Goal: Connect with others: Connect with others

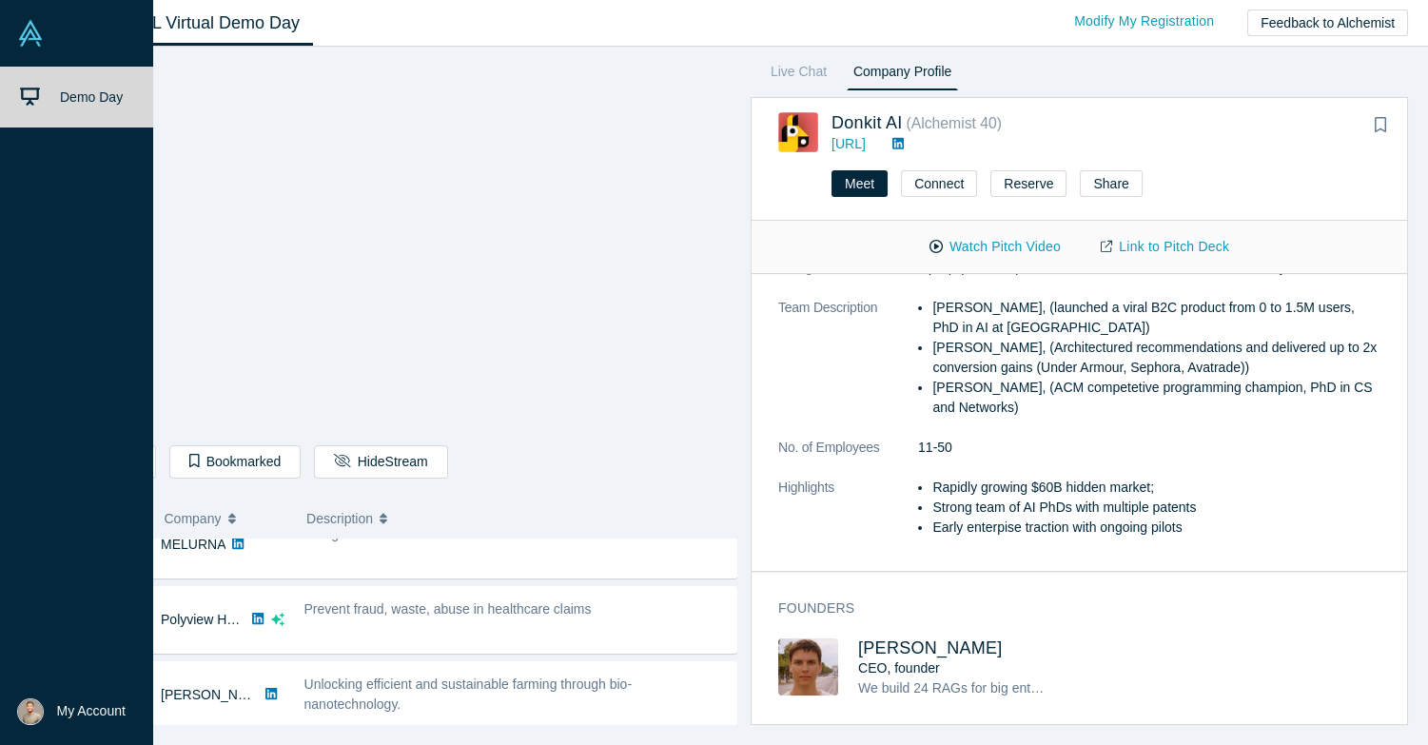
scroll to position [179, 0]
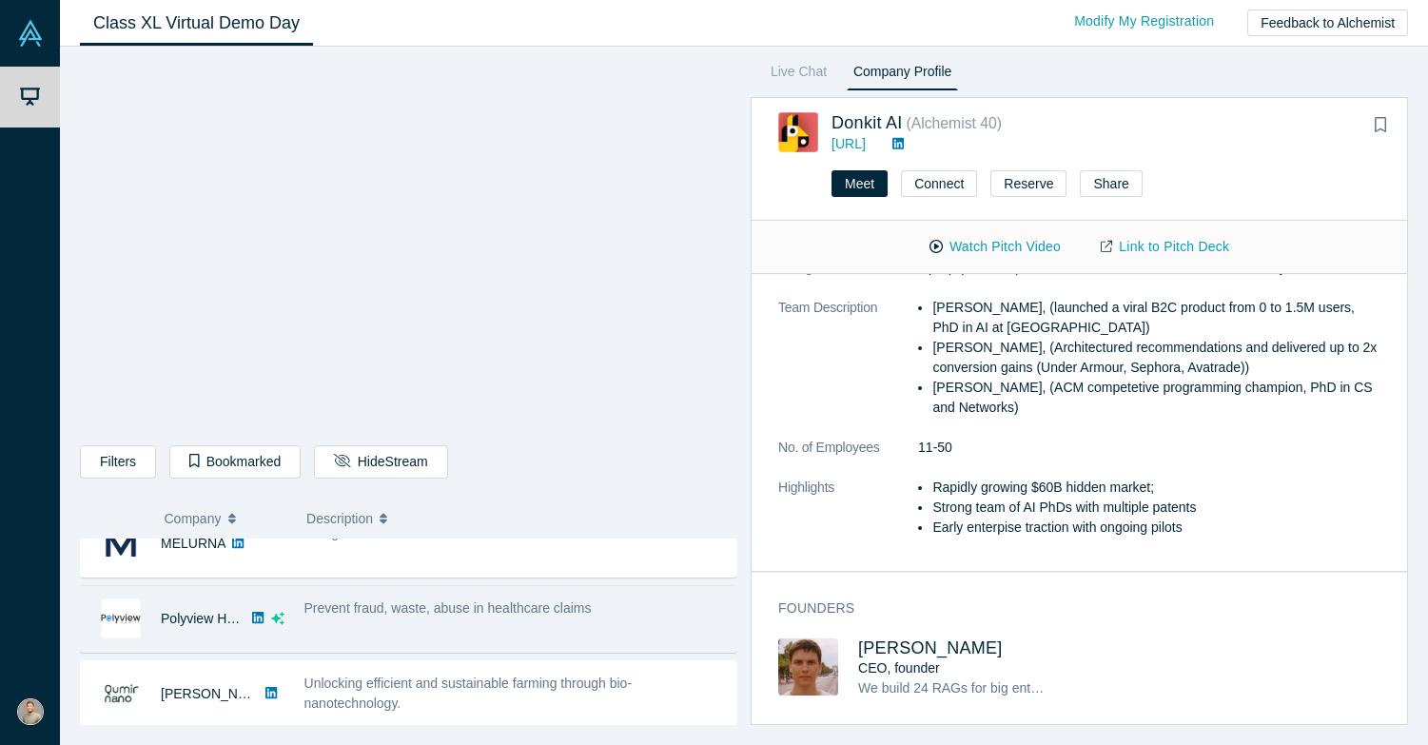
click at [385, 614] on div "Prevent fraud, waste, abuse in healthcare claims" at bounding box center [515, 608] width 422 height 20
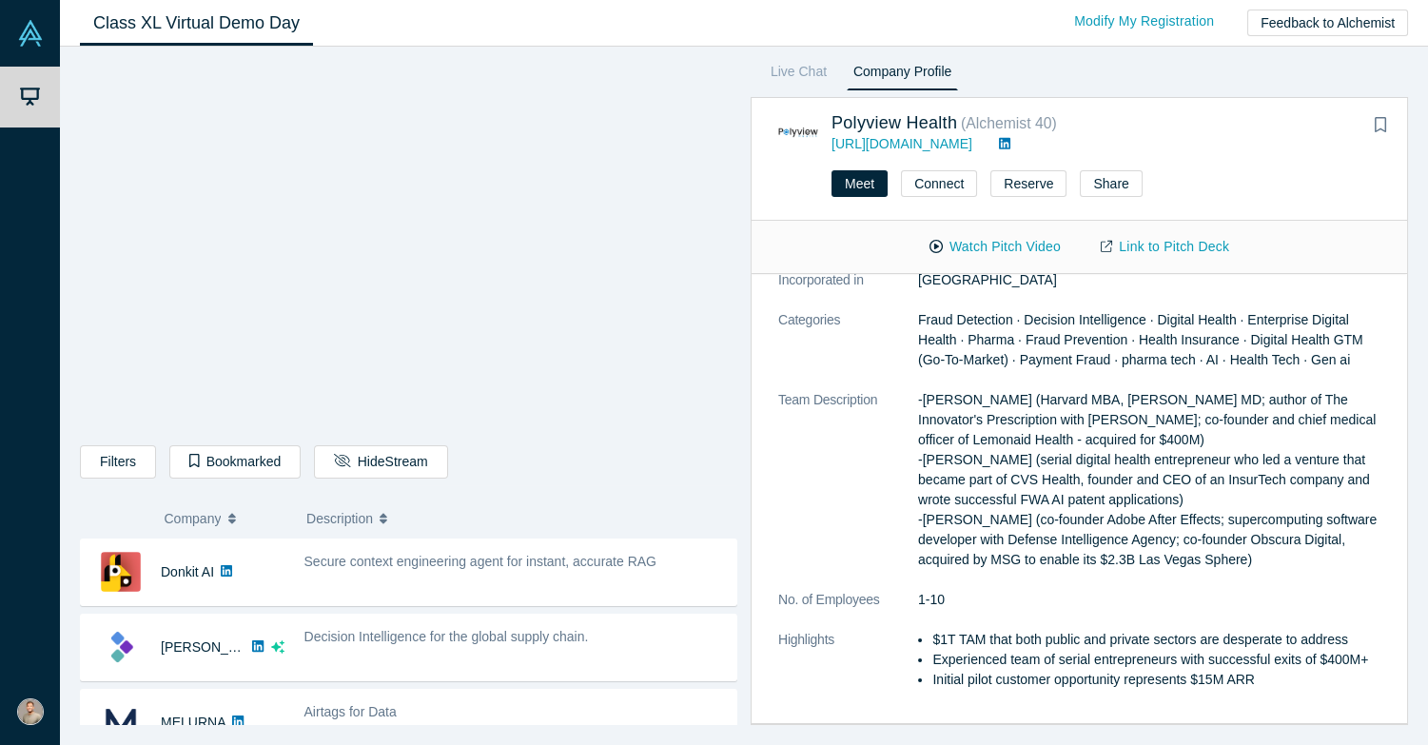
scroll to position [279, 0]
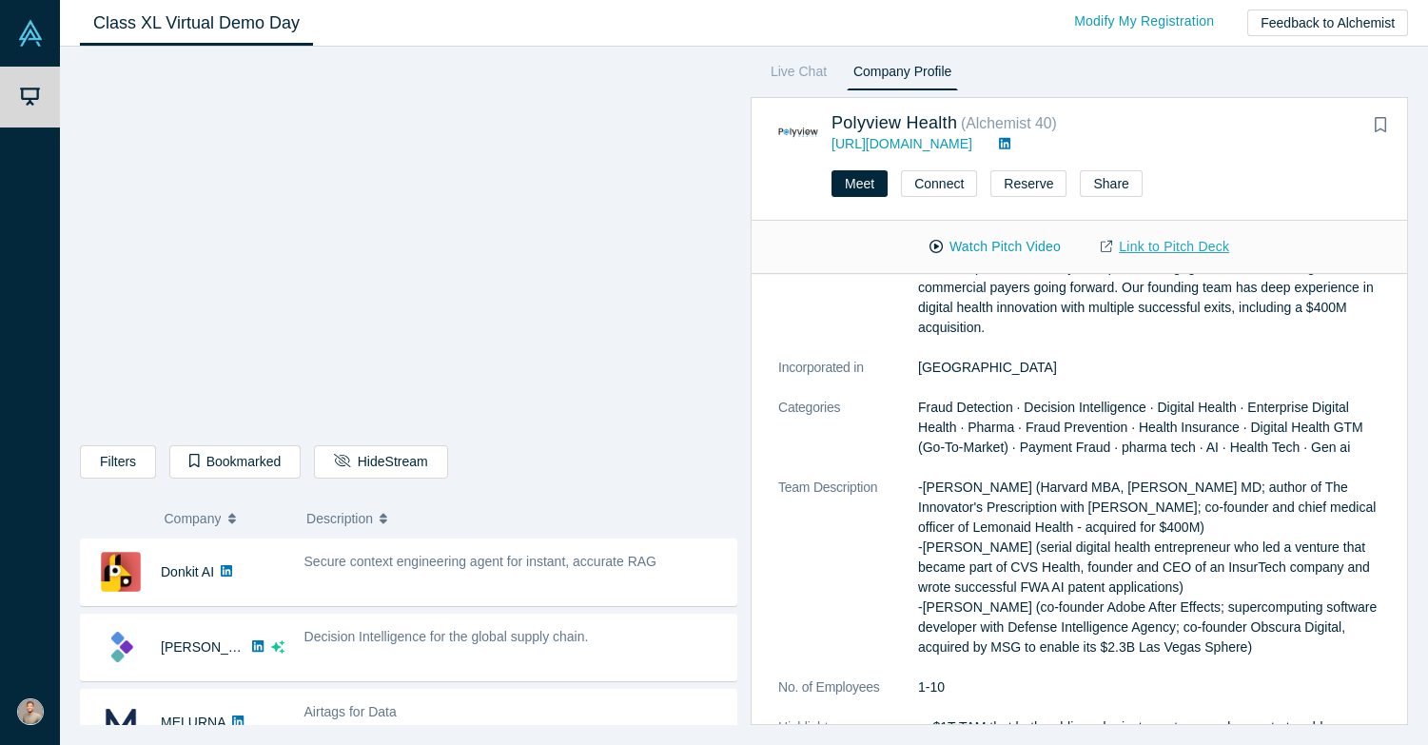
click at [1192, 250] on link "Link to Pitch Deck" at bounding box center [1165, 246] width 168 height 33
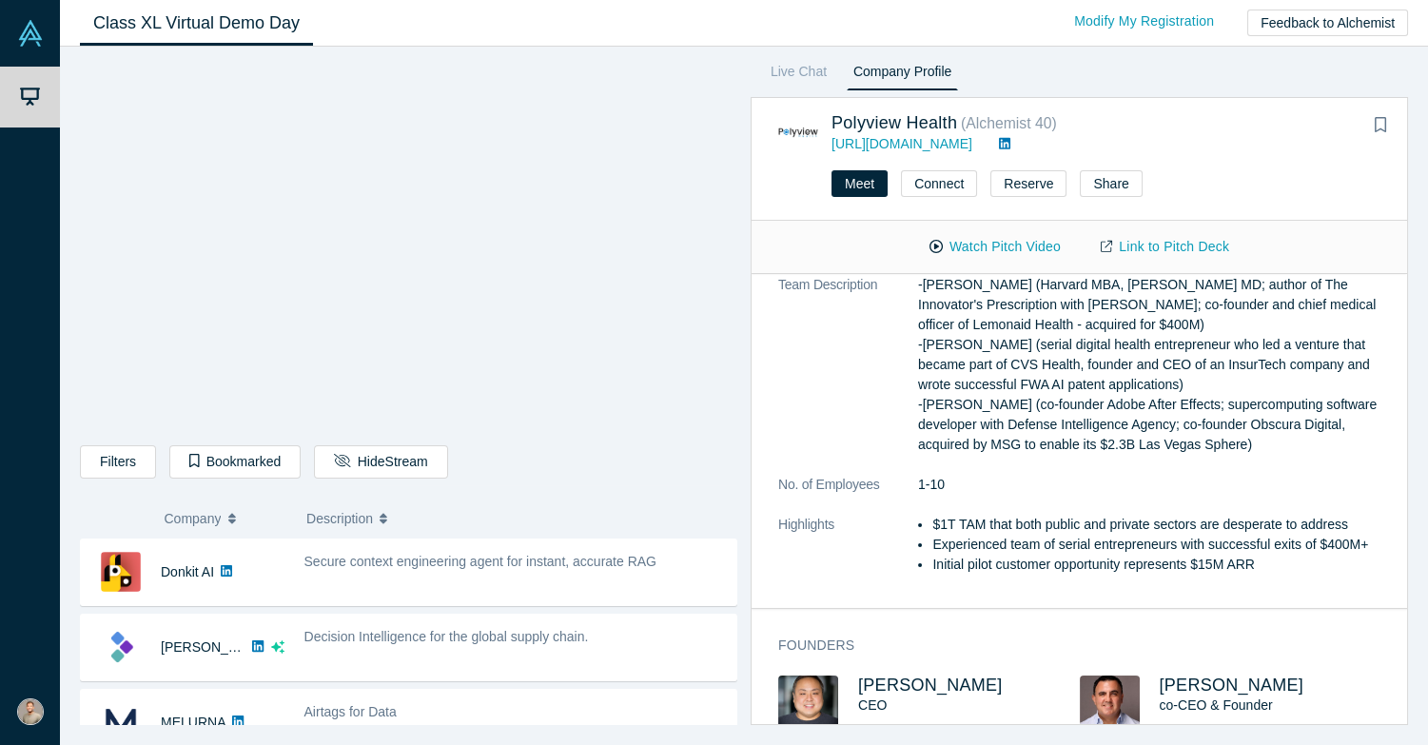
scroll to position [602, 0]
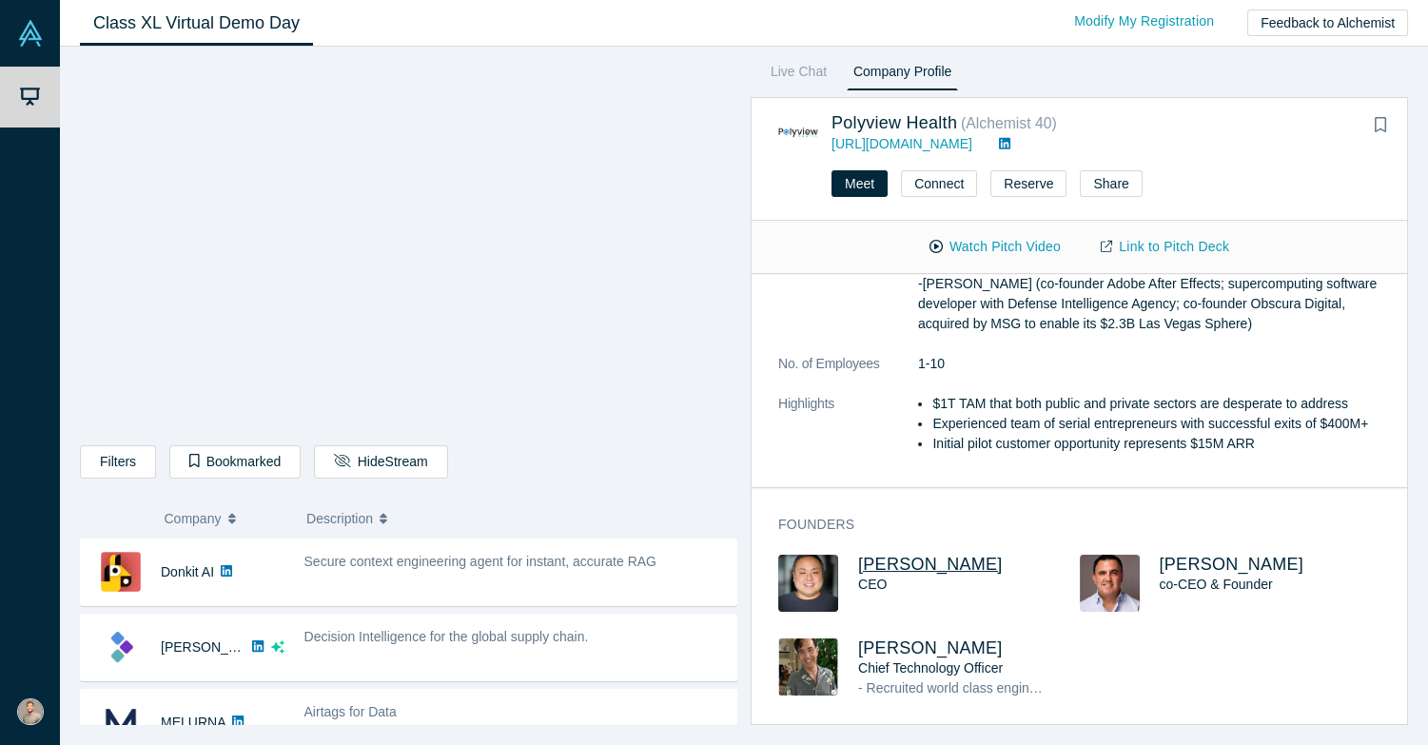
click at [901, 561] on span "[PERSON_NAME]" at bounding box center [930, 564] width 145 height 19
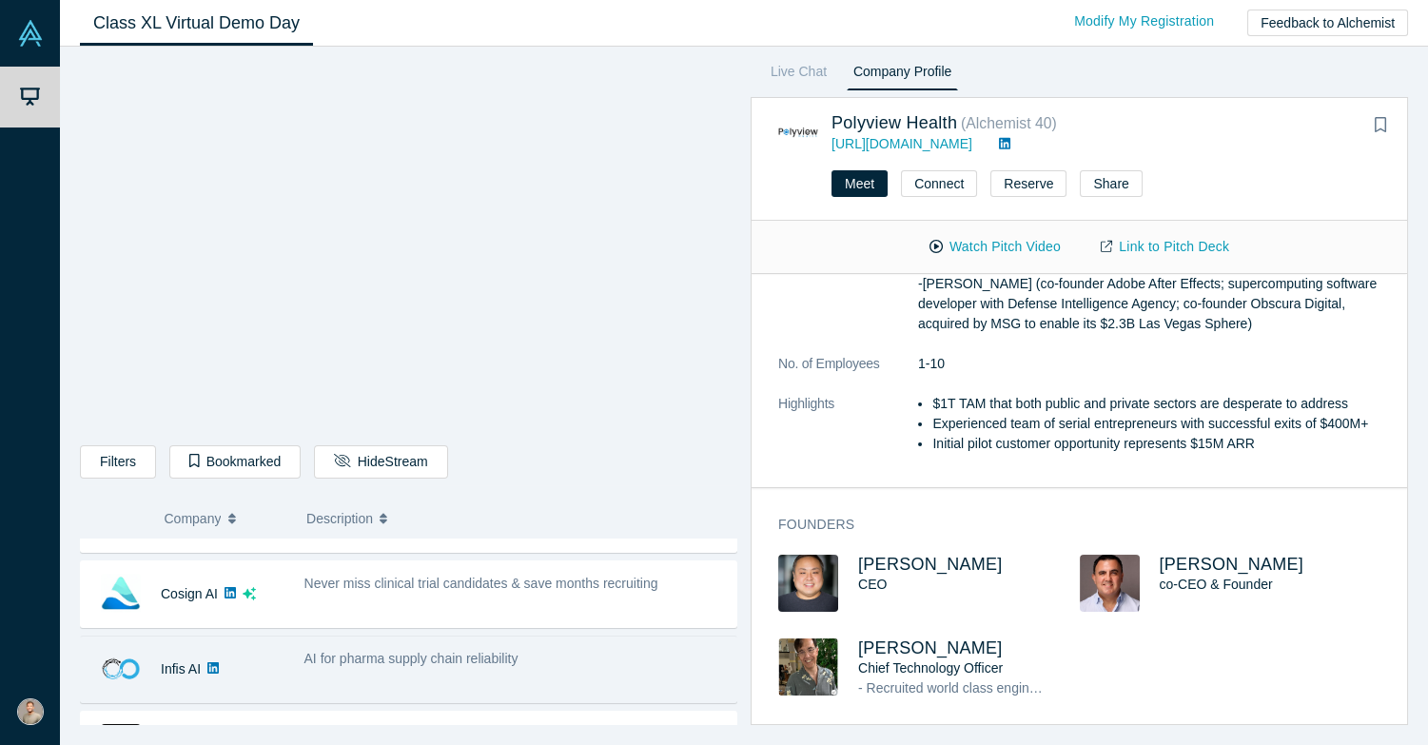
scroll to position [352, 0]
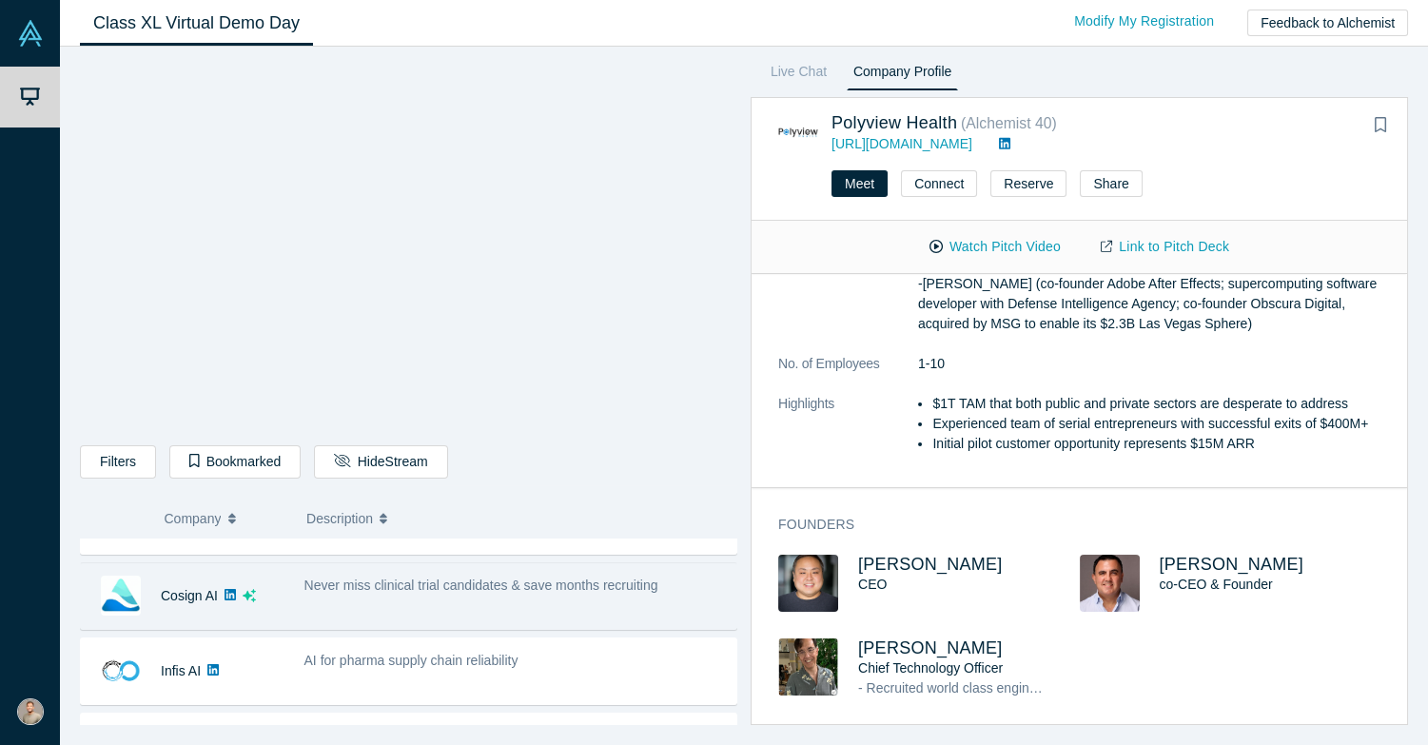
click at [542, 602] on div "Never miss clinical trial candidates & save months recruiting" at bounding box center [515, 596] width 442 height 60
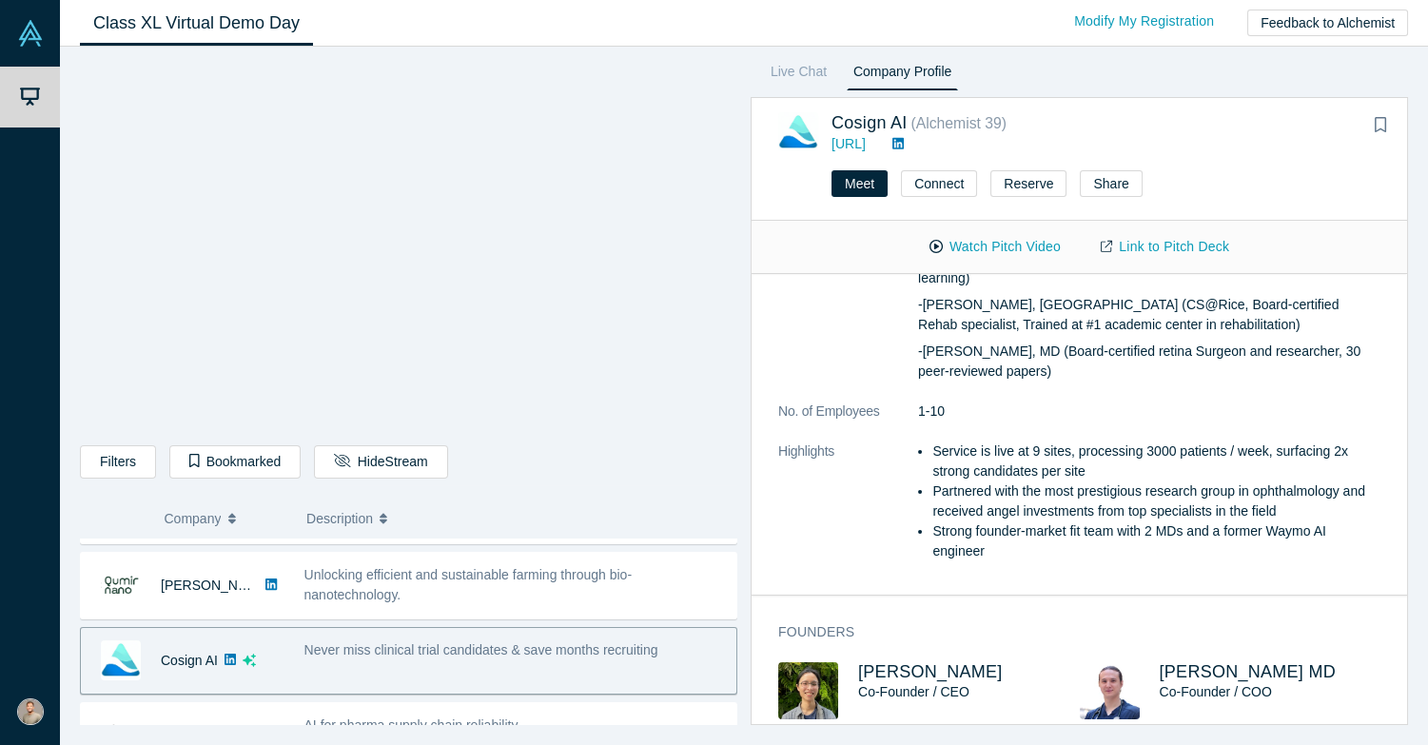
scroll to position [653, 0]
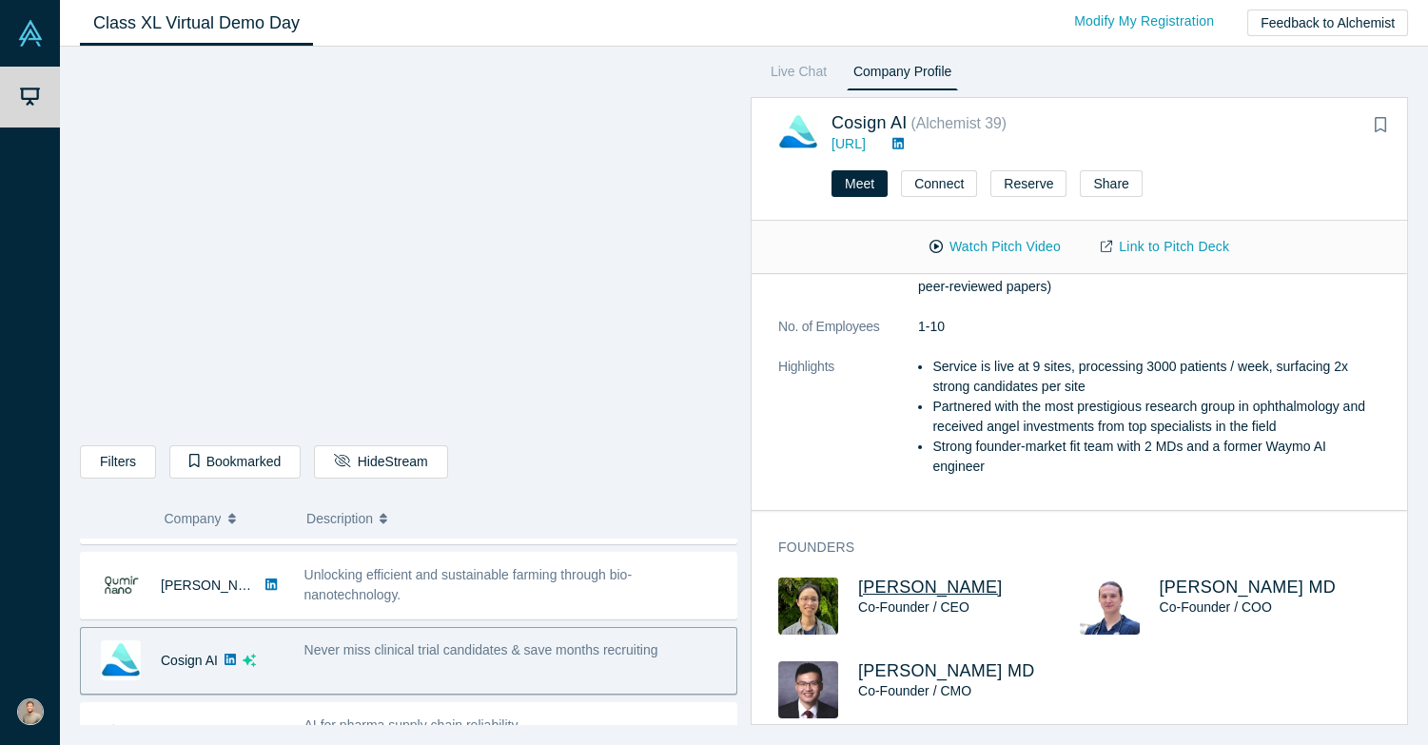
click at [883, 577] on span "[PERSON_NAME]" at bounding box center [930, 586] width 145 height 19
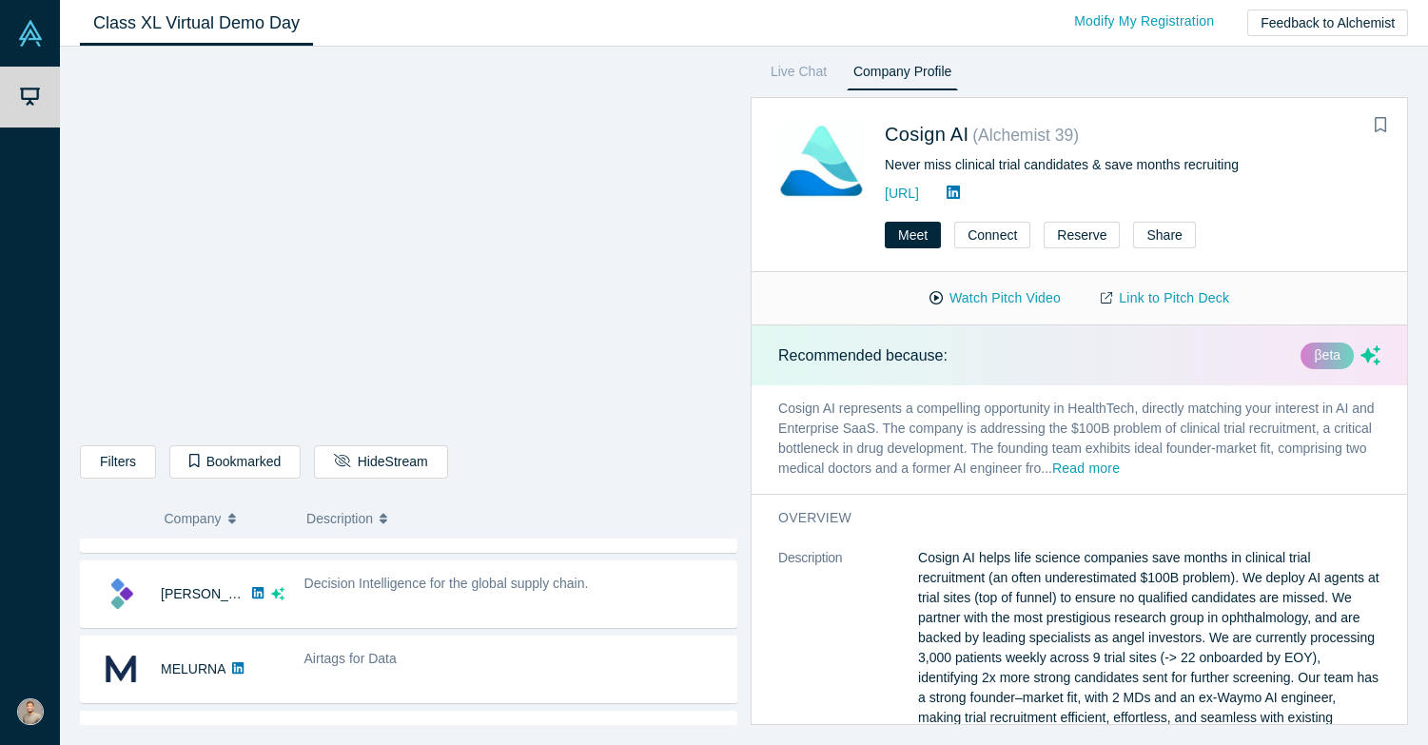
scroll to position [124, 0]
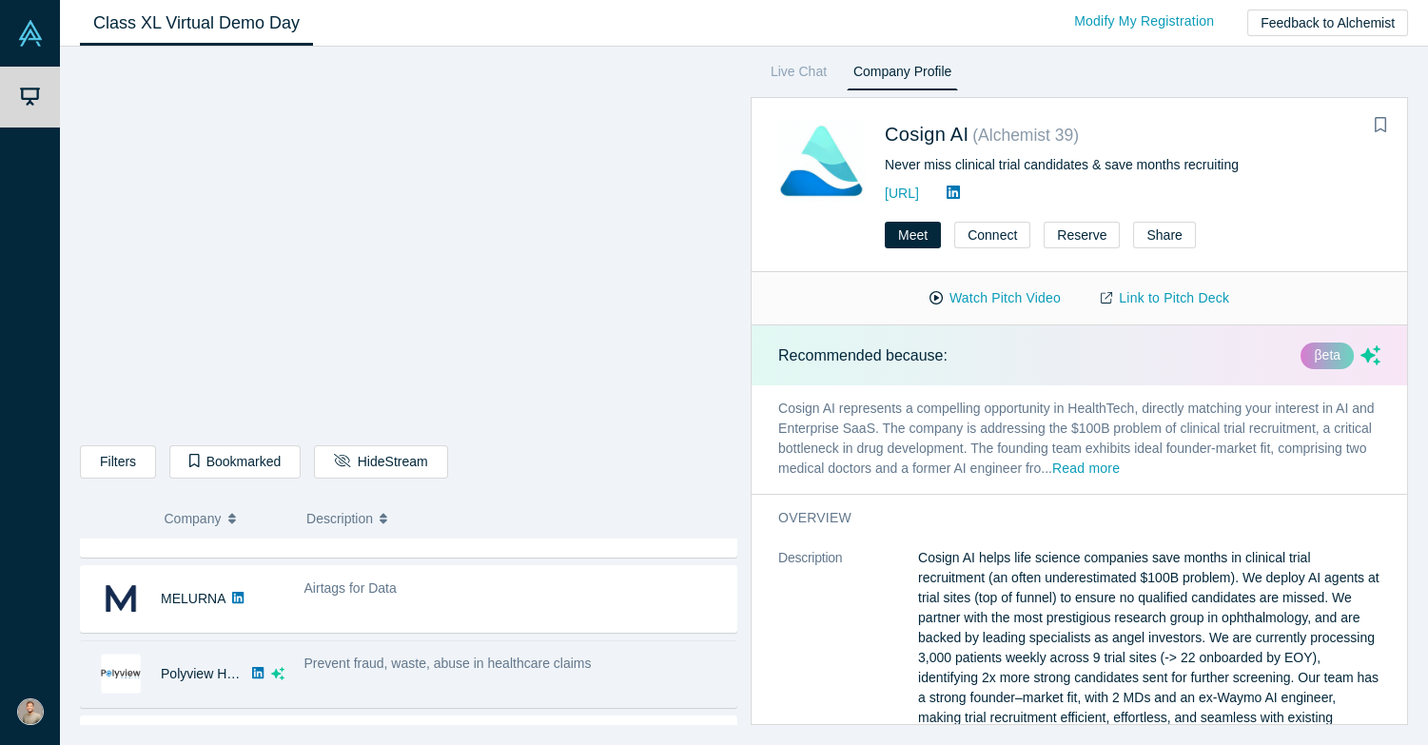
click at [485, 656] on span "Prevent fraud, waste, abuse in healthcare claims" at bounding box center [447, 662] width 287 height 15
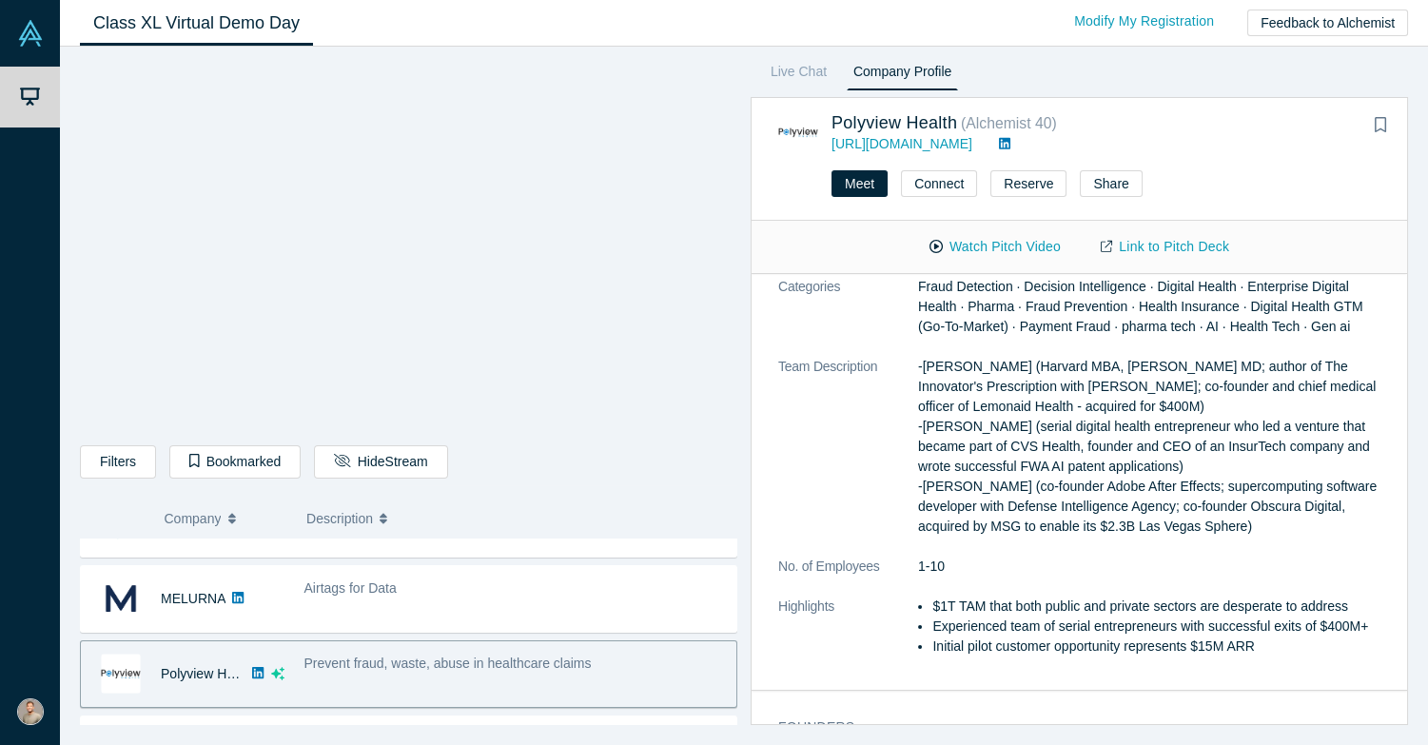
scroll to position [602, 0]
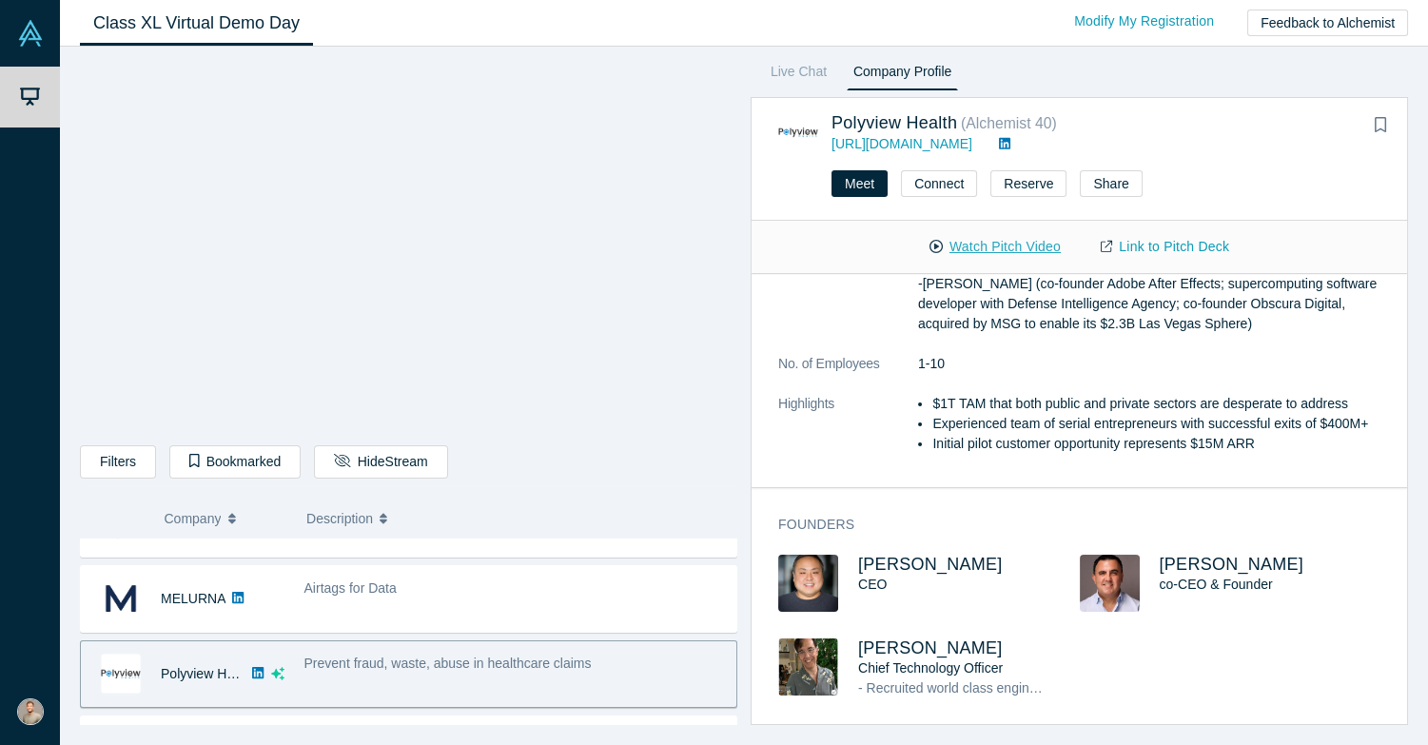
click at [991, 246] on button "Watch Pitch Video" at bounding box center [994, 246] width 171 height 33
click at [351, 464] on button "Go Back to Stream" at bounding box center [400, 461] width 172 height 33
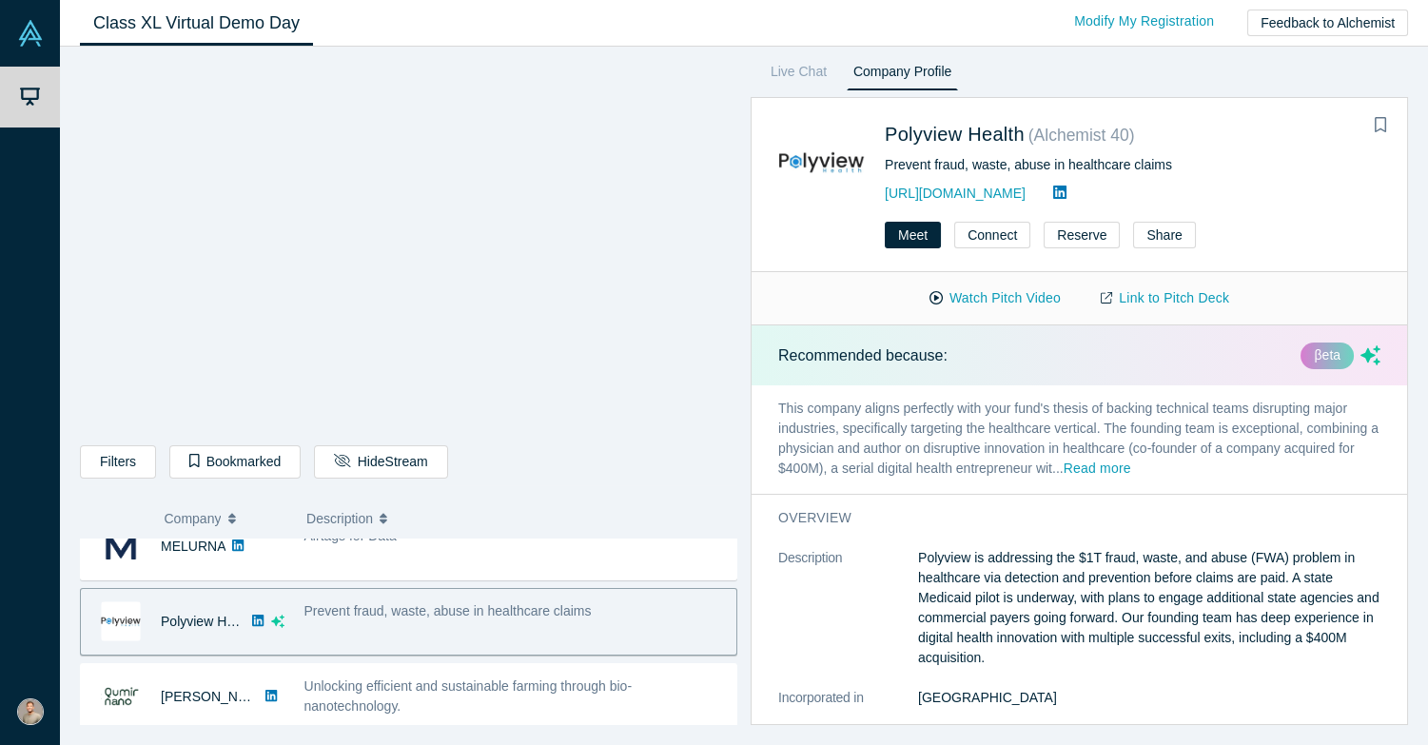
scroll to position [183, 0]
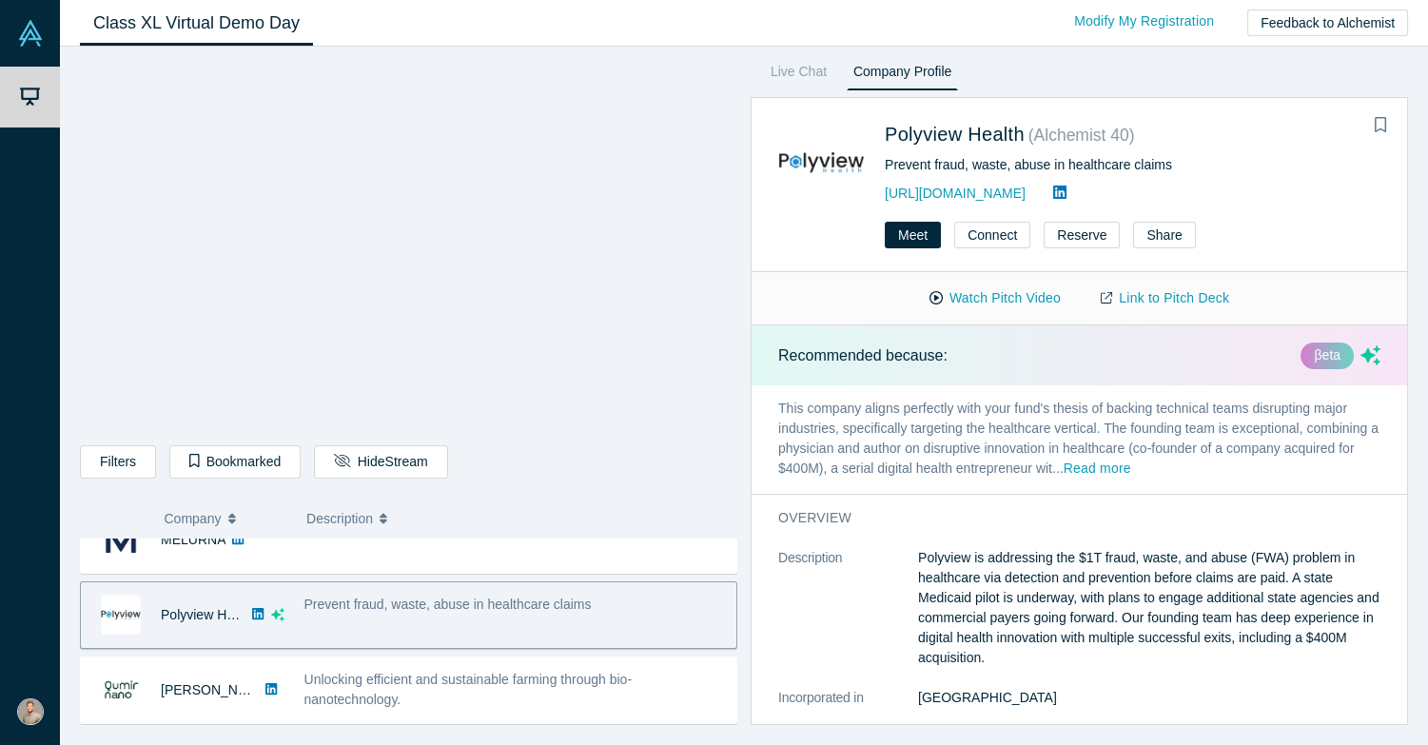
click at [360, 627] on div "Prevent fraud, waste, abuse in healthcare claims" at bounding box center [515, 615] width 442 height 60
click at [1008, 300] on button "Watch Pitch Video" at bounding box center [994, 298] width 171 height 33
click at [999, 244] on button "Connect" at bounding box center [992, 235] width 76 height 27
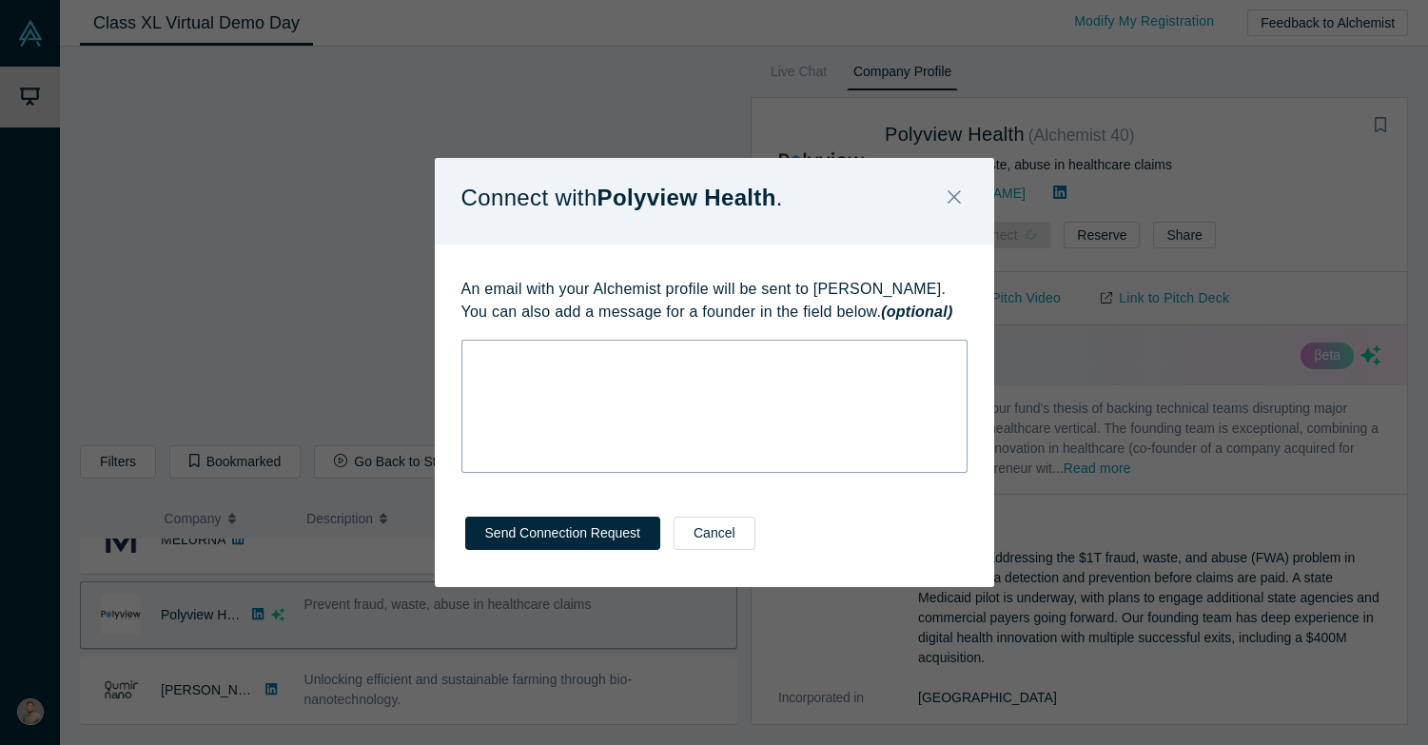
click at [891, 382] on div "rdw-wrapper" at bounding box center [714, 406] width 506 height 133
click at [951, 193] on icon "Close" at bounding box center [953, 196] width 13 height 21
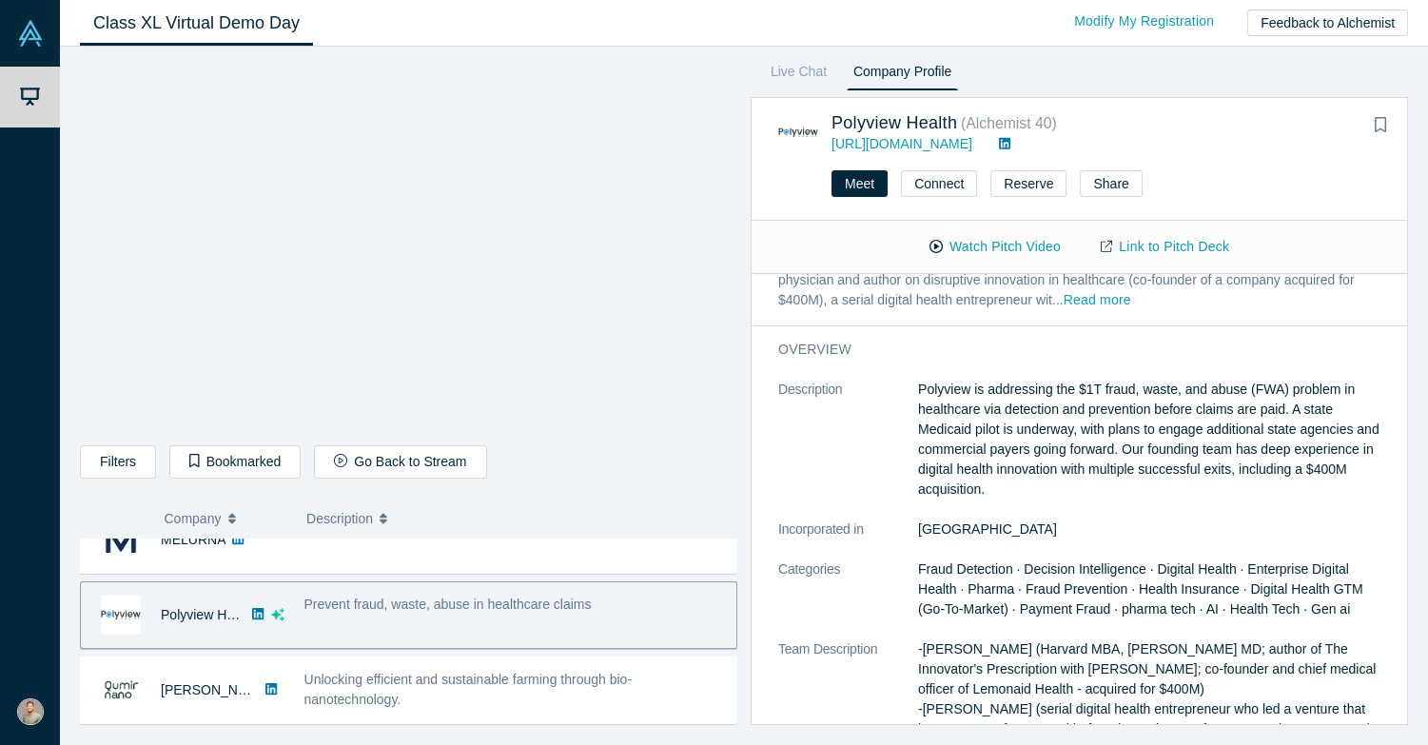
scroll to position [35, 0]
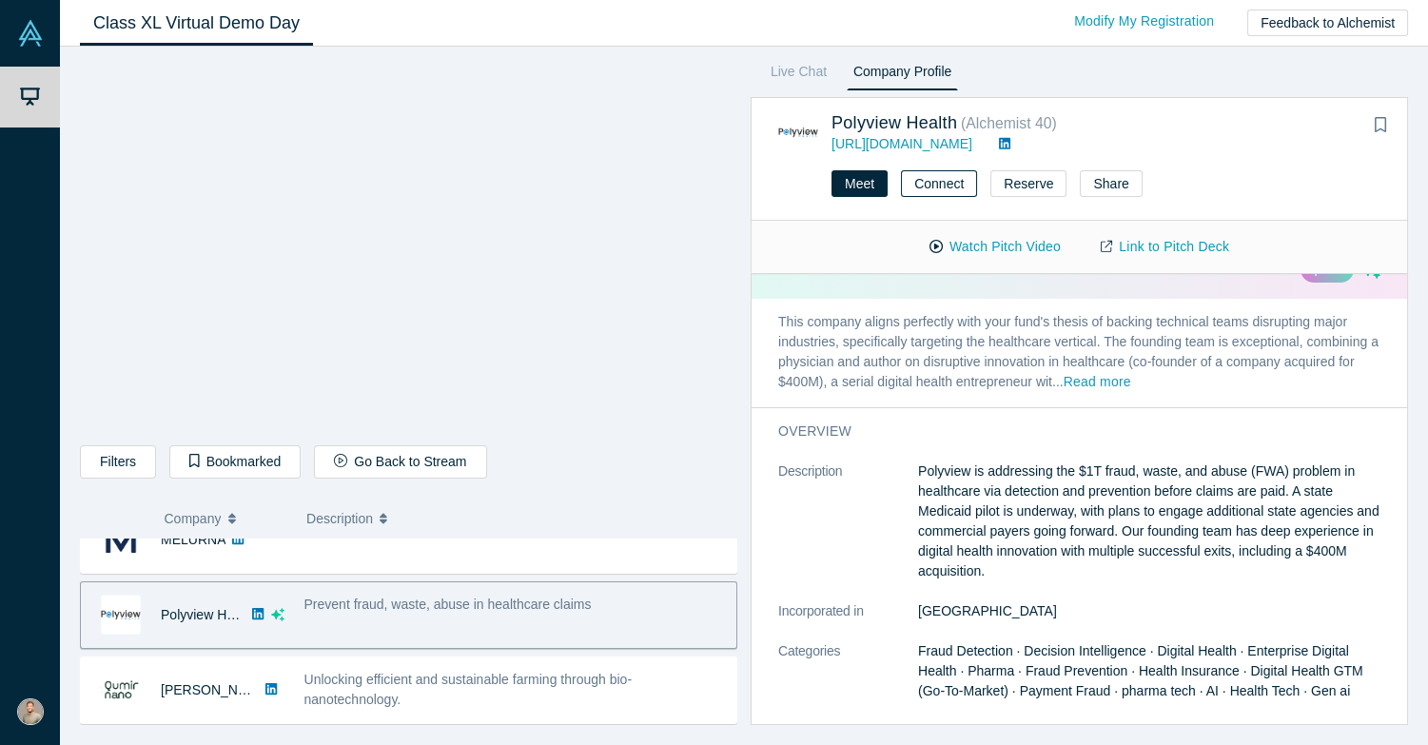
click at [947, 192] on button "Connect" at bounding box center [939, 183] width 76 height 27
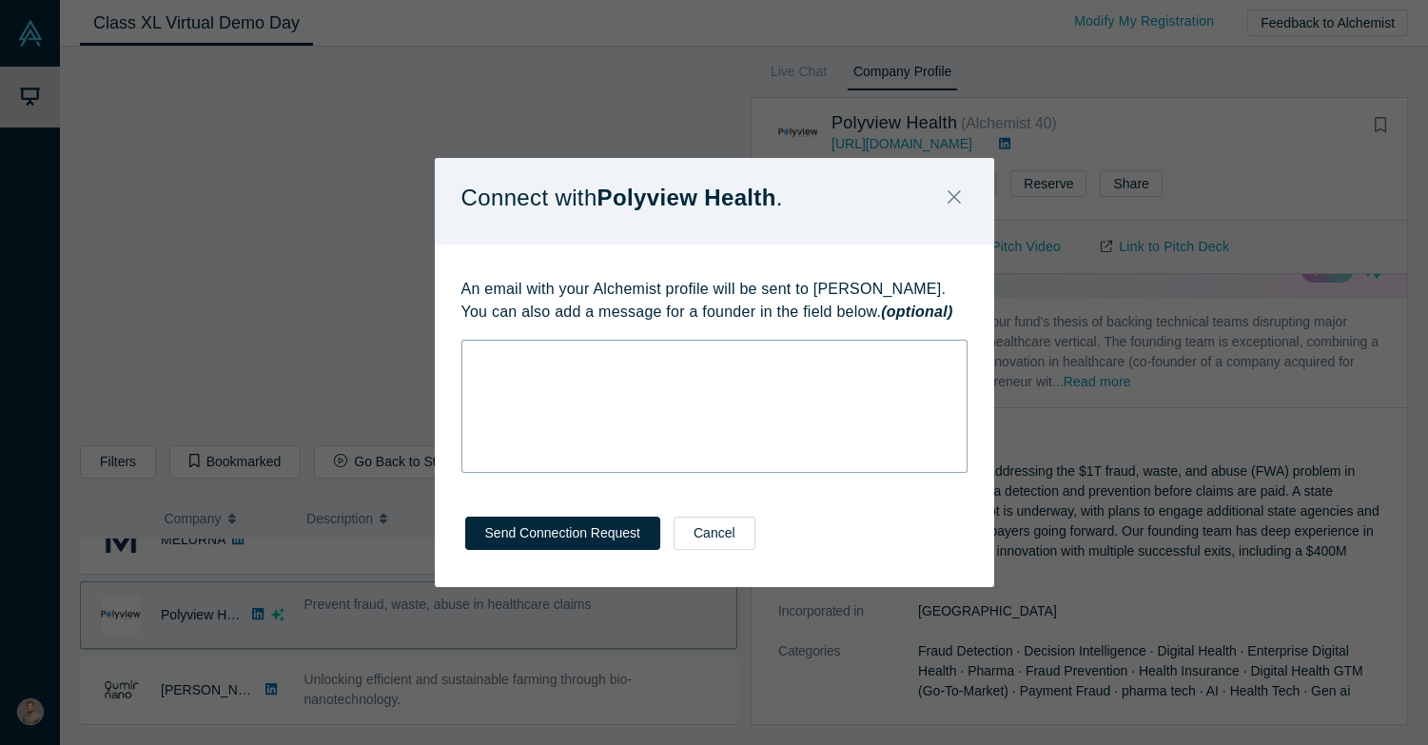
click at [643, 405] on div "rdw-wrapper" at bounding box center [714, 406] width 506 height 133
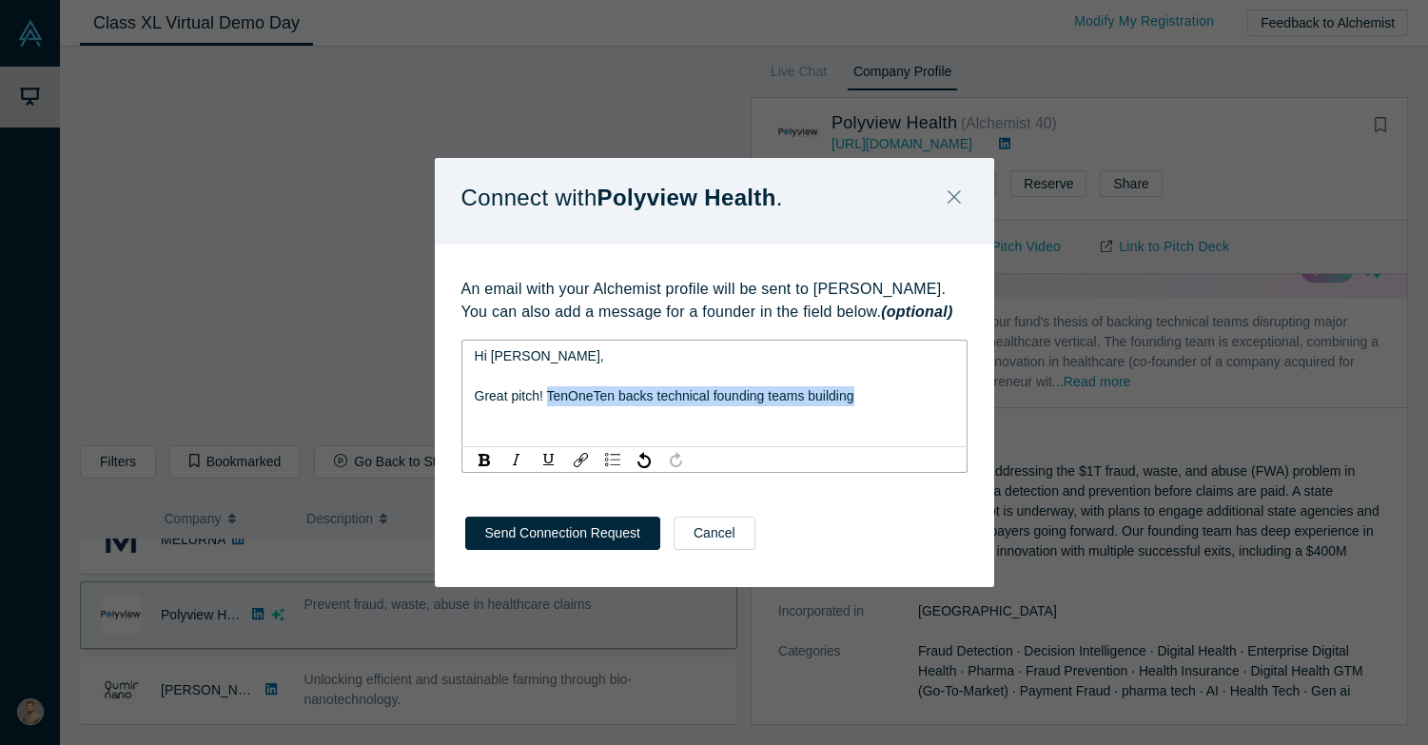
drag, startPoint x: 733, startPoint y: 416, endPoint x: 552, endPoint y: 392, distance: 183.2
click at [549, 394] on span "Great pitch! TenOneTen backs technical founding teams building" at bounding box center [665, 395] width 380 height 15
click at [825, 399] on span "Great pitch! We've done a good amount in healthcare (e.g. Artera, Regard)" at bounding box center [694, 395] width 439 height 15
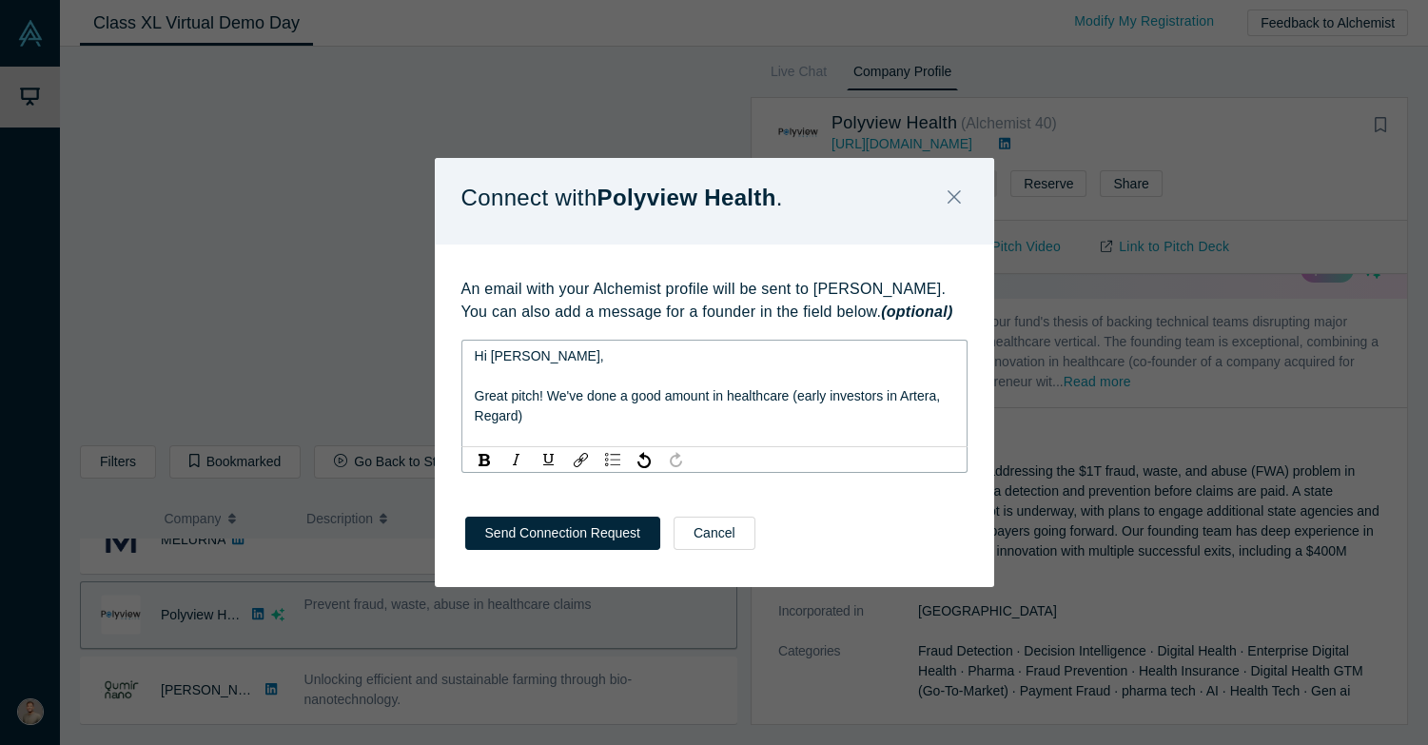
click at [472, 421] on div "Hi [PERSON_NAME], Great pitch! We've done a good amount in healthcare (early in…" at bounding box center [714, 393] width 506 height 107
click at [475, 419] on span "Great pitch! We've done a good amount in healthcare (early investors in Artera,…" at bounding box center [709, 405] width 469 height 35
click at [551, 417] on div "Great pitch! We've done a good amount in healthcare (early investors in Artera …" at bounding box center [715, 406] width 480 height 40
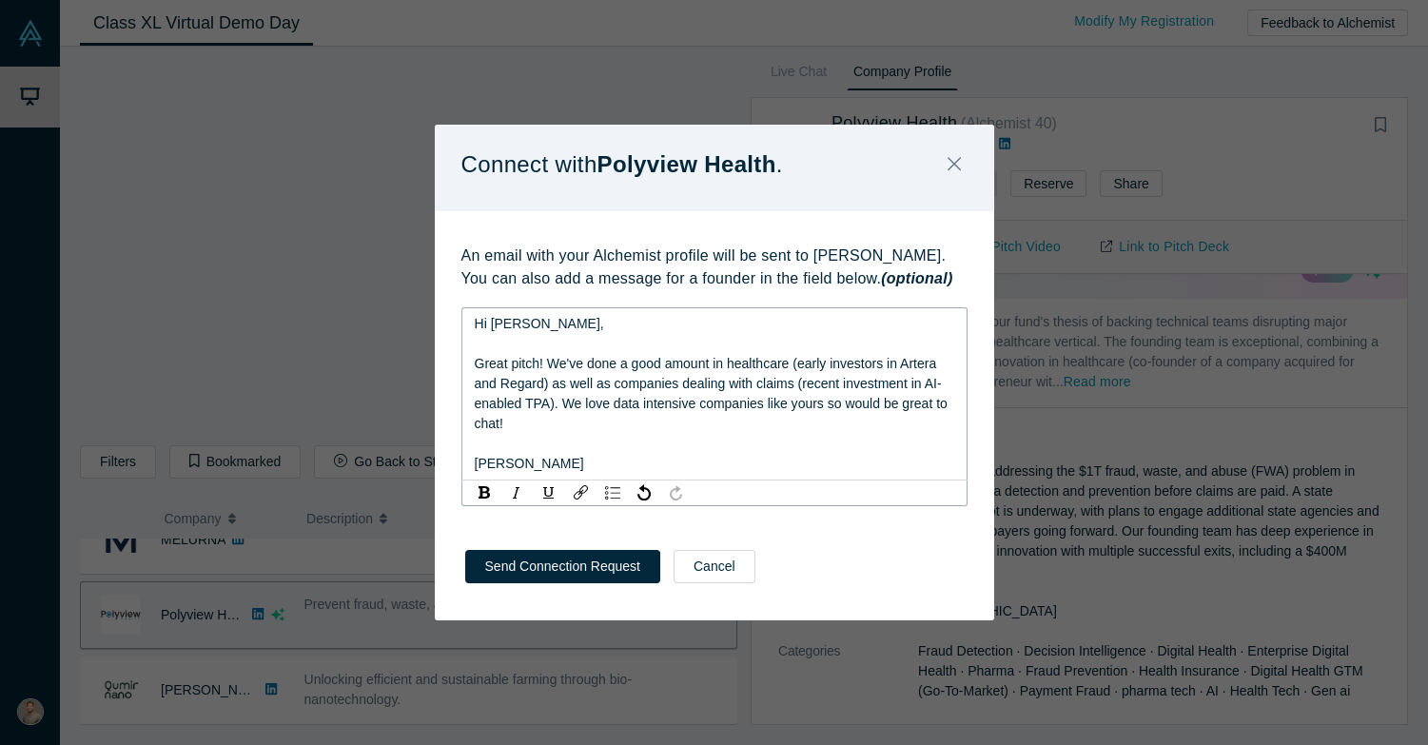
click at [548, 403] on span "Great pitch! We've done a good amount in healthcare (early investors in Artera …" at bounding box center [713, 393] width 477 height 75
drag, startPoint x: 654, startPoint y: 423, endPoint x: 652, endPoint y: 399, distance: 24.0
click at [652, 399] on div "Great pitch! We've done a good amount in healthcare (early investors in Artera …" at bounding box center [715, 394] width 480 height 80
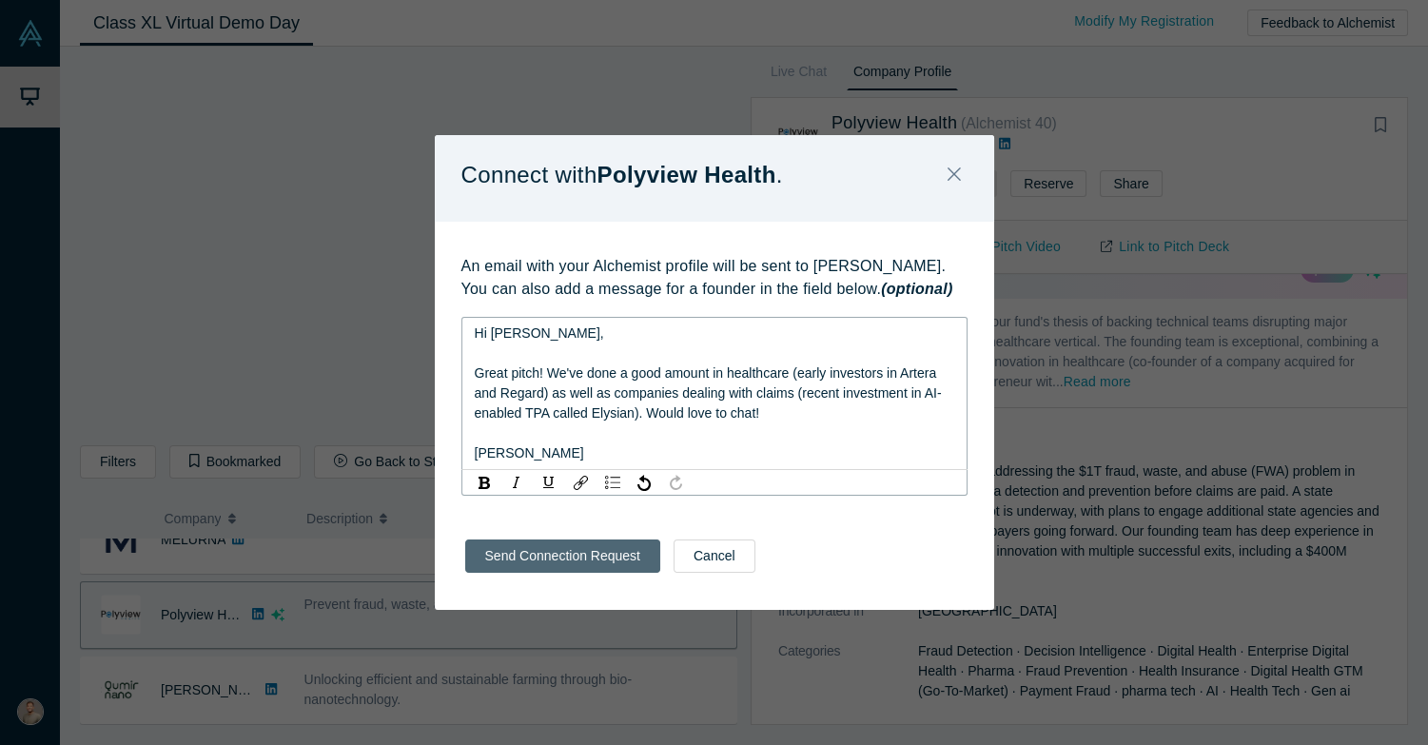
click at [583, 549] on button "Send Connection Request" at bounding box center [562, 555] width 195 height 33
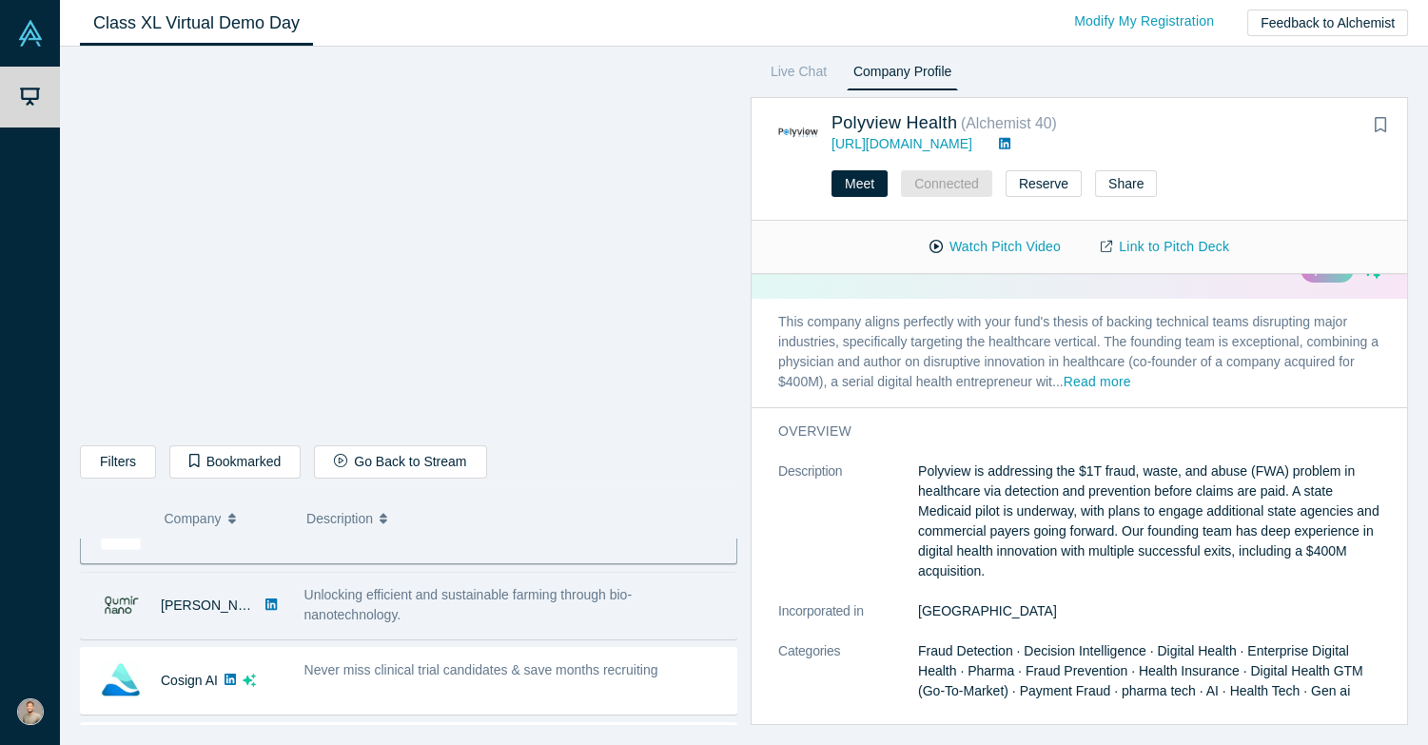
scroll to position [295, 0]
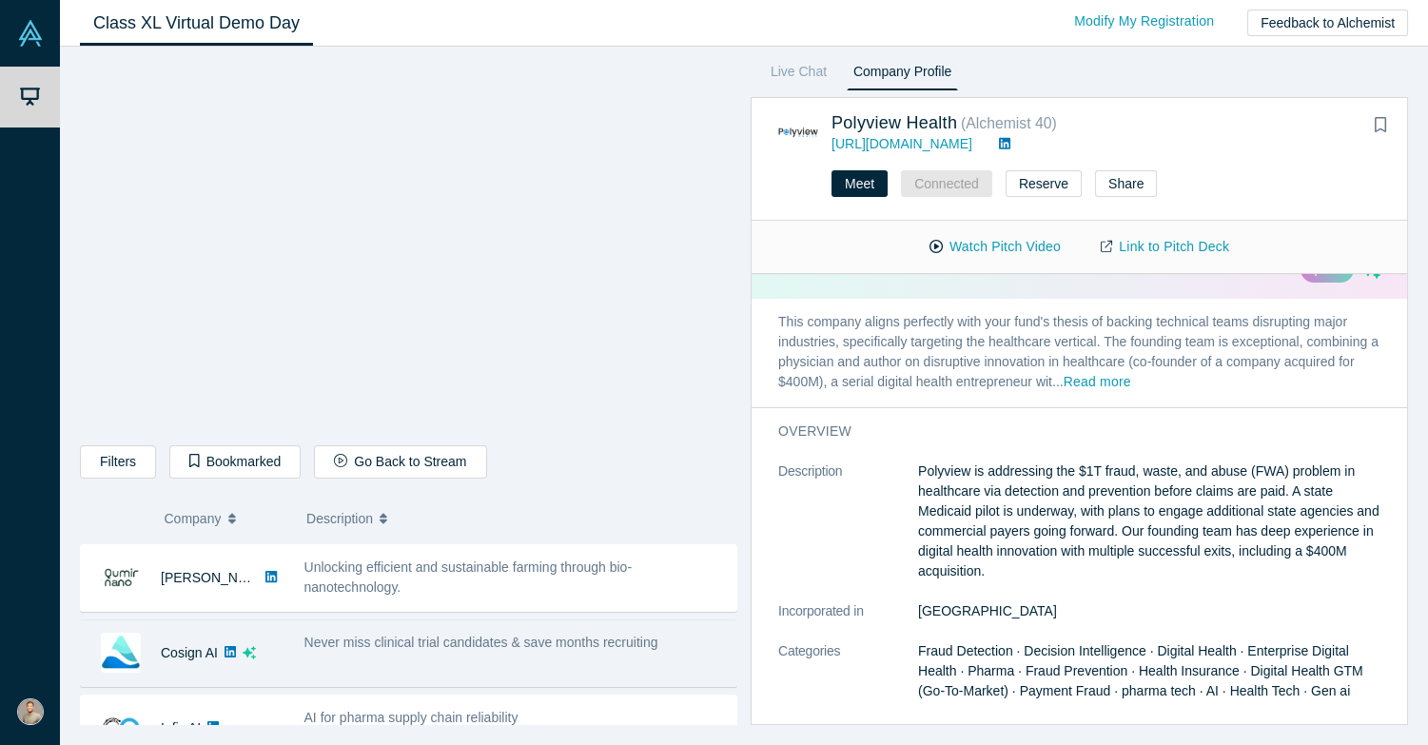
click at [513, 649] on div "Never miss clinical trial candidates & save months recruiting" at bounding box center [515, 643] width 422 height 20
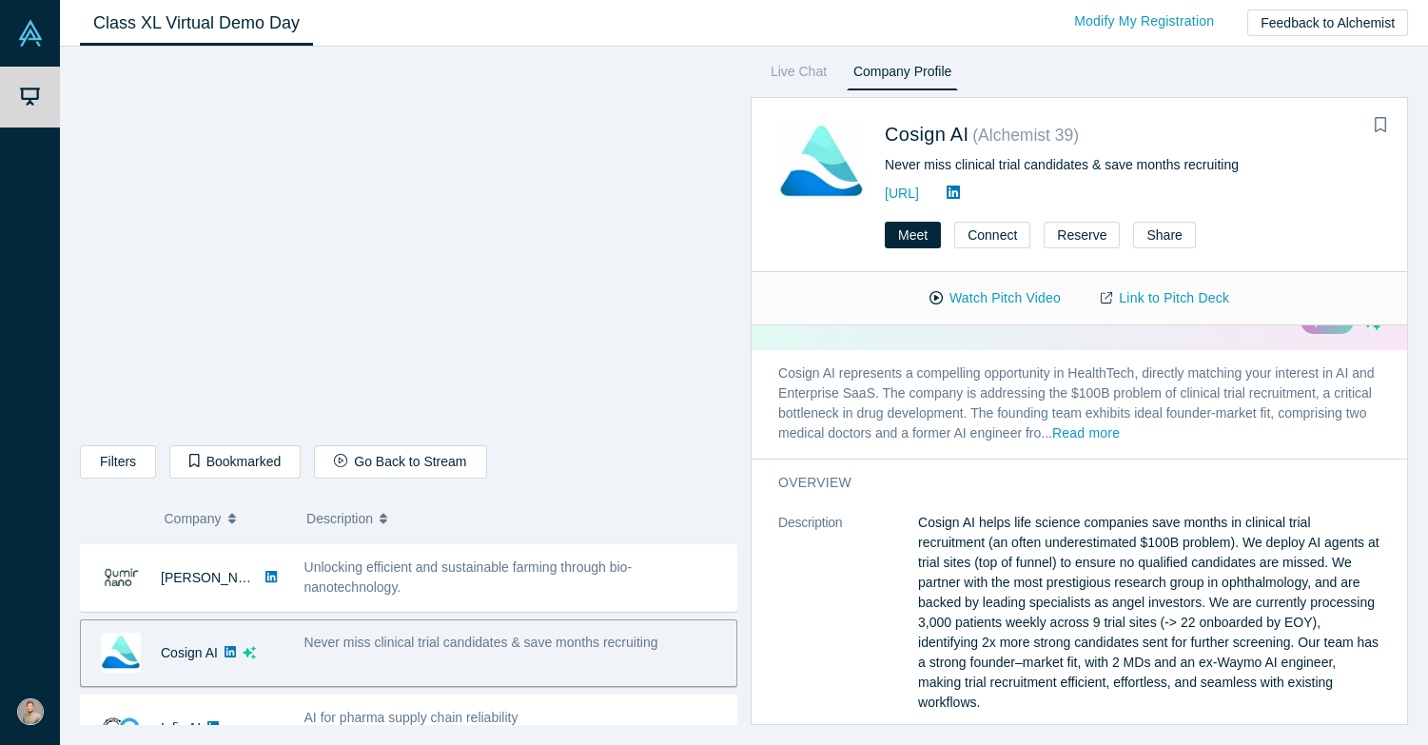
scroll to position [0, 0]
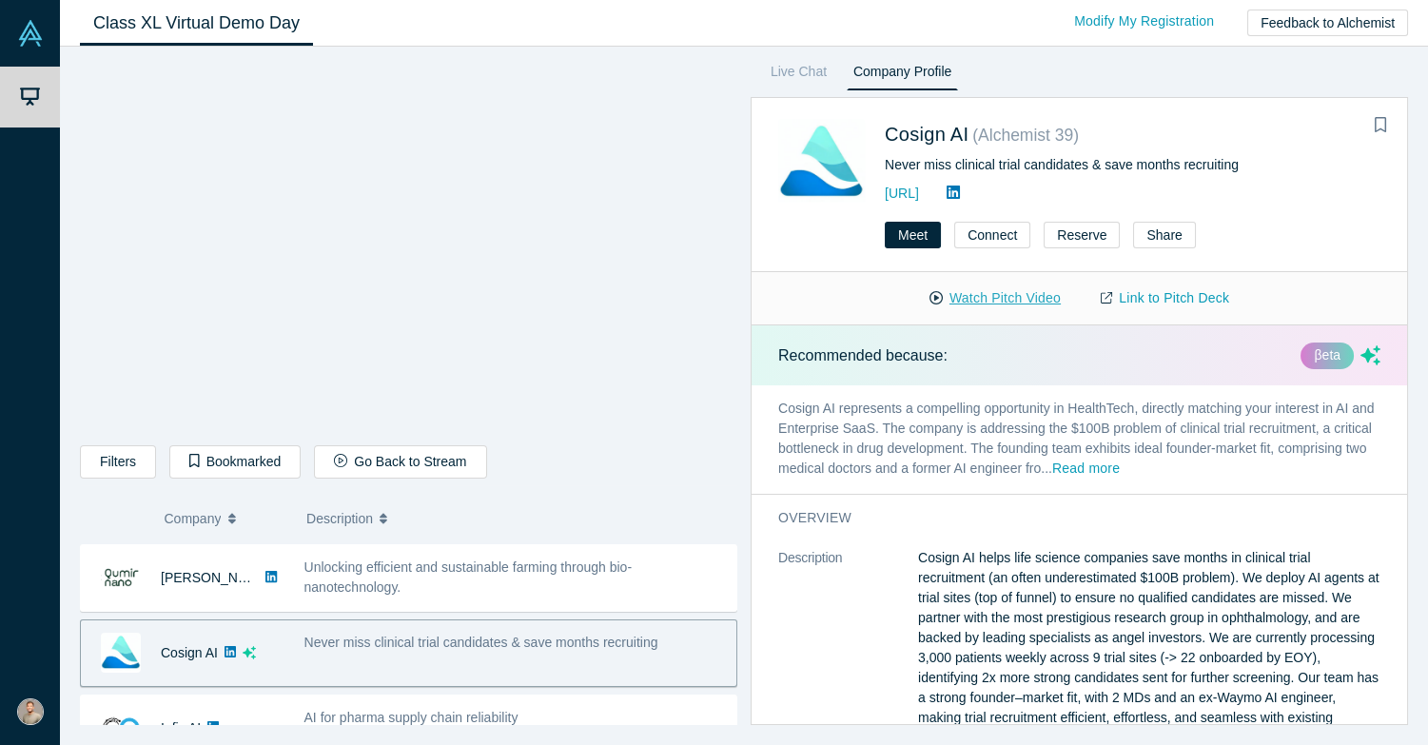
click at [984, 303] on button "Watch Pitch Video" at bounding box center [994, 298] width 171 height 33
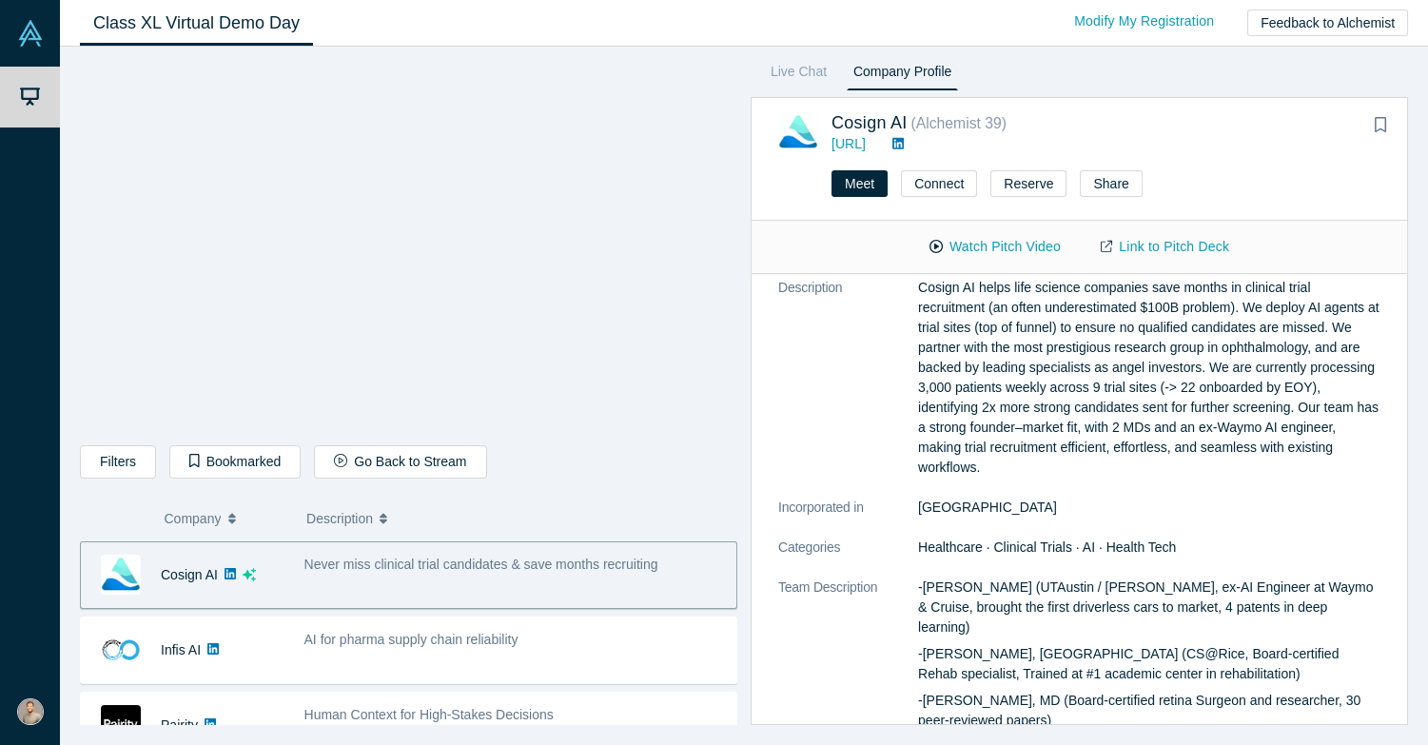
scroll to position [381, 0]
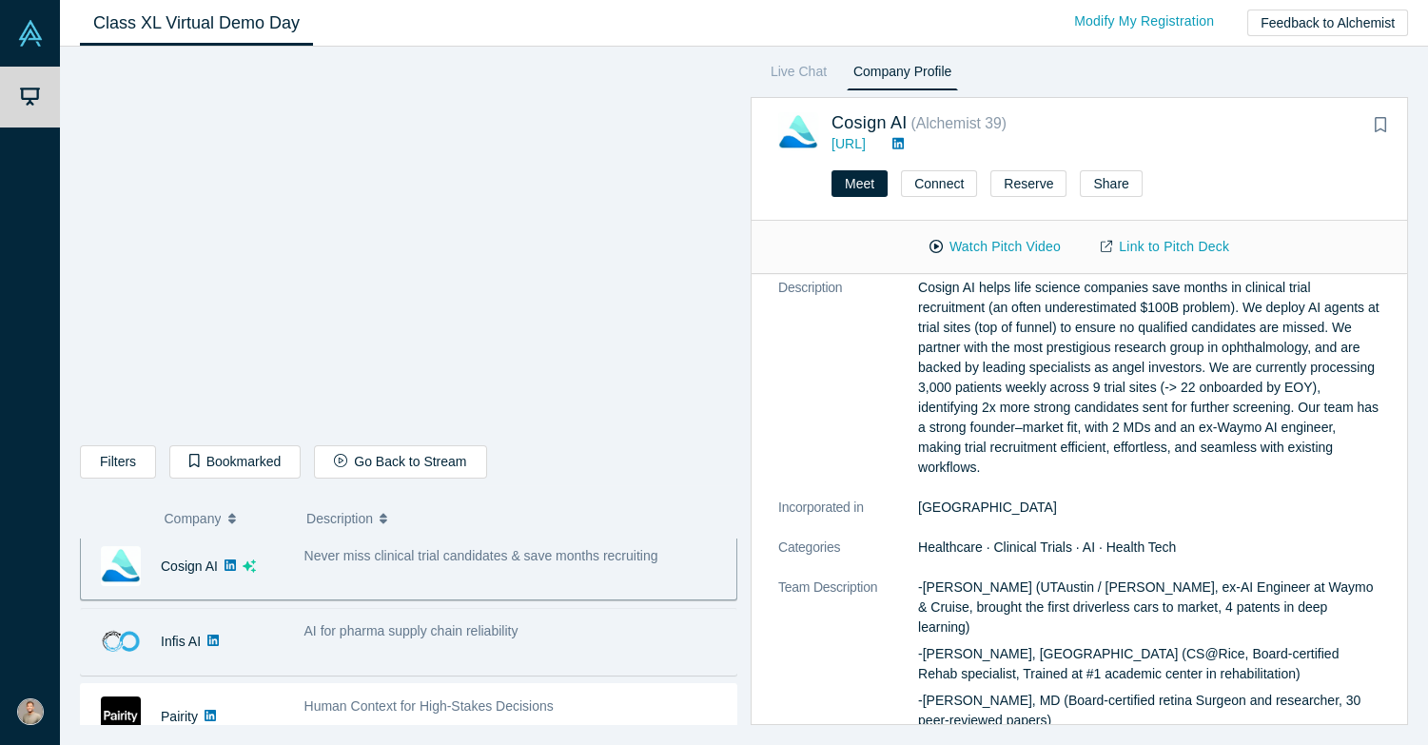
click at [517, 637] on div "AI for pharma supply chain reliability" at bounding box center [515, 631] width 422 height 20
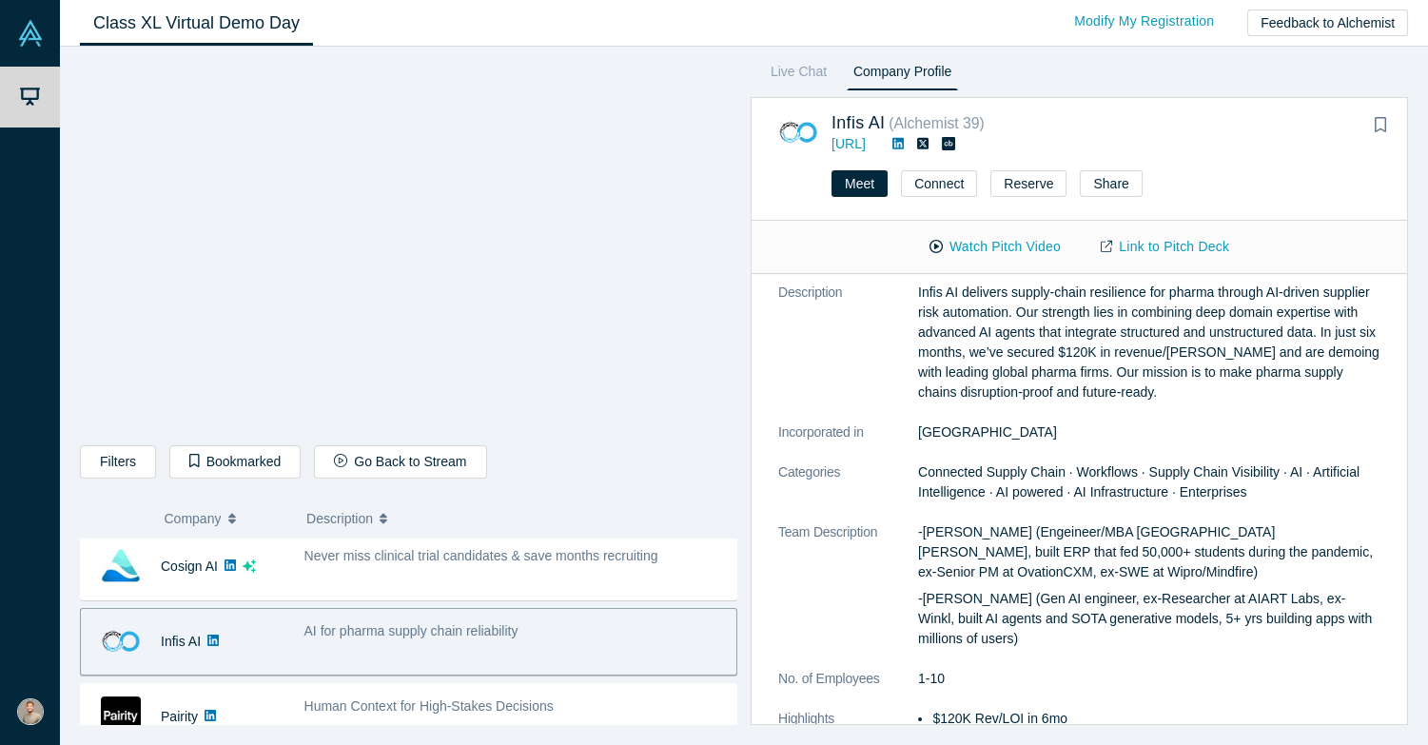
scroll to position [49, 0]
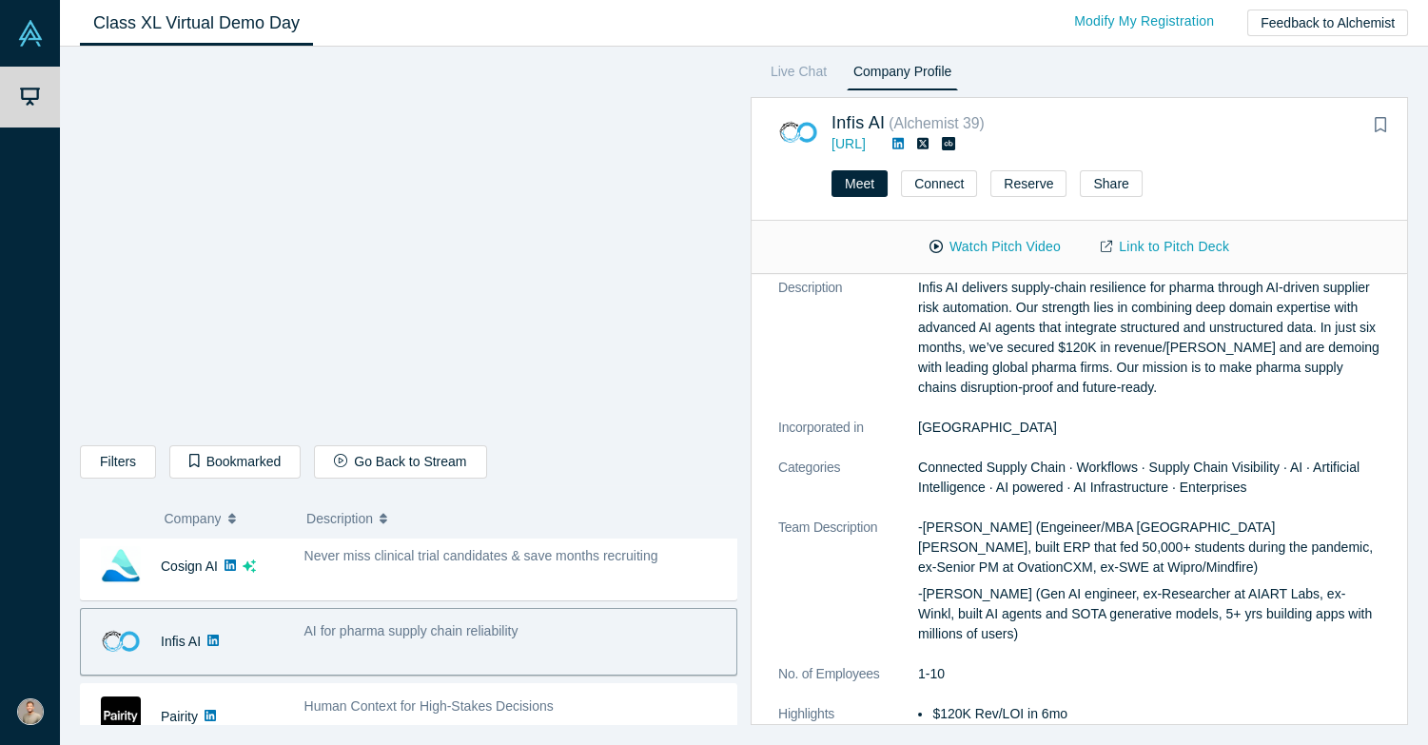
click at [392, 626] on span "AI for pharma supply chain reliability" at bounding box center [411, 630] width 214 height 15
click at [986, 246] on button "Watch Pitch Video" at bounding box center [994, 246] width 171 height 33
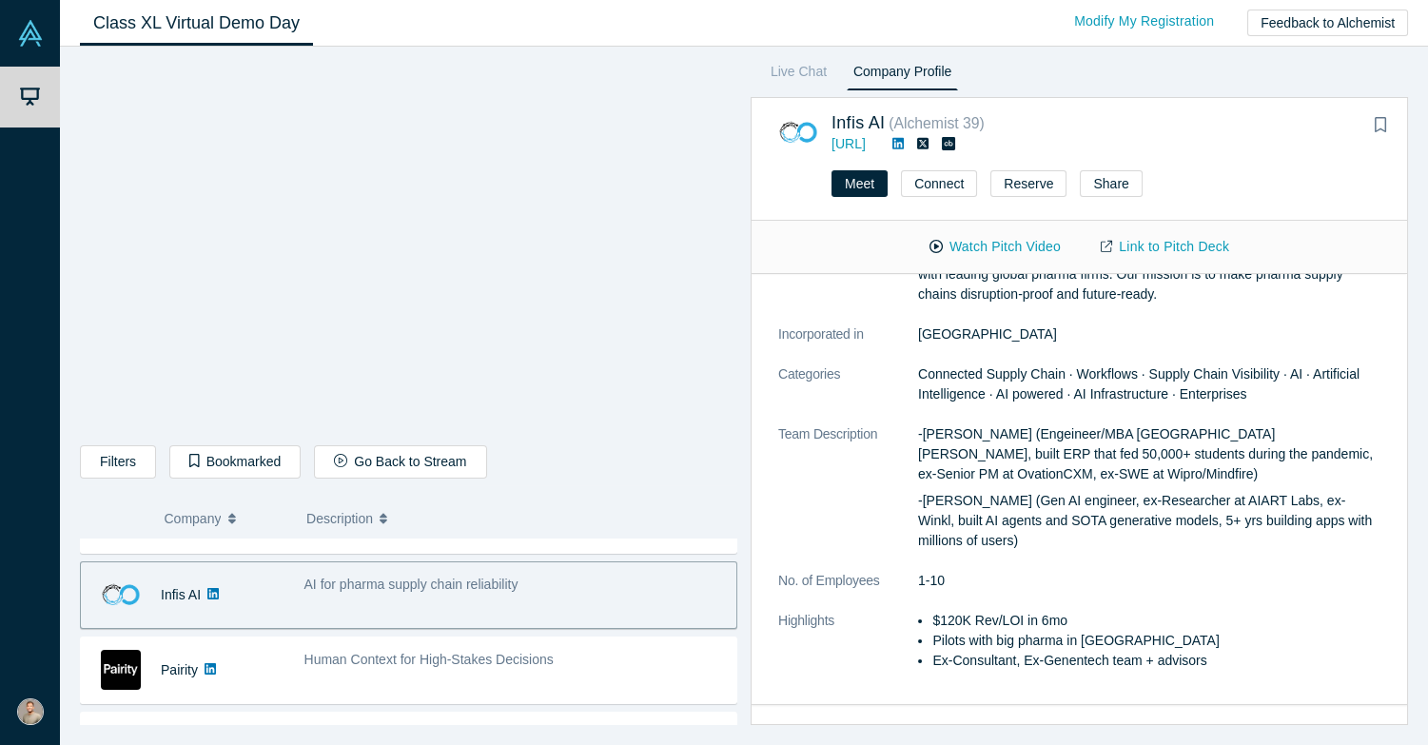
scroll to position [273, 0]
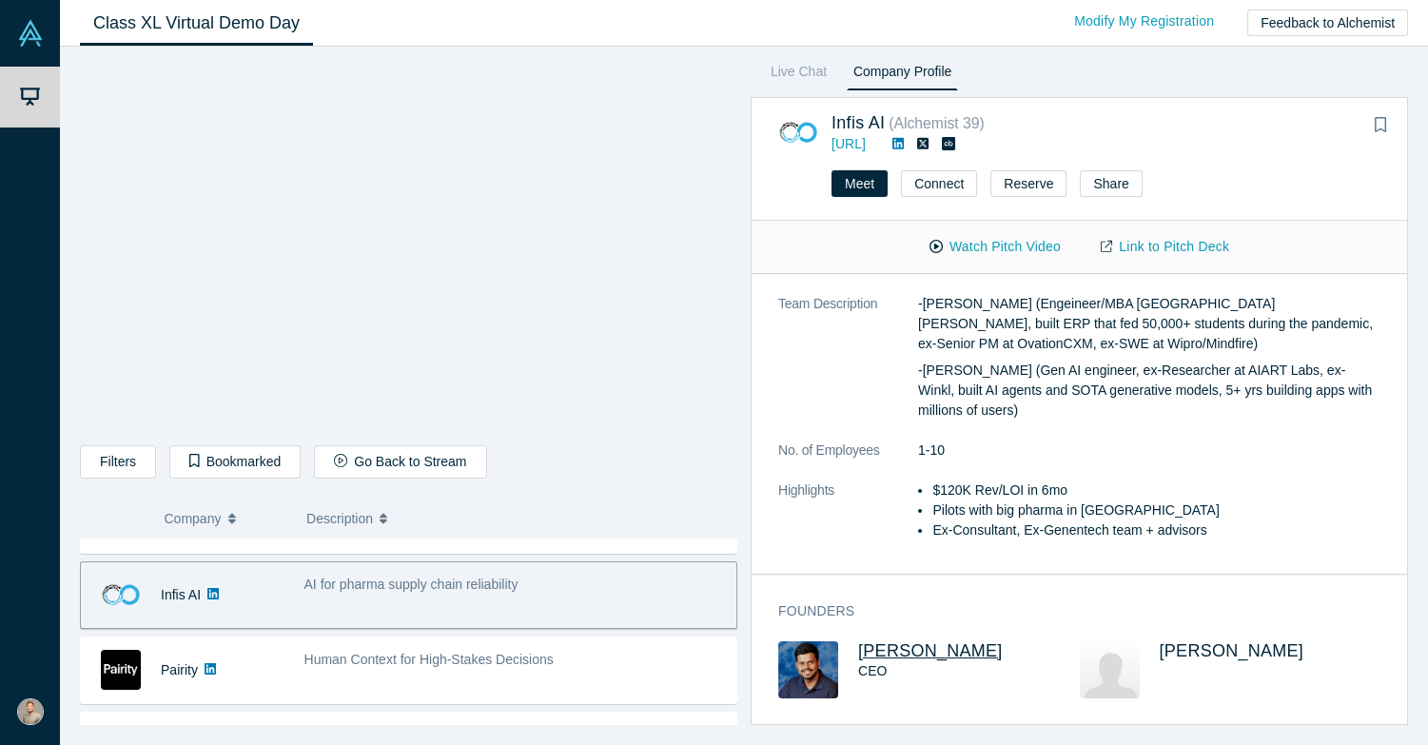
click at [909, 649] on span "[PERSON_NAME]" at bounding box center [930, 650] width 145 height 19
click at [1198, 647] on span "[PERSON_NAME]" at bounding box center [1231, 650] width 145 height 19
click at [1217, 656] on span "[PERSON_NAME]" at bounding box center [1231, 650] width 145 height 19
drag, startPoint x: 1318, startPoint y: 649, endPoint x: 1161, endPoint y: 652, distance: 157.0
click at [1161, 652] on h3 "[PERSON_NAME]" at bounding box center [1254, 651] width 191 height 20
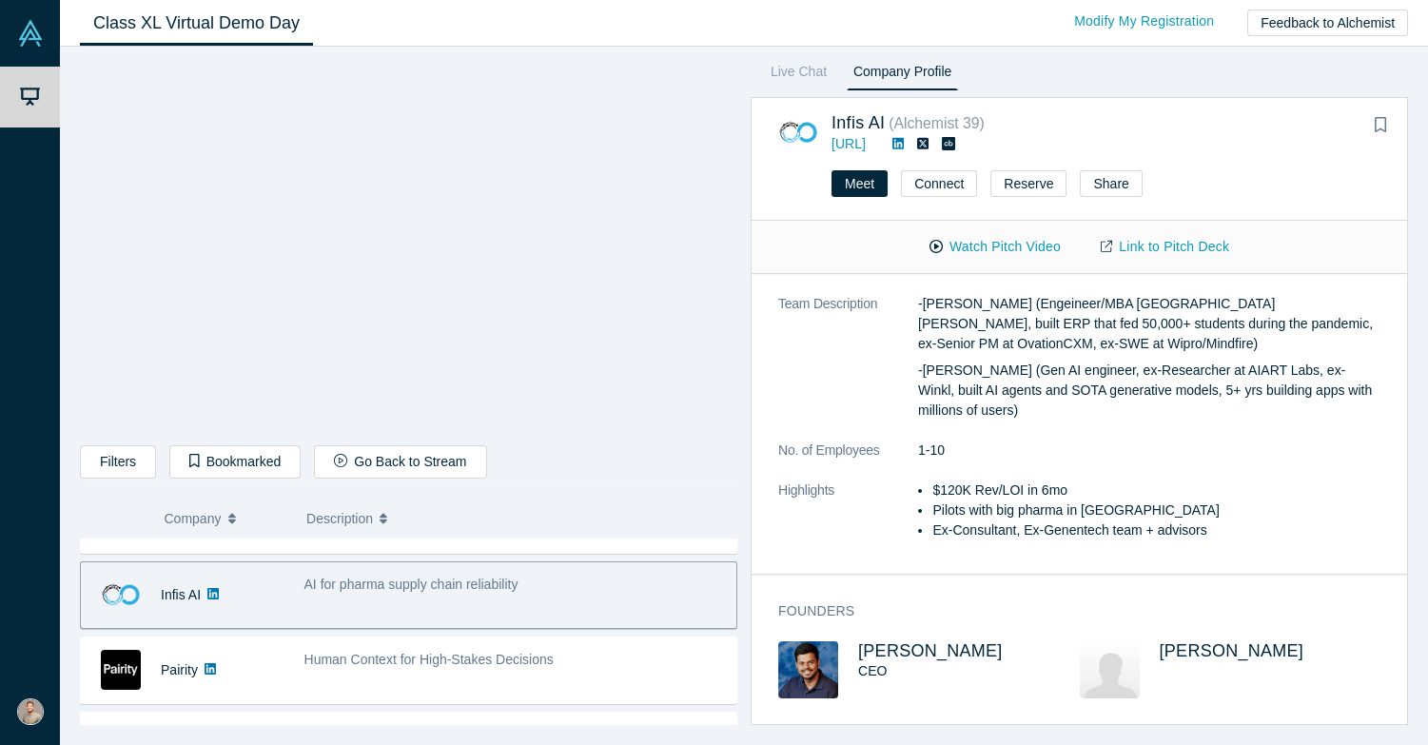
copy span "[PERSON_NAME]"
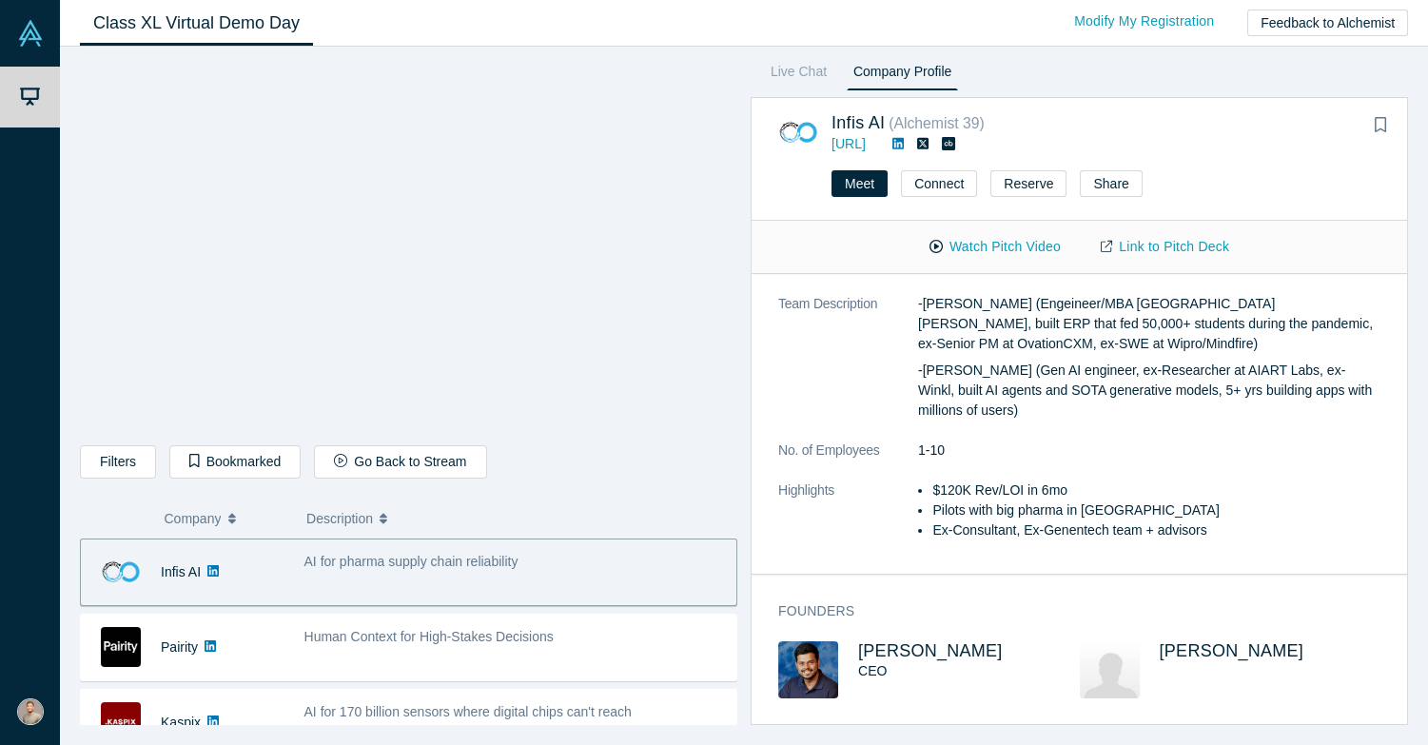
scroll to position [456, 0]
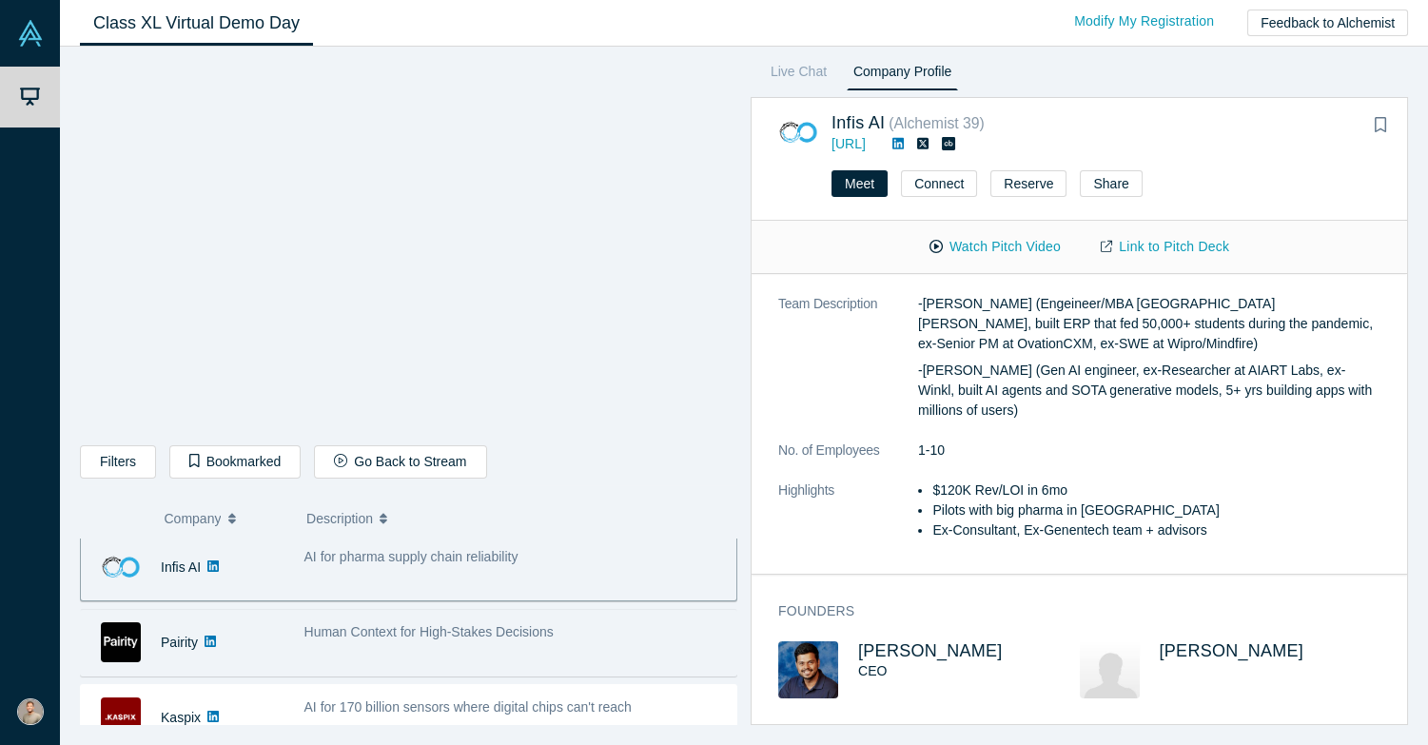
click at [506, 634] on span "Human Context for High-Stakes Decisions" at bounding box center [428, 631] width 249 height 15
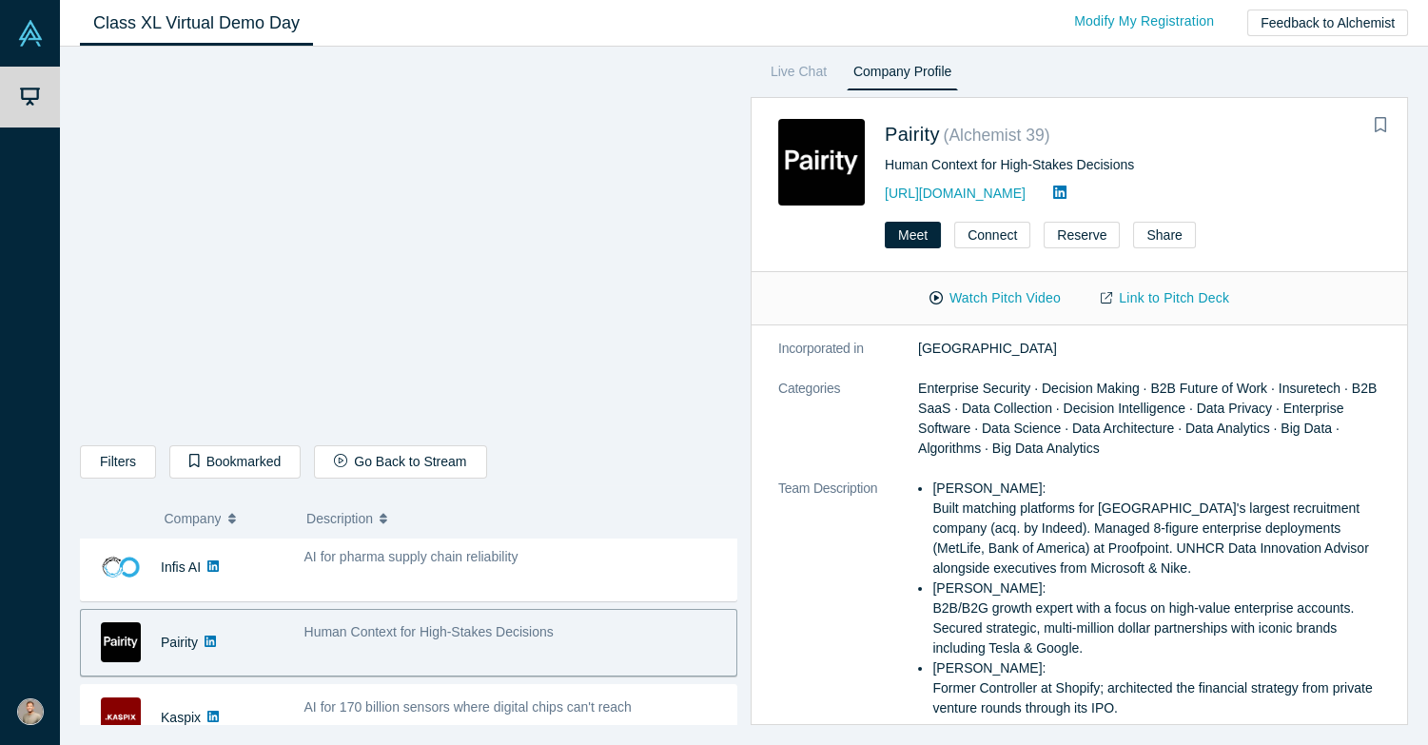
scroll to position [0, 0]
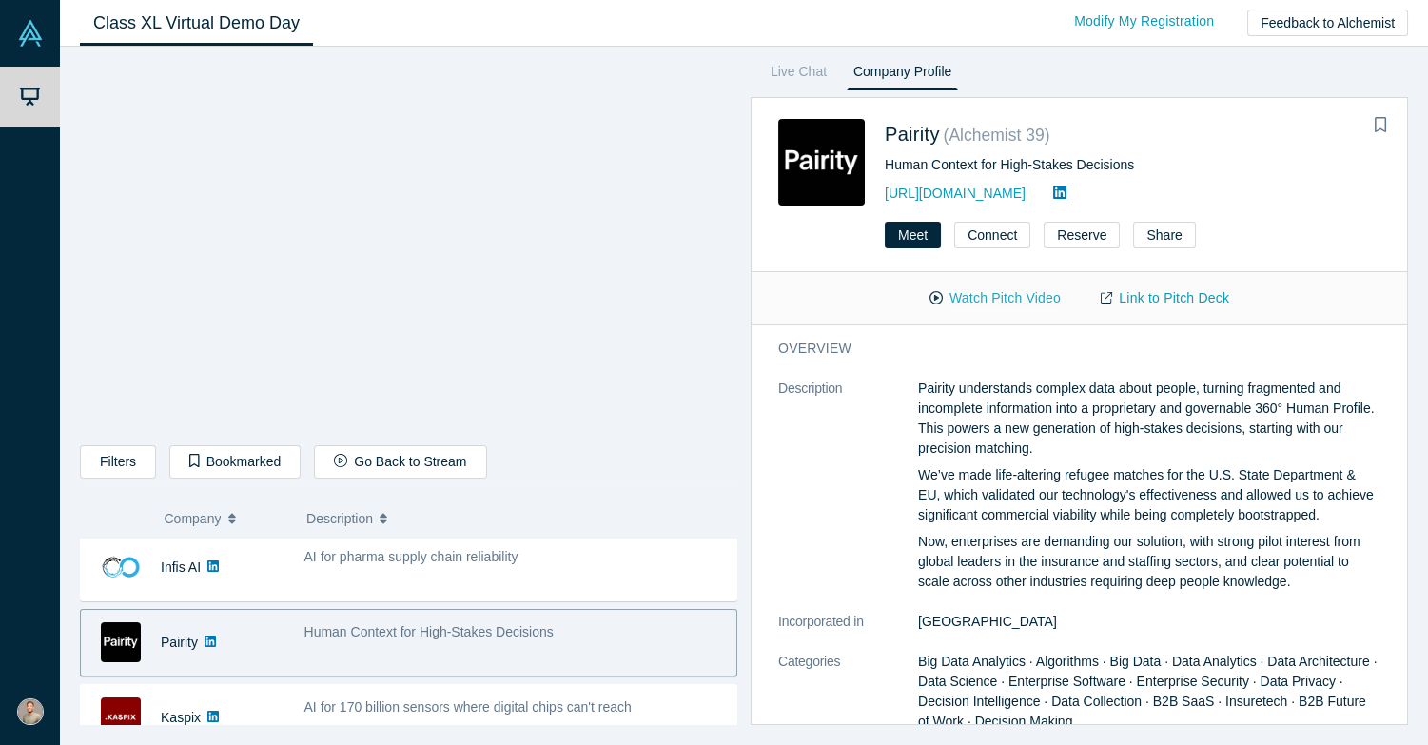
click at [1003, 294] on button "Watch Pitch Video" at bounding box center [994, 298] width 171 height 33
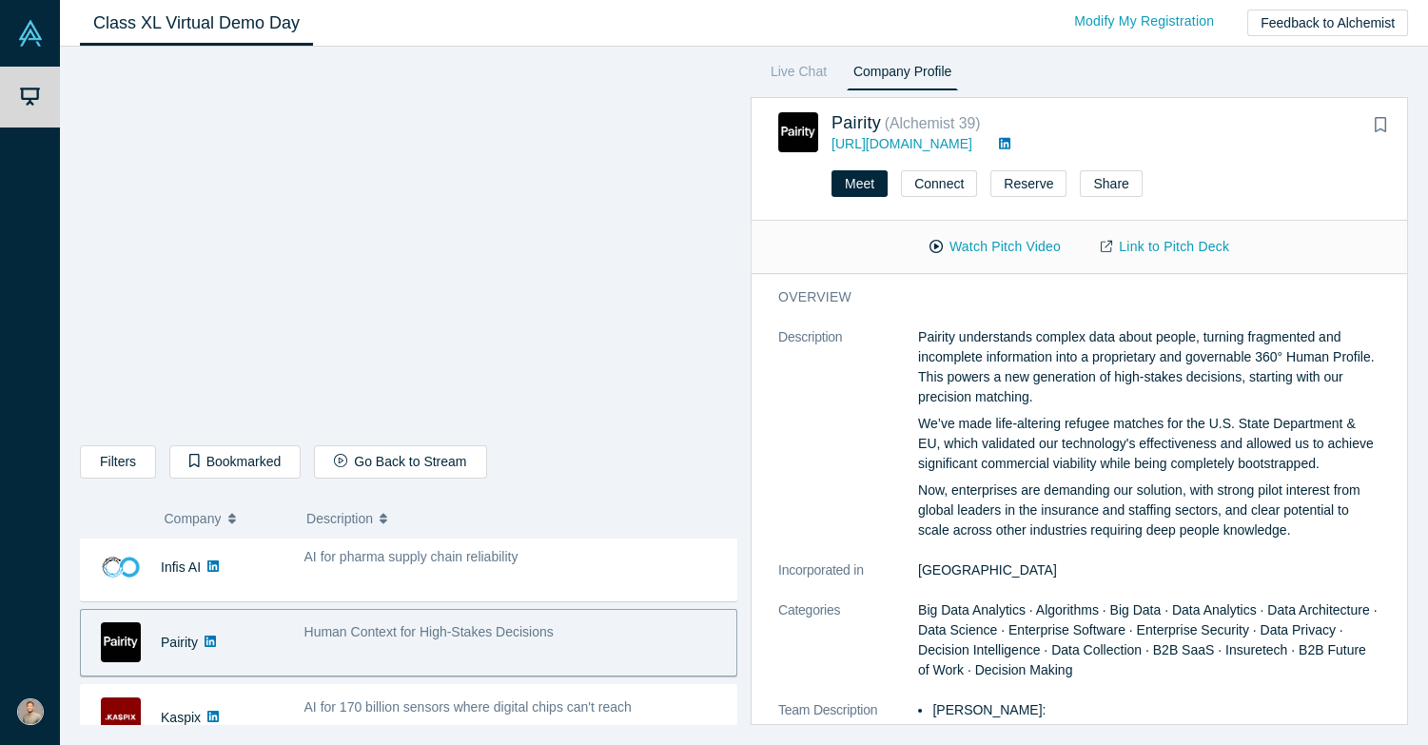
scroll to position [631, 0]
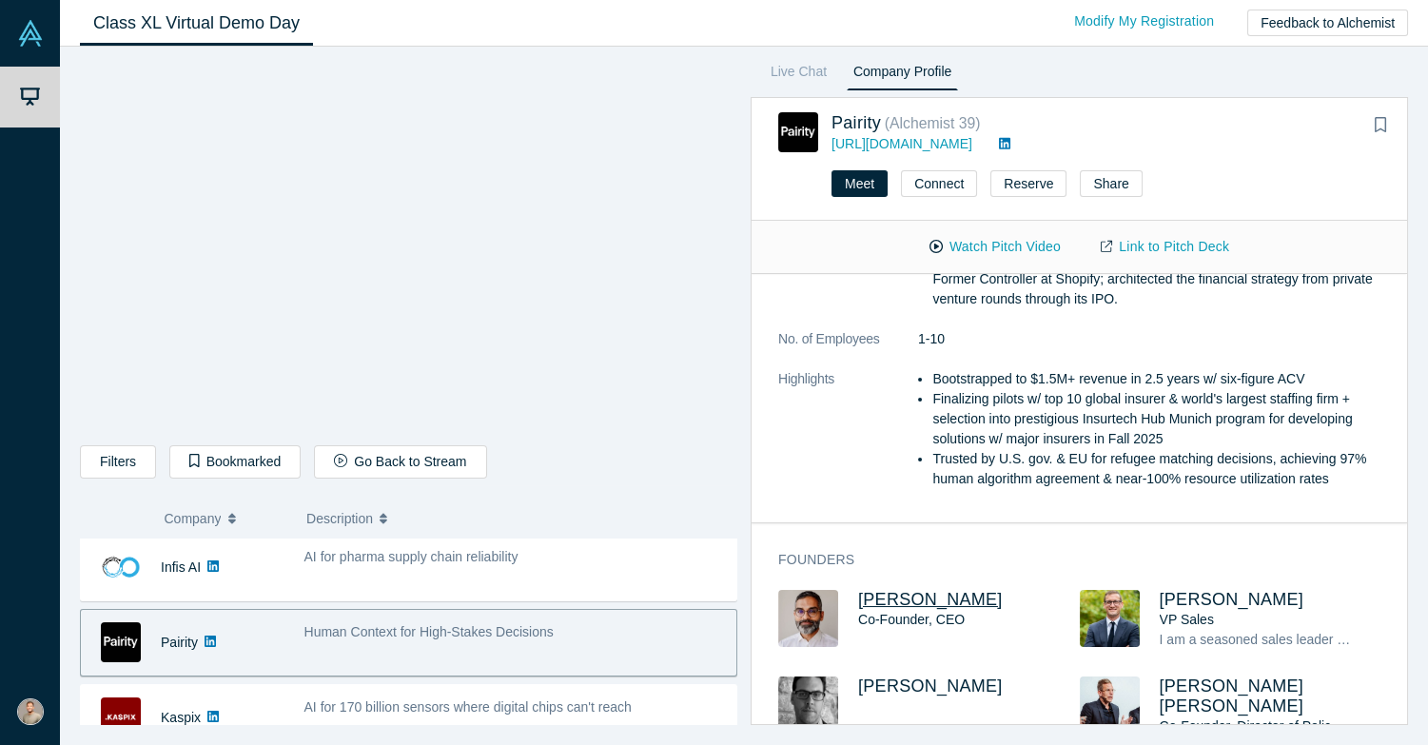
click at [927, 597] on span "[PERSON_NAME]" at bounding box center [930, 599] width 145 height 19
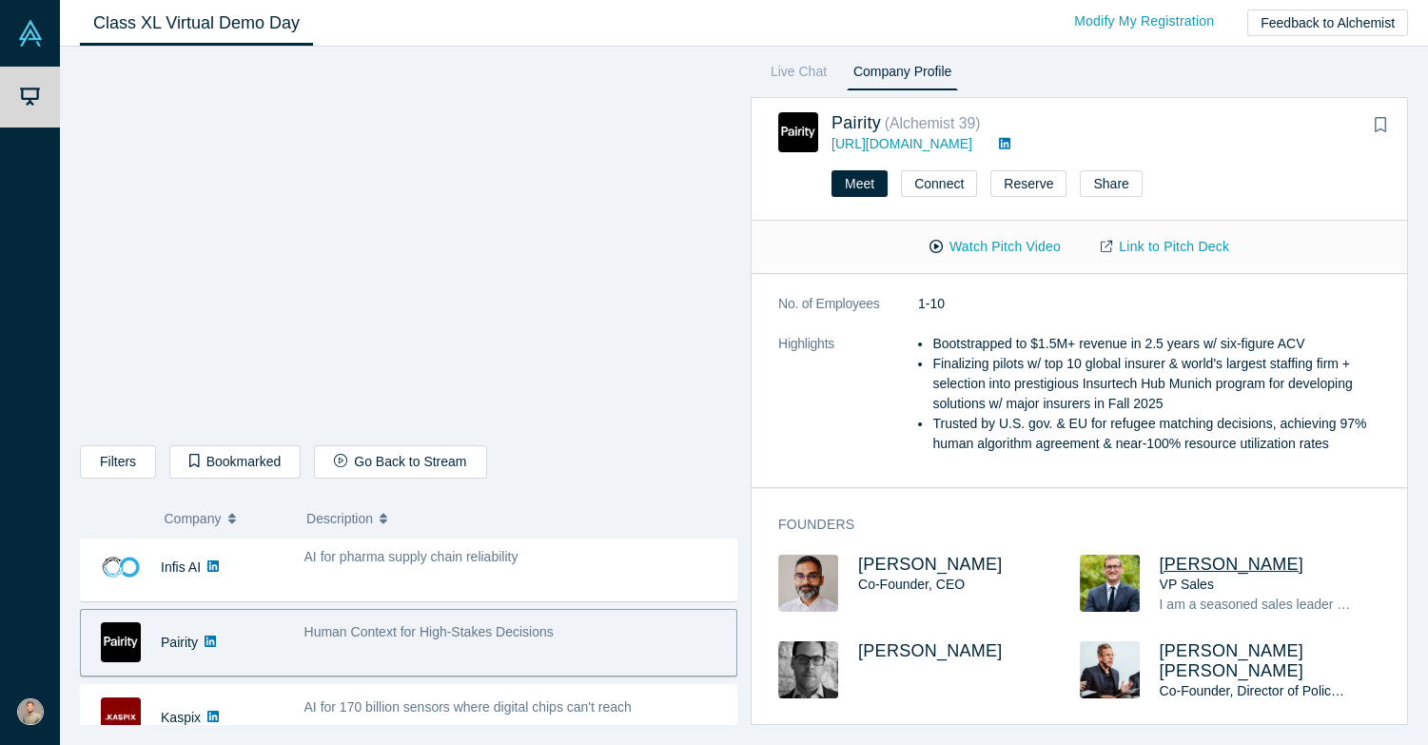
click at [1215, 558] on span "[PERSON_NAME]" at bounding box center [1231, 564] width 145 height 19
click at [922, 646] on span "[PERSON_NAME]" at bounding box center [930, 650] width 145 height 19
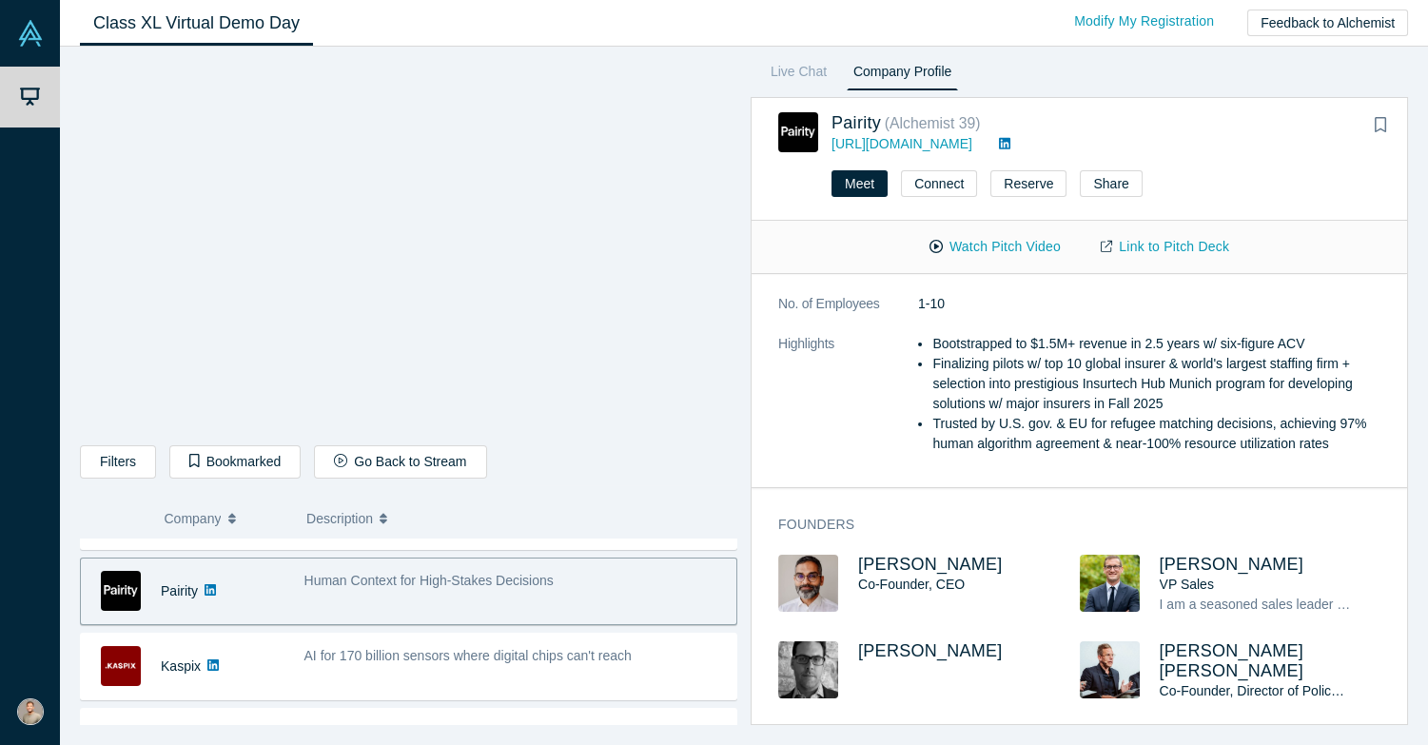
scroll to position [548, 0]
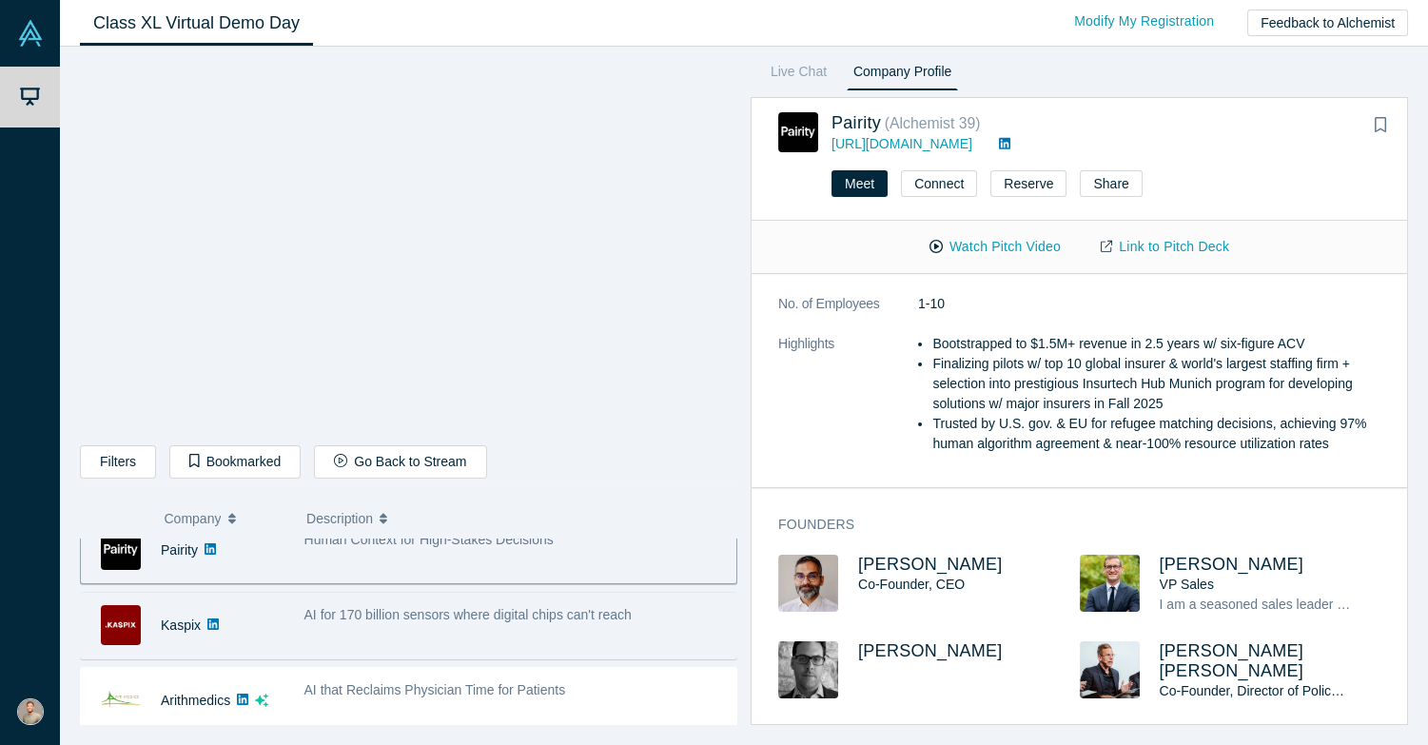
click at [505, 634] on div "AI for 170 billion sensors where digital chips can't reach" at bounding box center [515, 625] width 442 height 60
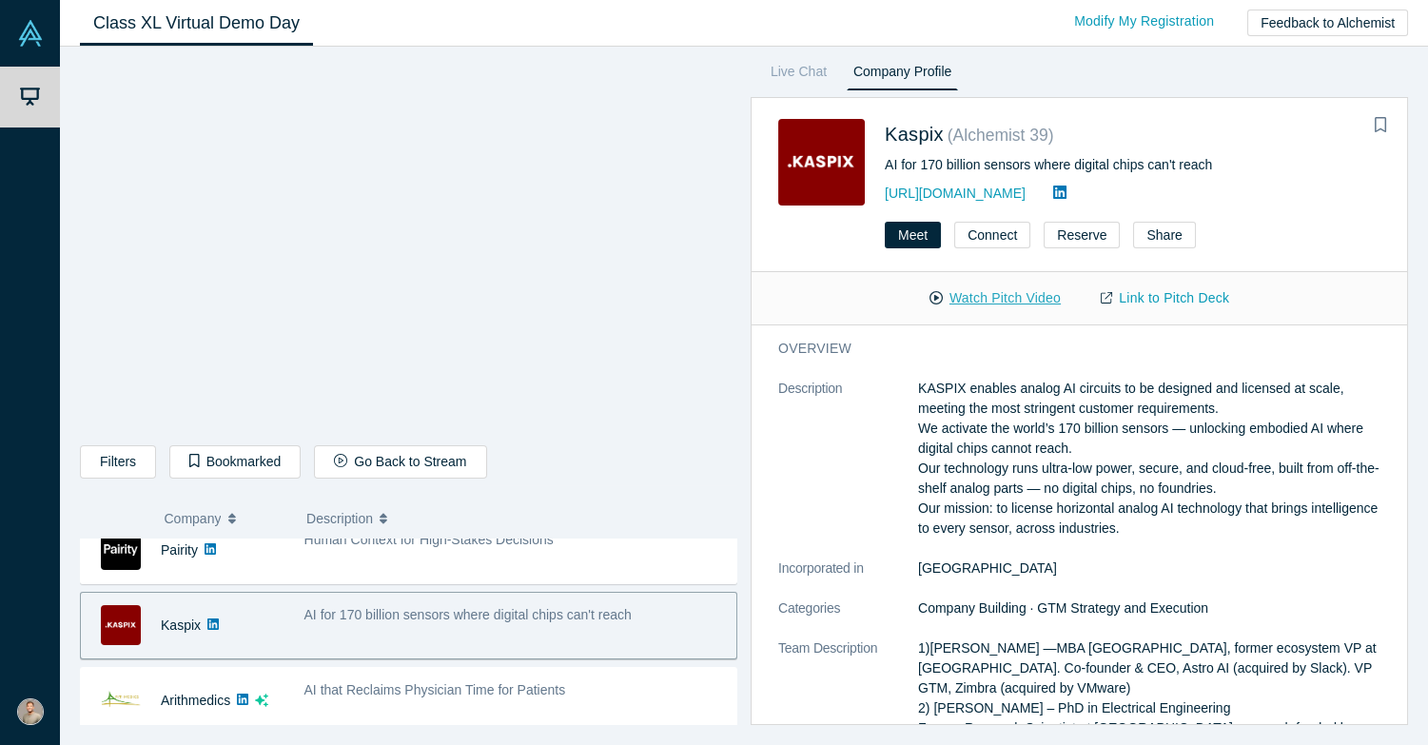
click at [976, 293] on button "Watch Pitch Video" at bounding box center [994, 298] width 171 height 33
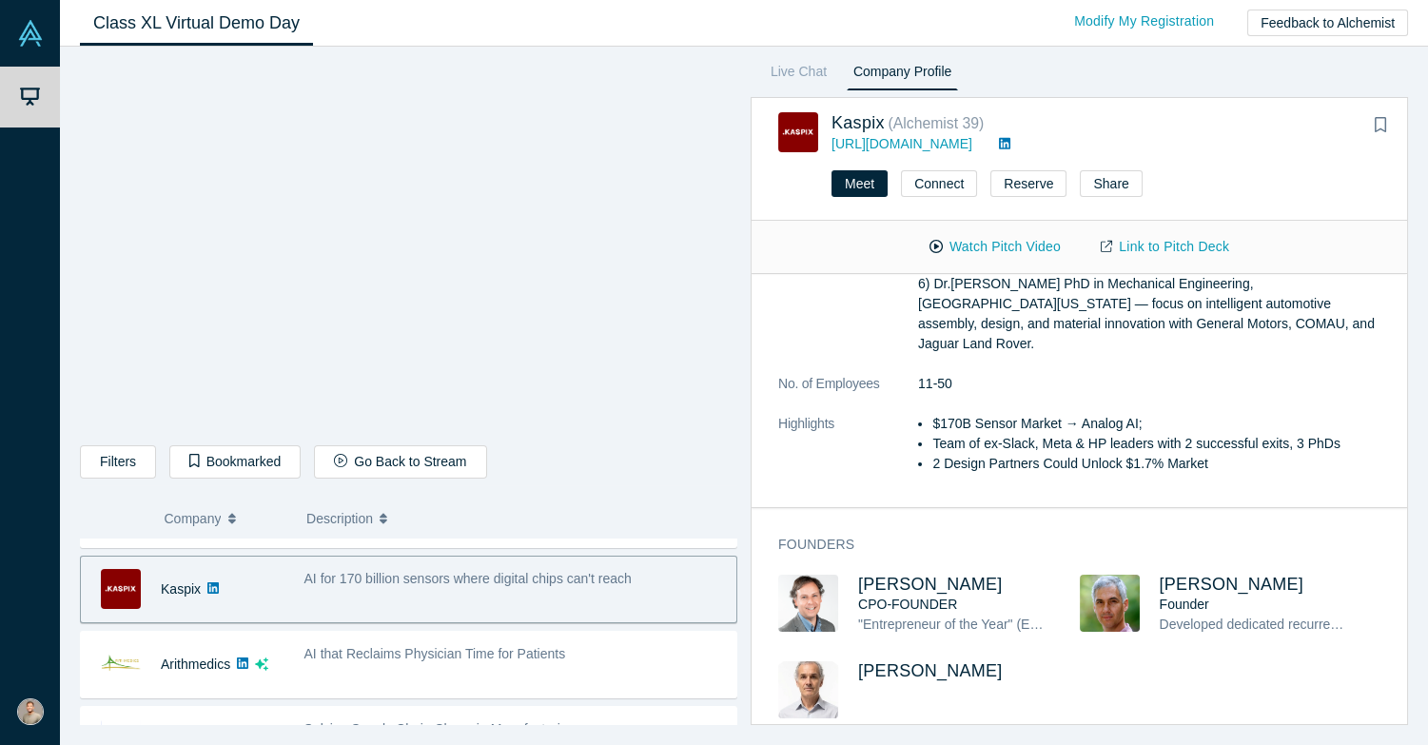
scroll to position [594, 0]
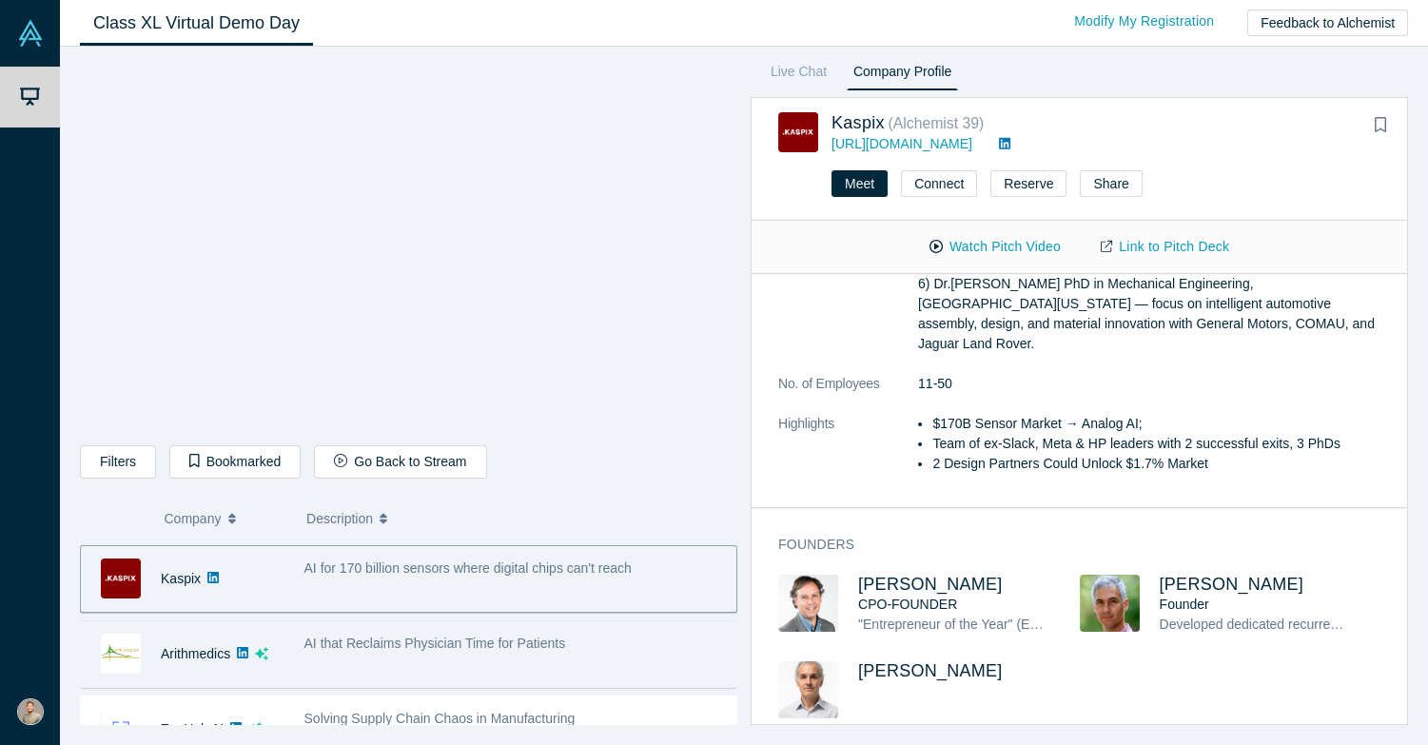
click at [541, 658] on div "AI that Reclaims Physician Time for Patients" at bounding box center [515, 654] width 442 height 60
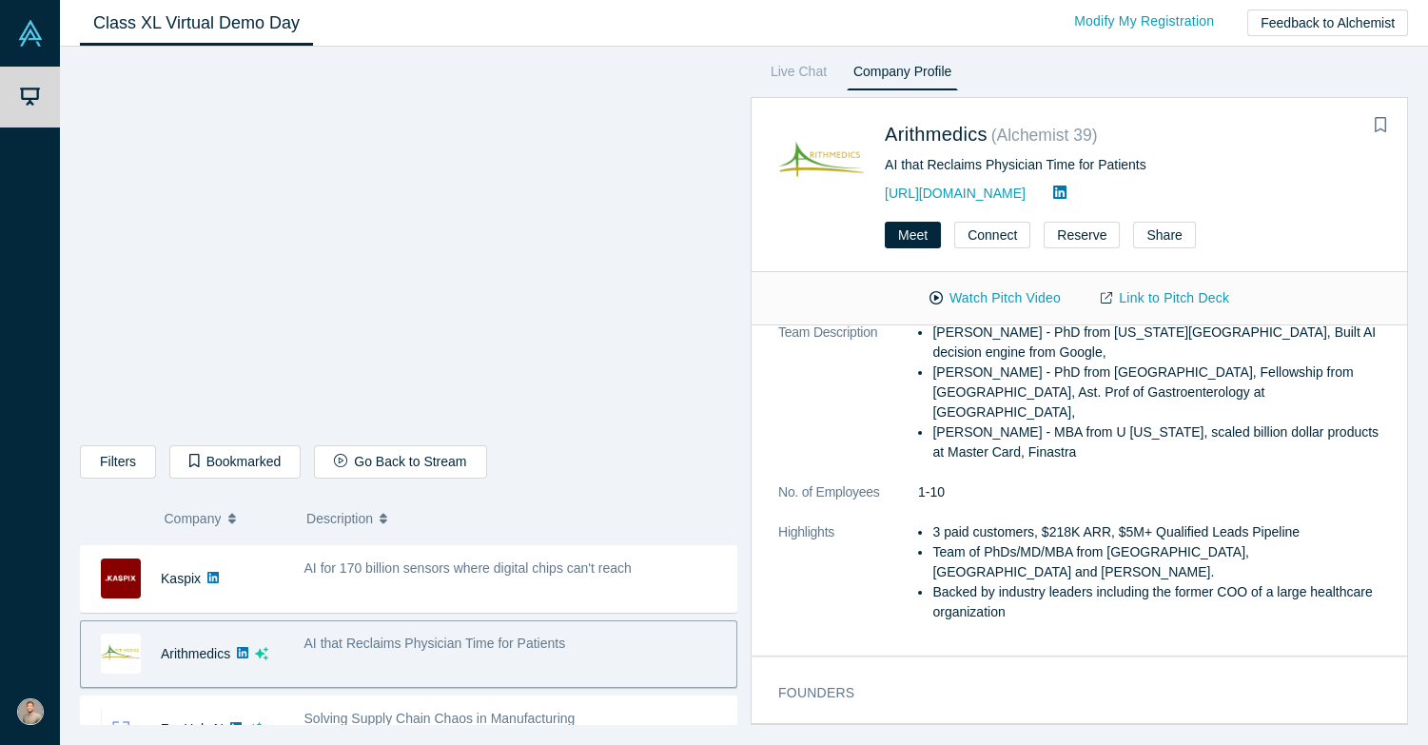
scroll to position [0, 0]
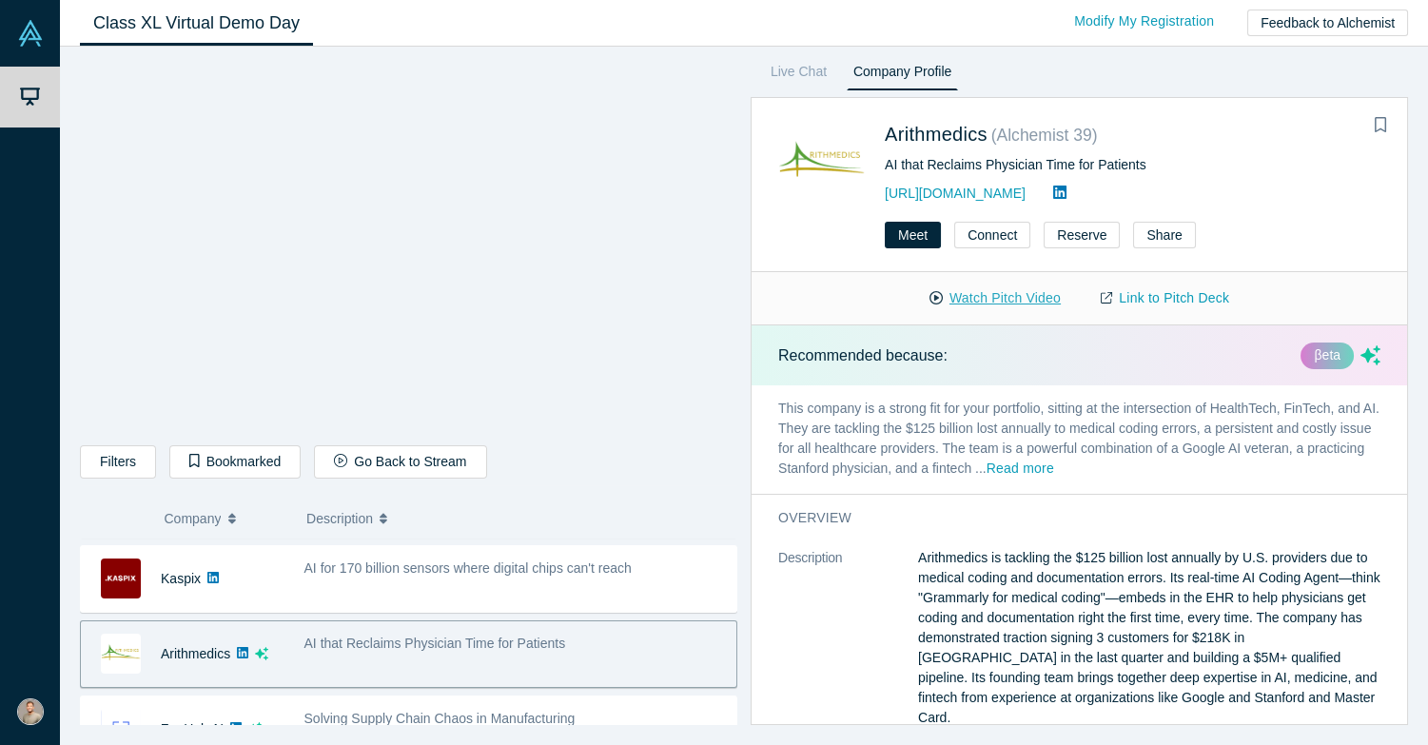
click at [987, 292] on button "Watch Pitch Video" at bounding box center [994, 298] width 171 height 33
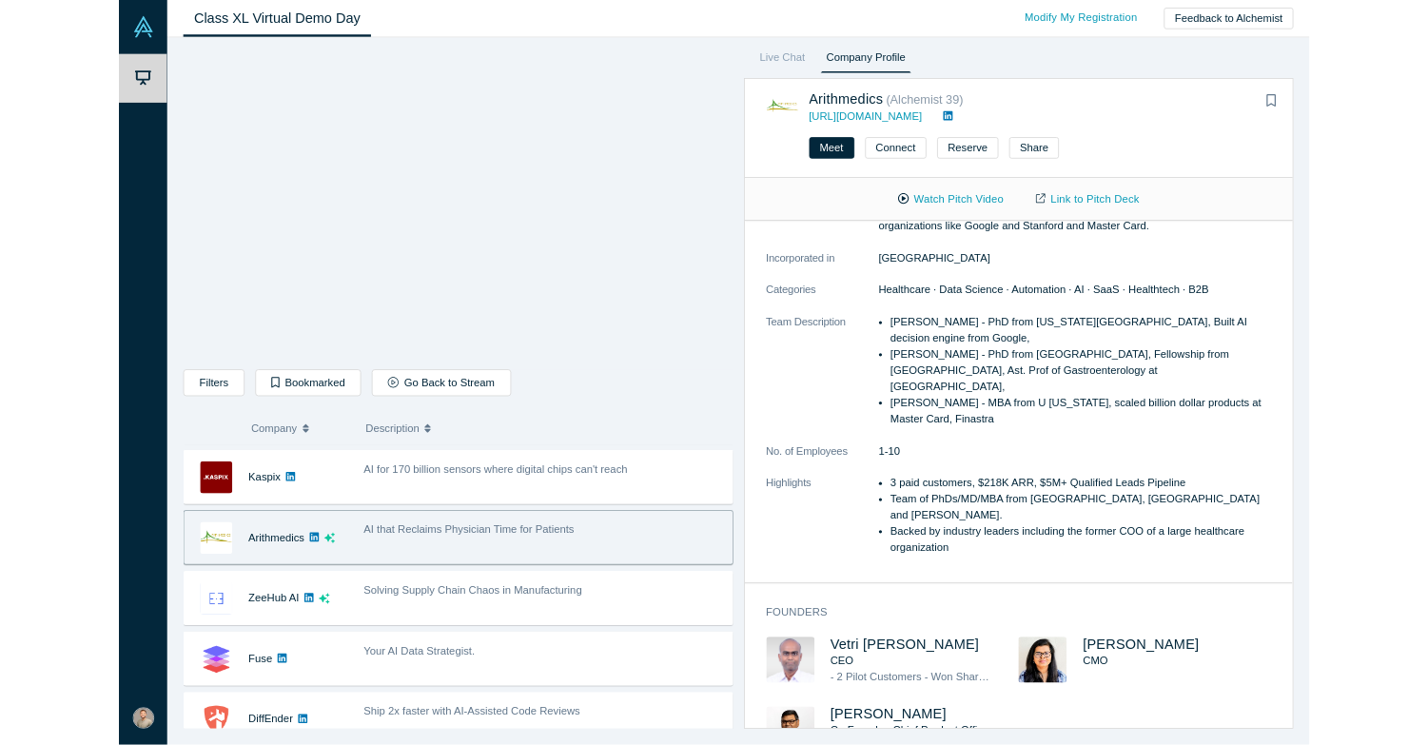
scroll to position [565, 0]
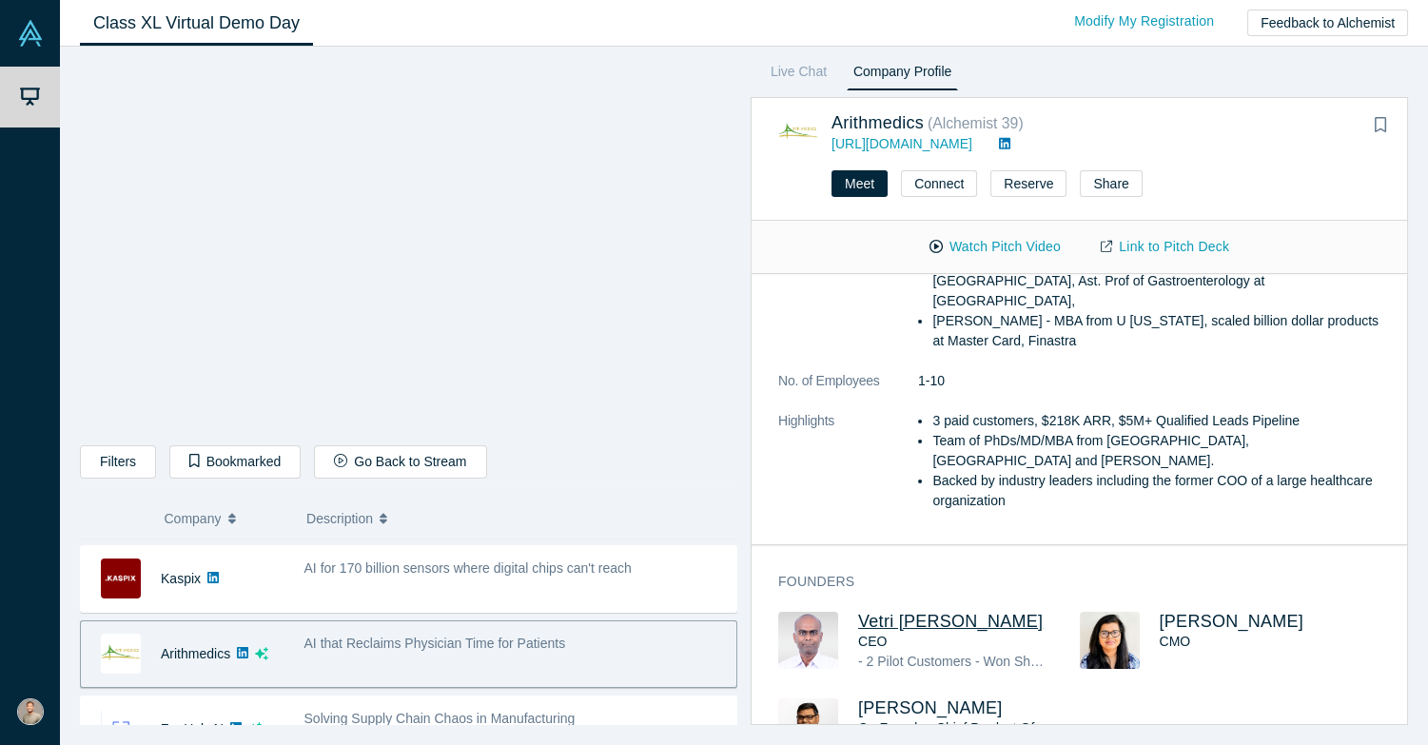
click at [886, 612] on span "Vetri [PERSON_NAME]" at bounding box center [950, 621] width 185 height 19
click at [1170, 612] on span "[PERSON_NAME]" at bounding box center [1231, 621] width 145 height 19
click at [907, 698] on span "[PERSON_NAME]" at bounding box center [930, 707] width 145 height 19
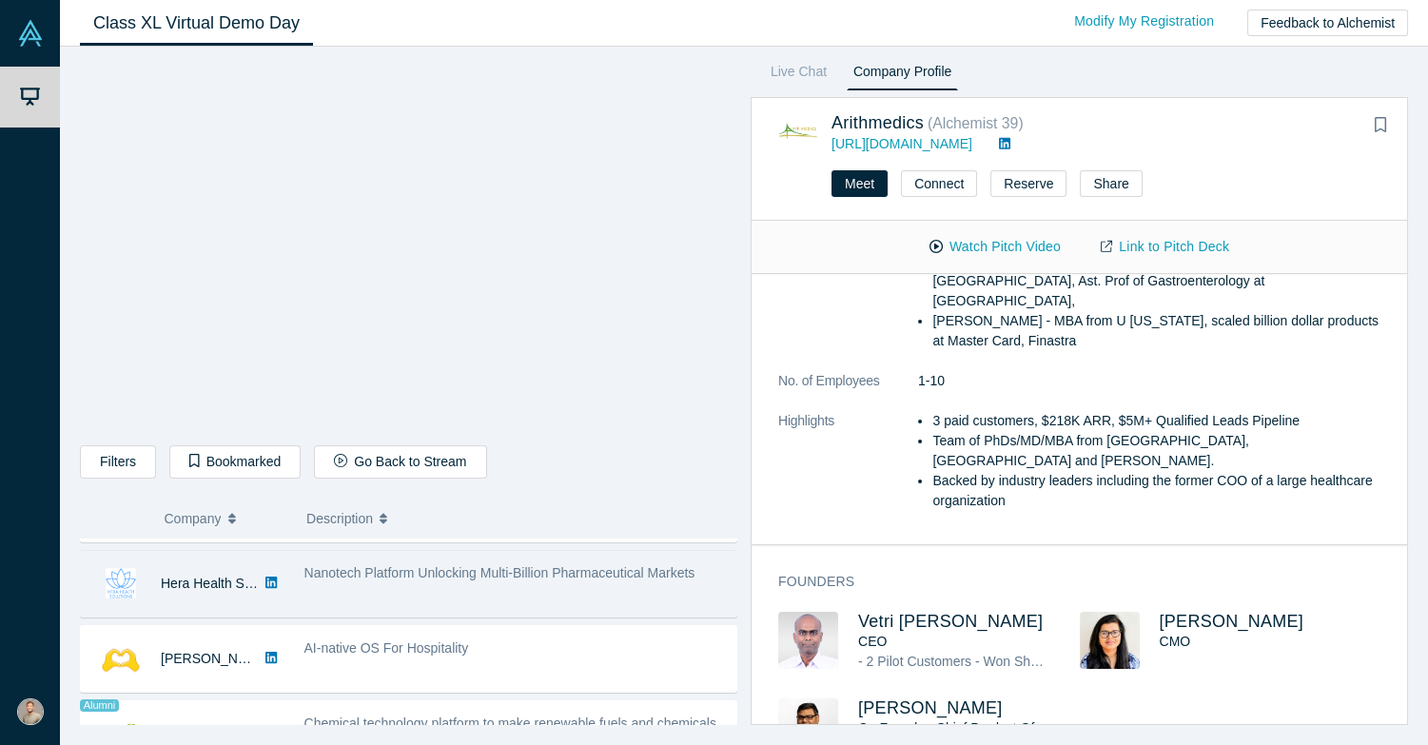
scroll to position [967, 0]
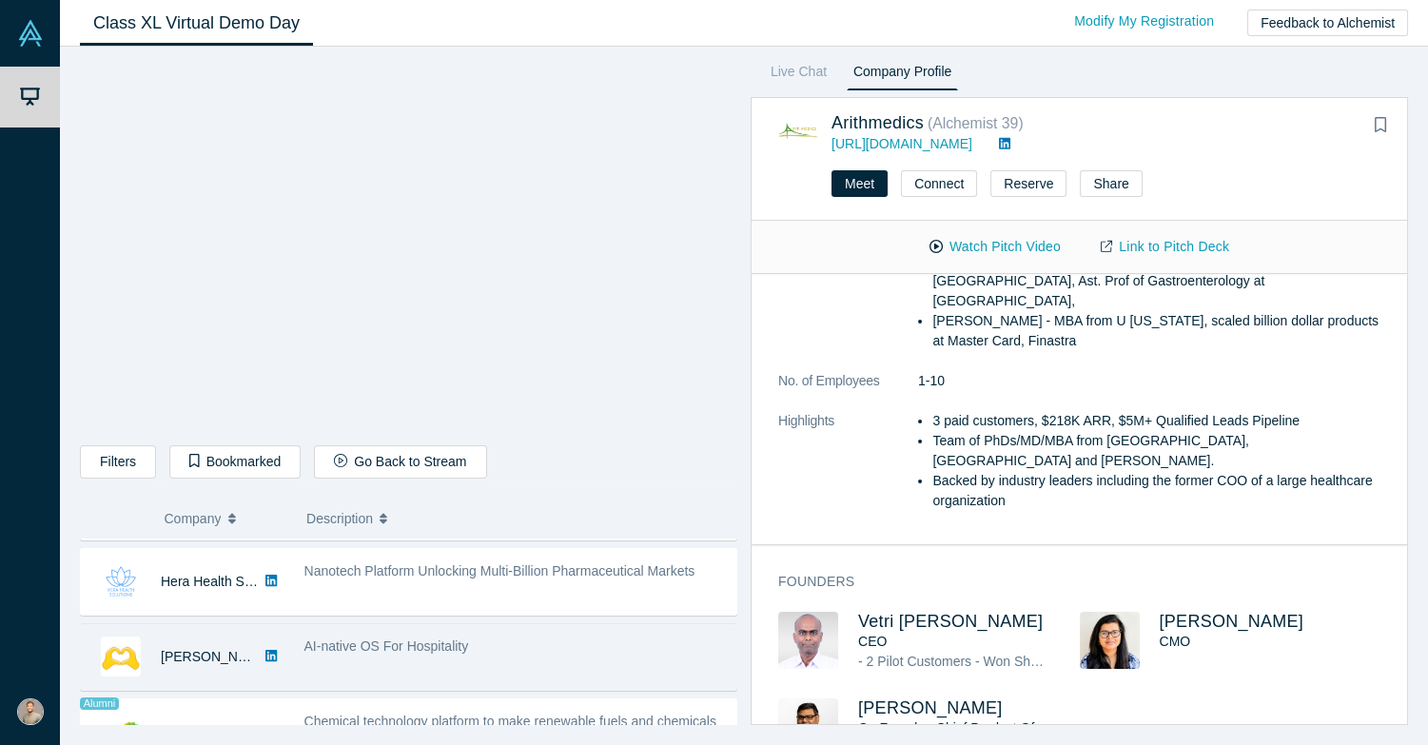
click at [483, 653] on div "AI-native OS For Hospitality" at bounding box center [515, 657] width 442 height 60
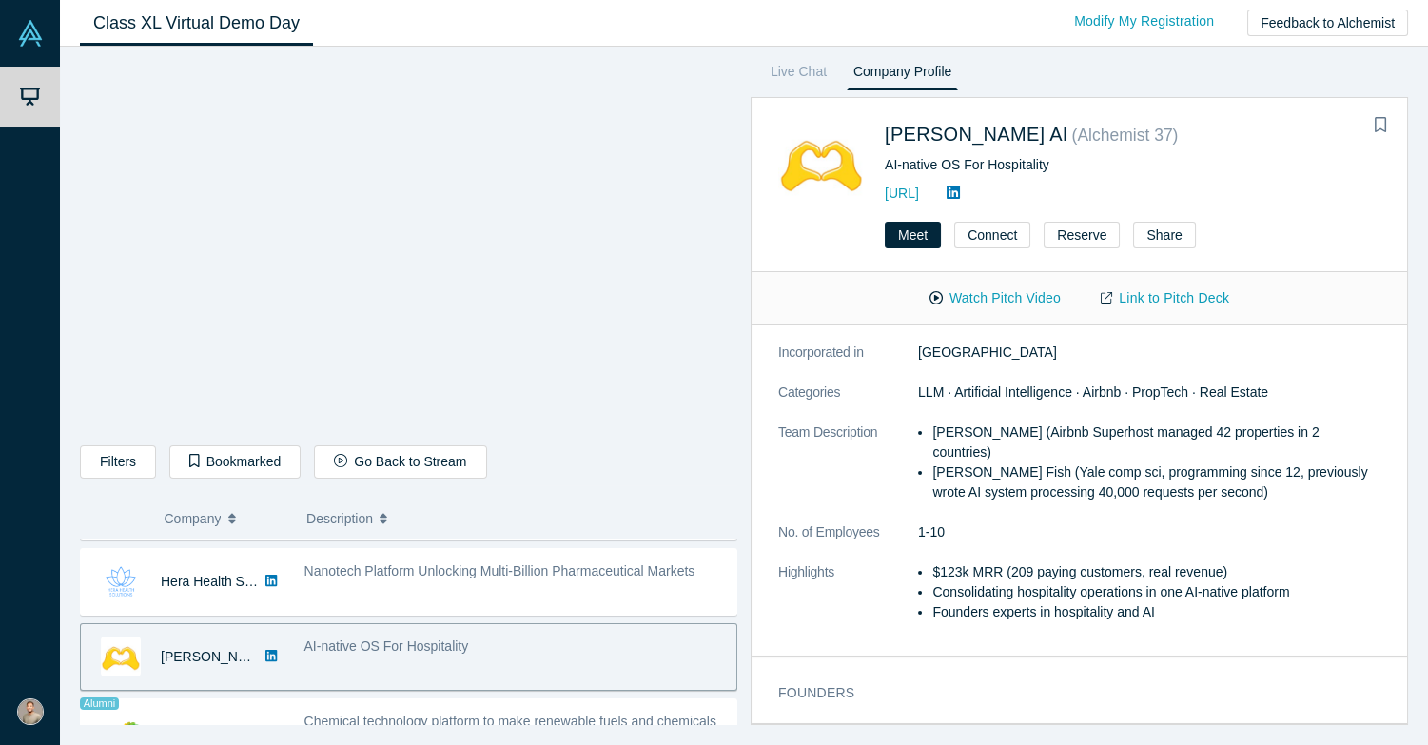
scroll to position [0, 0]
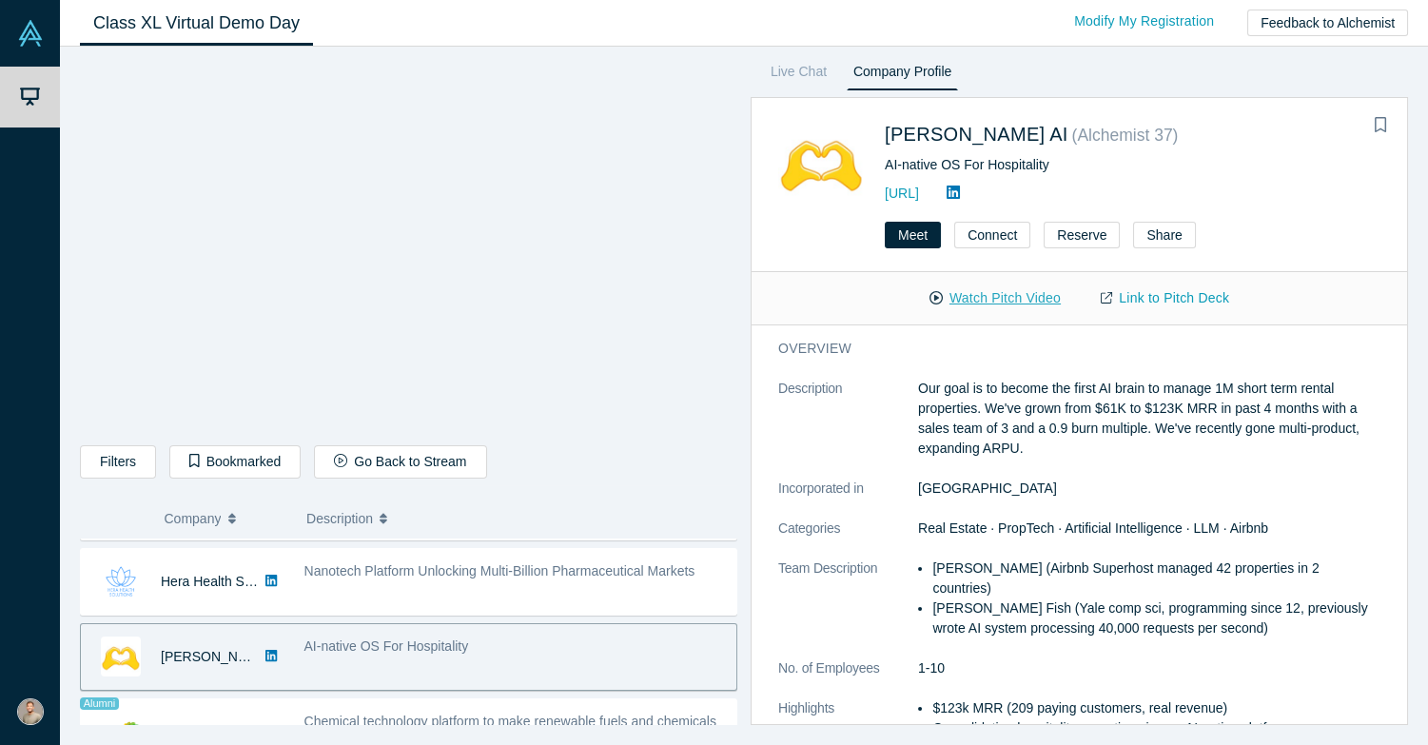
click at [965, 304] on button "Watch Pitch Video" at bounding box center [994, 298] width 171 height 33
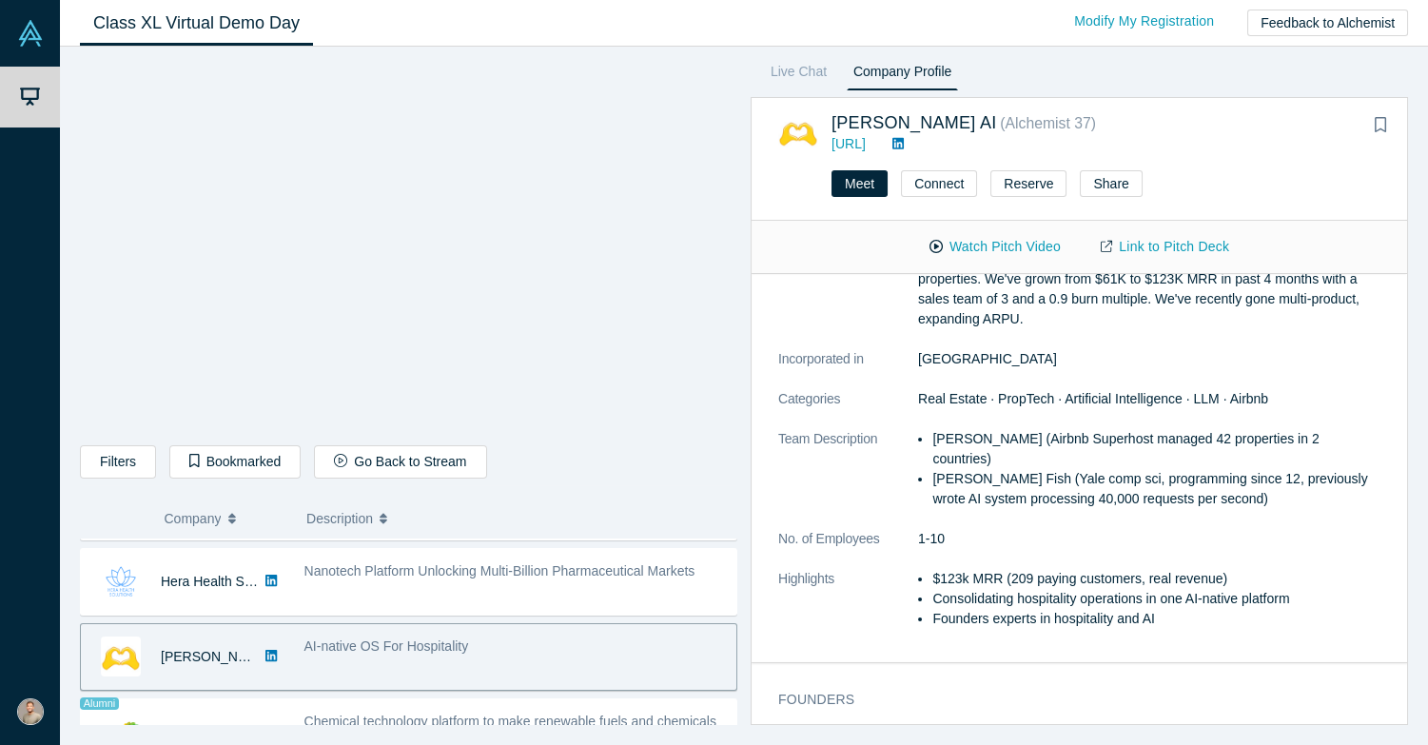
scroll to position [230, 0]
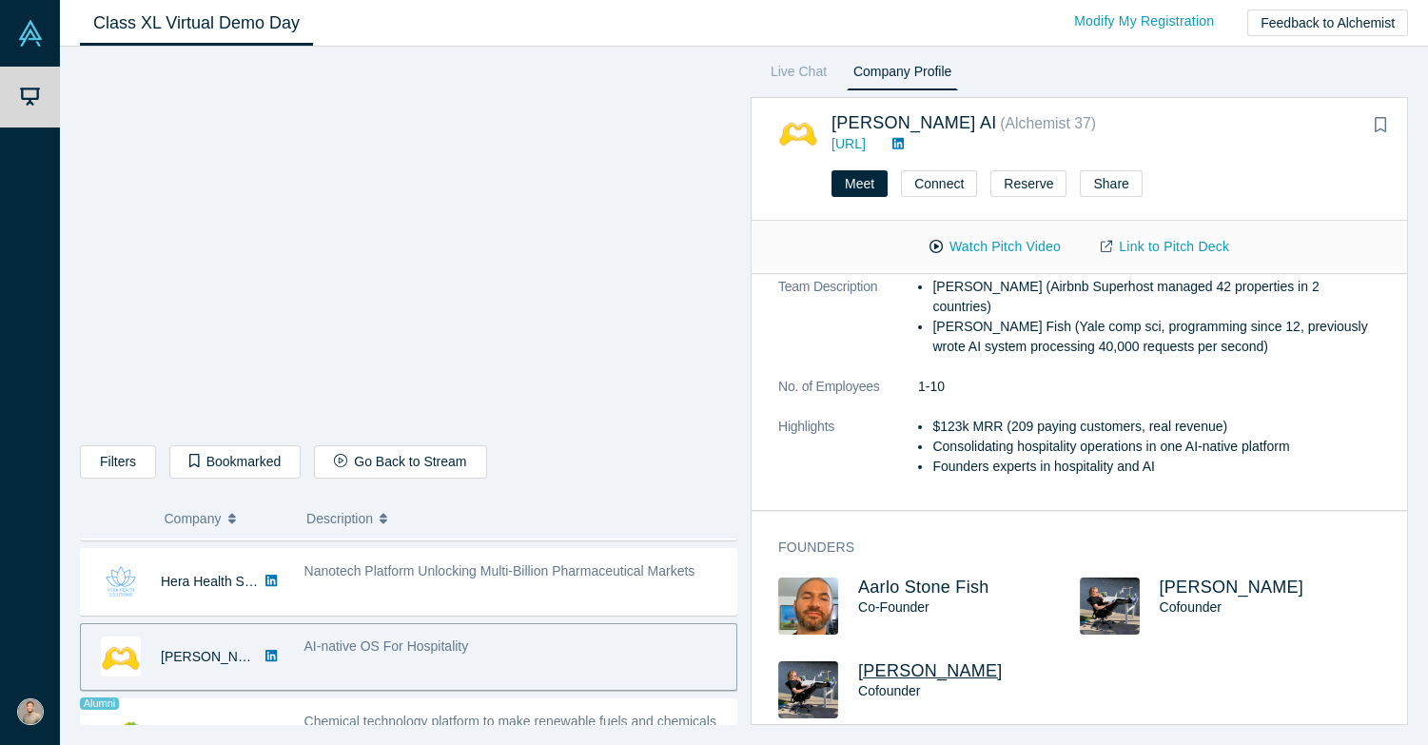
click at [930, 661] on span "[PERSON_NAME]" at bounding box center [930, 670] width 145 height 19
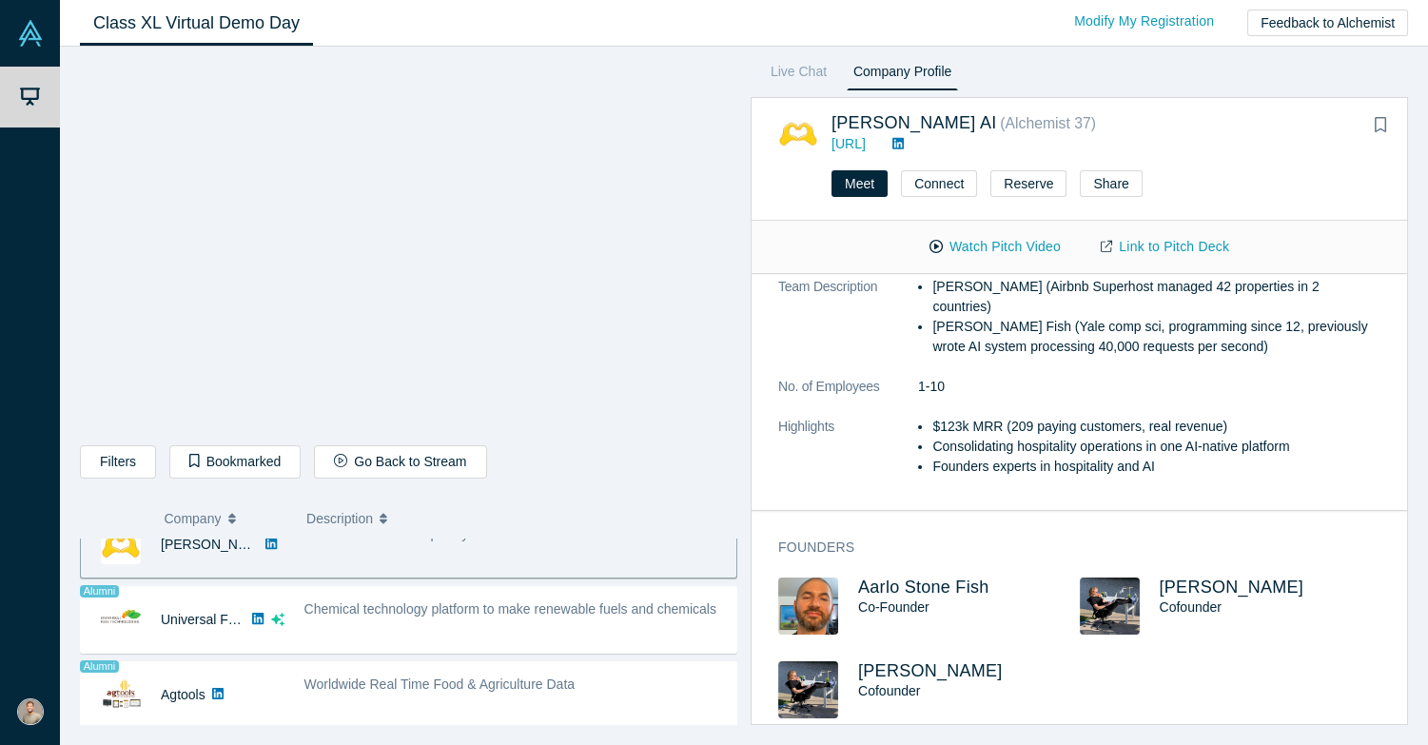
scroll to position [1079, 0]
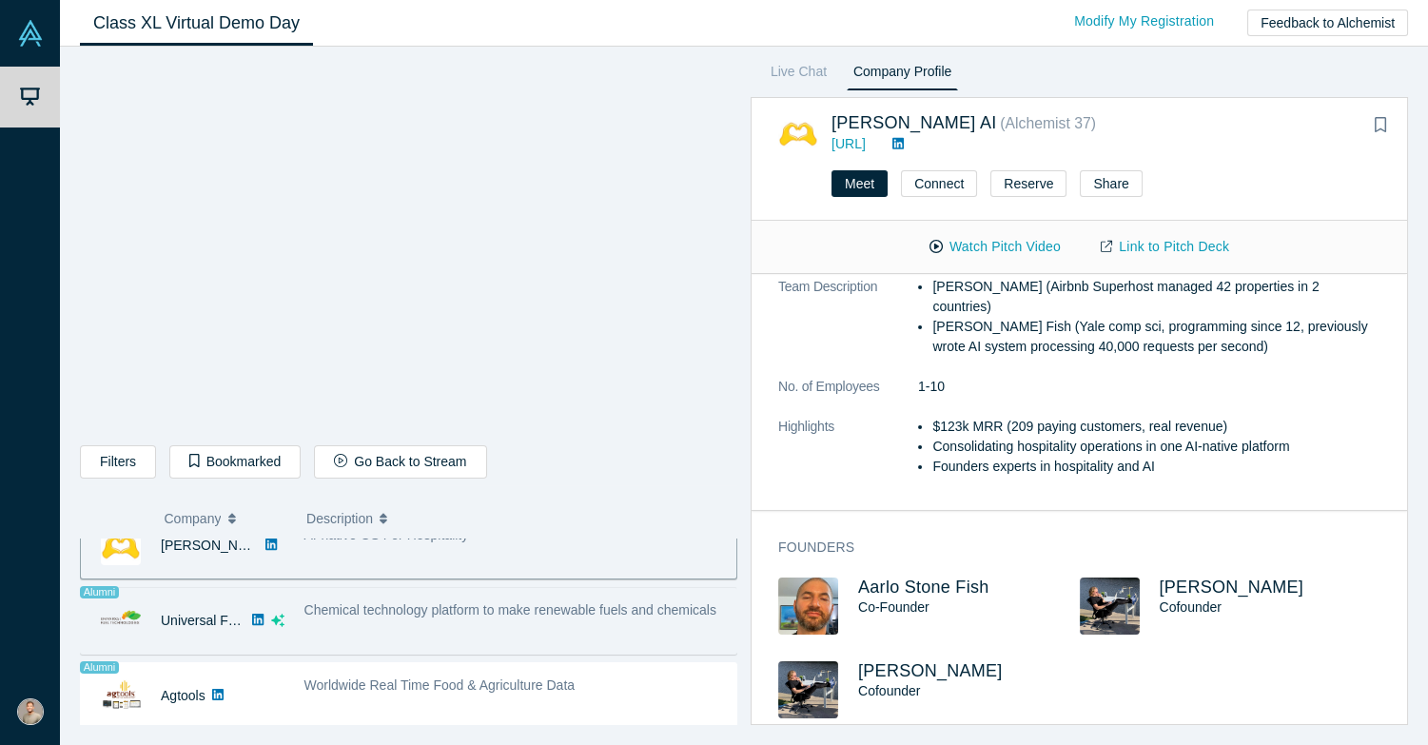
click at [425, 627] on div "Chemical technology platform to make renewable fuels and chemicals" at bounding box center [515, 621] width 442 height 60
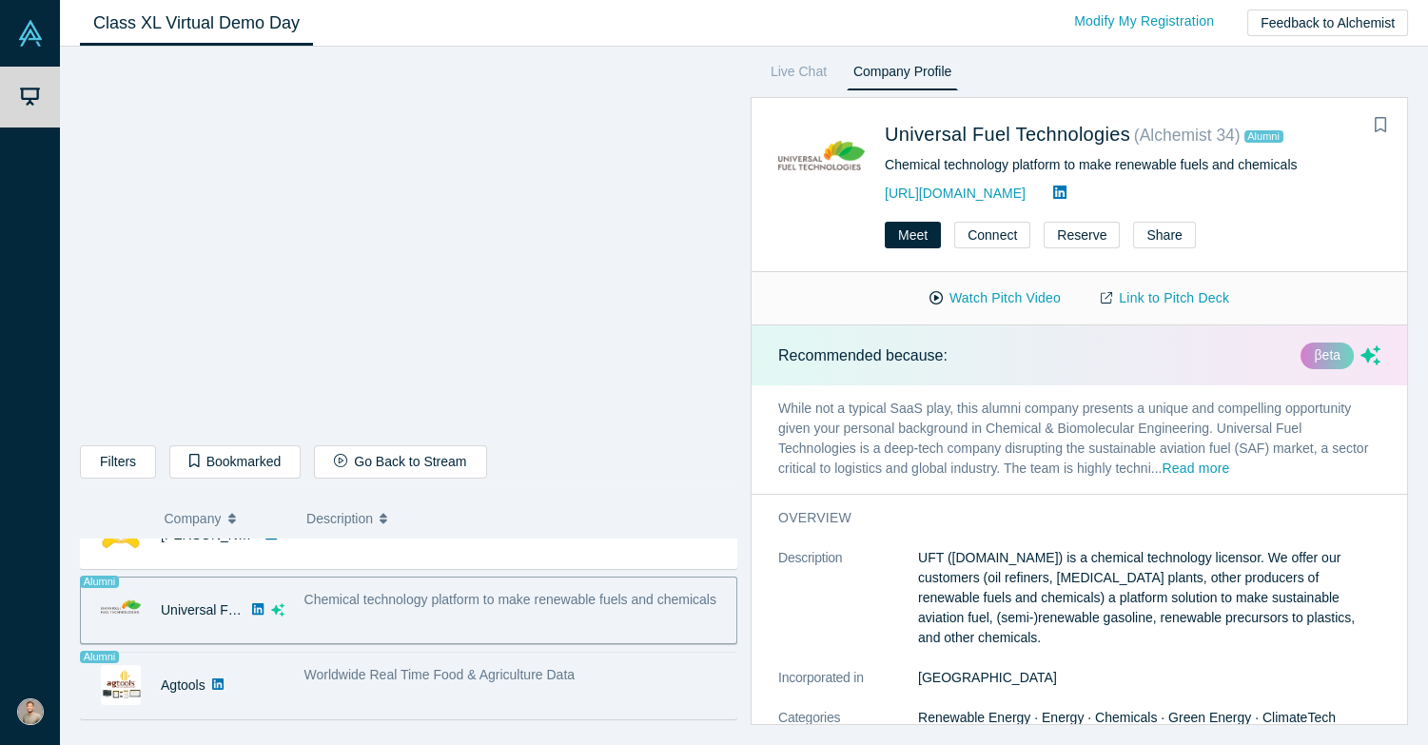
scroll to position [1122, 0]
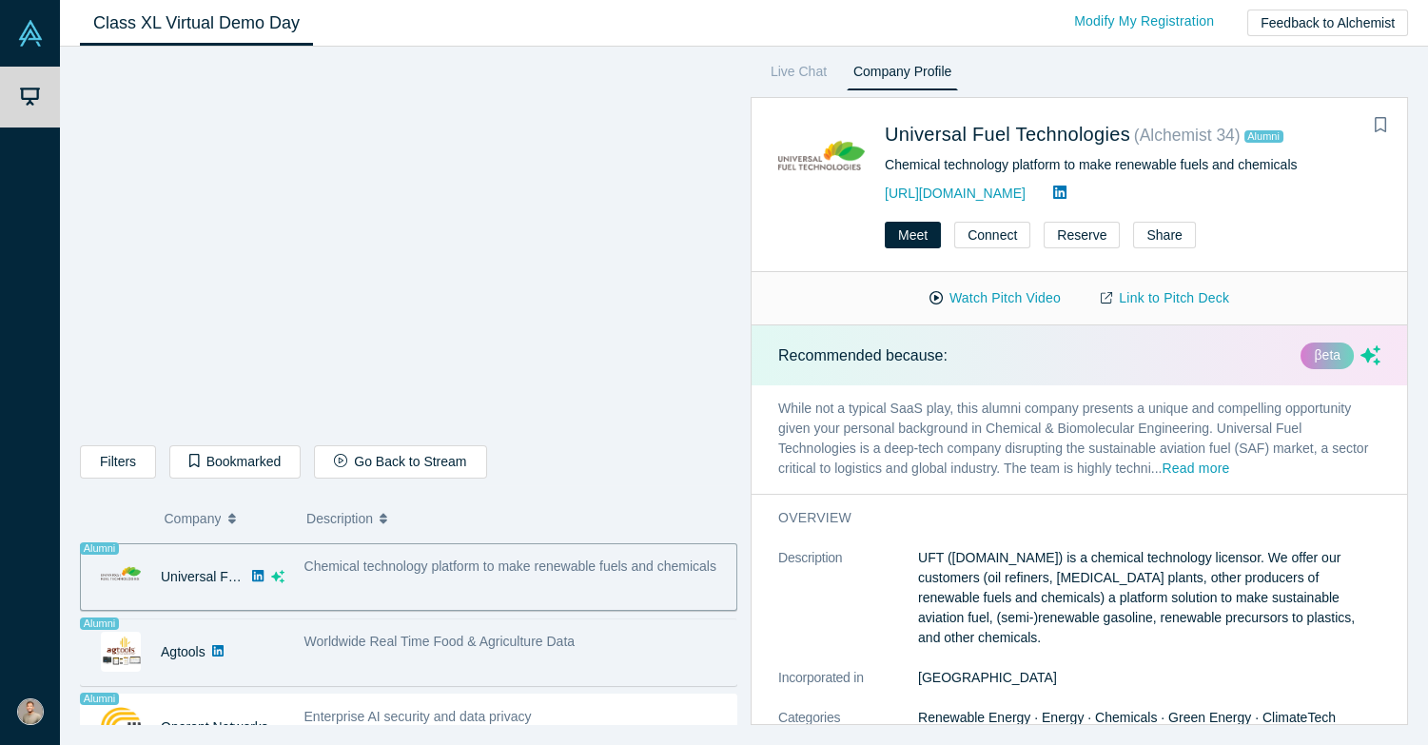
click at [470, 648] on div "Worldwide Real Time Food & Agriculture Data" at bounding box center [515, 652] width 442 height 60
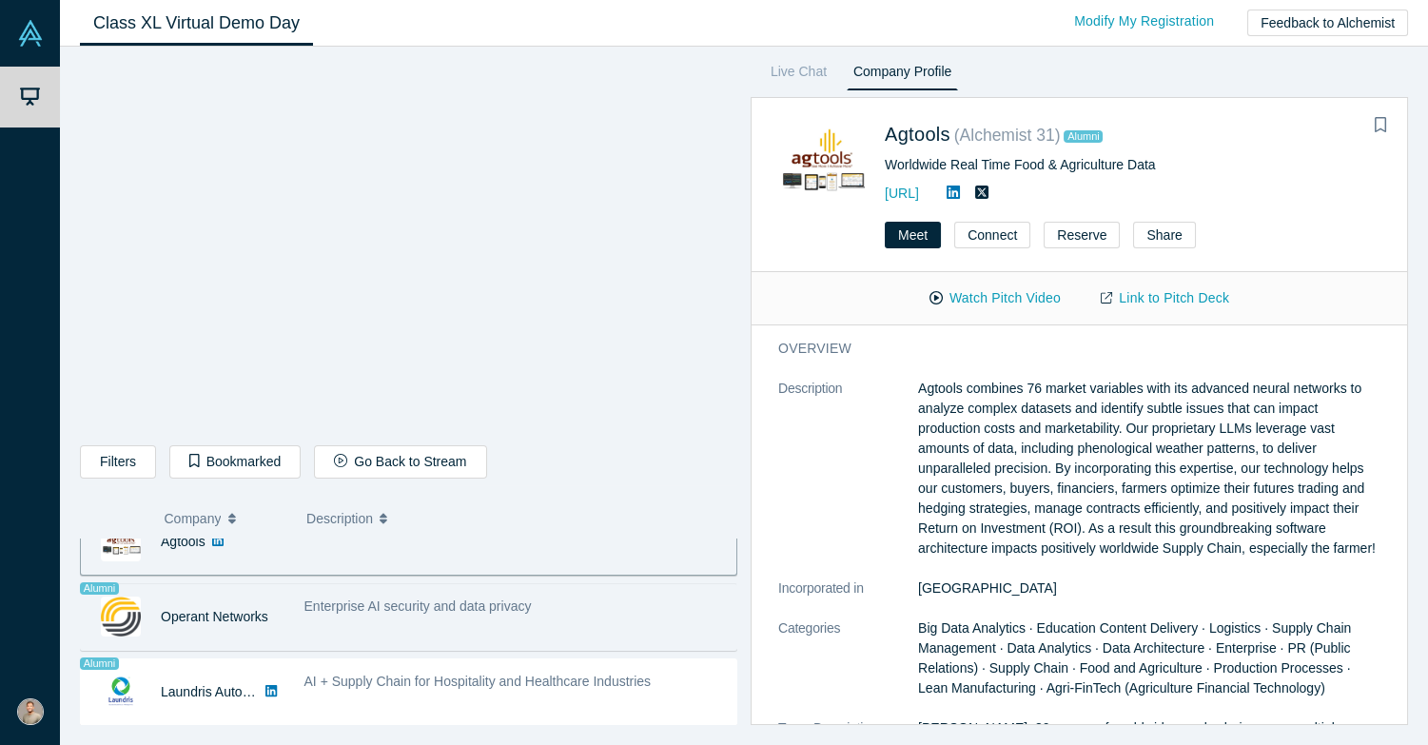
scroll to position [1260, 0]
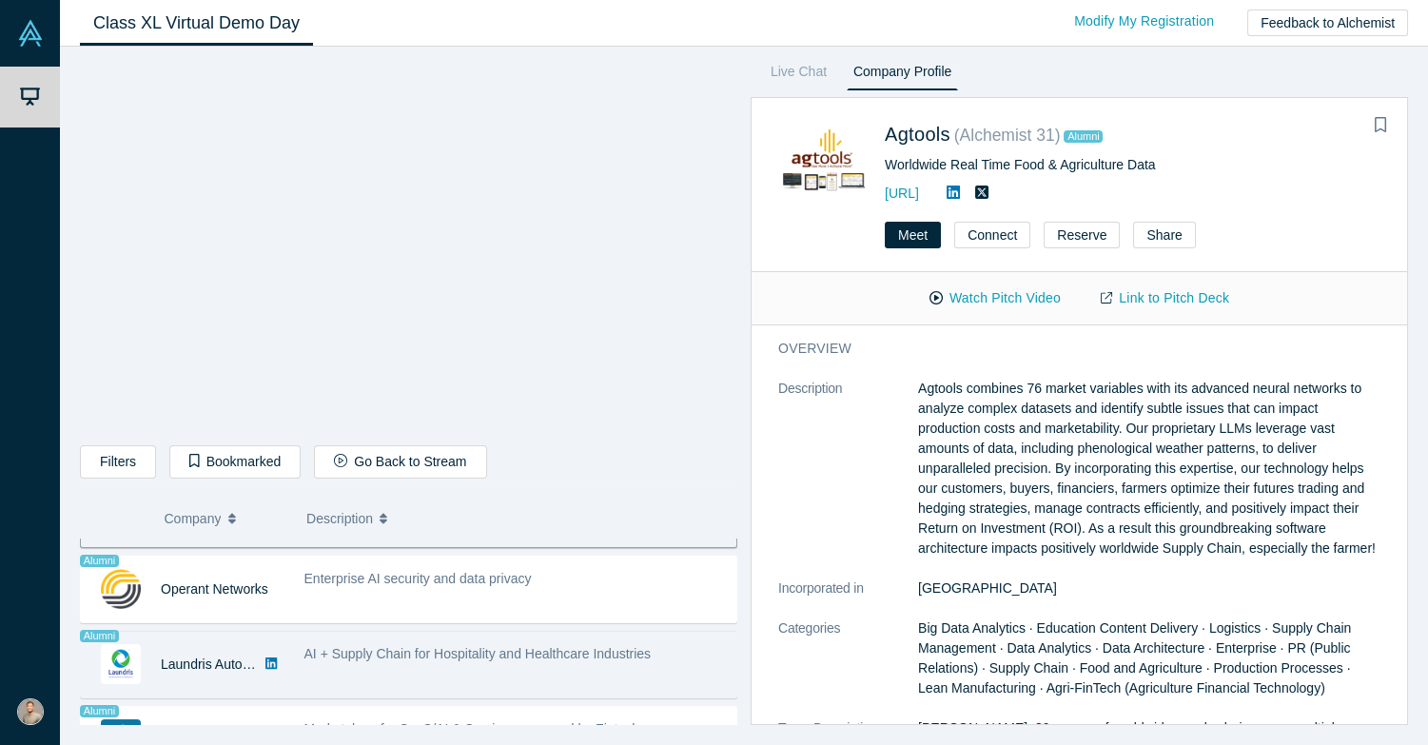
click at [467, 649] on span "AI + Supply Chain for Hospitality and Healthcare Industries" at bounding box center [477, 653] width 347 height 15
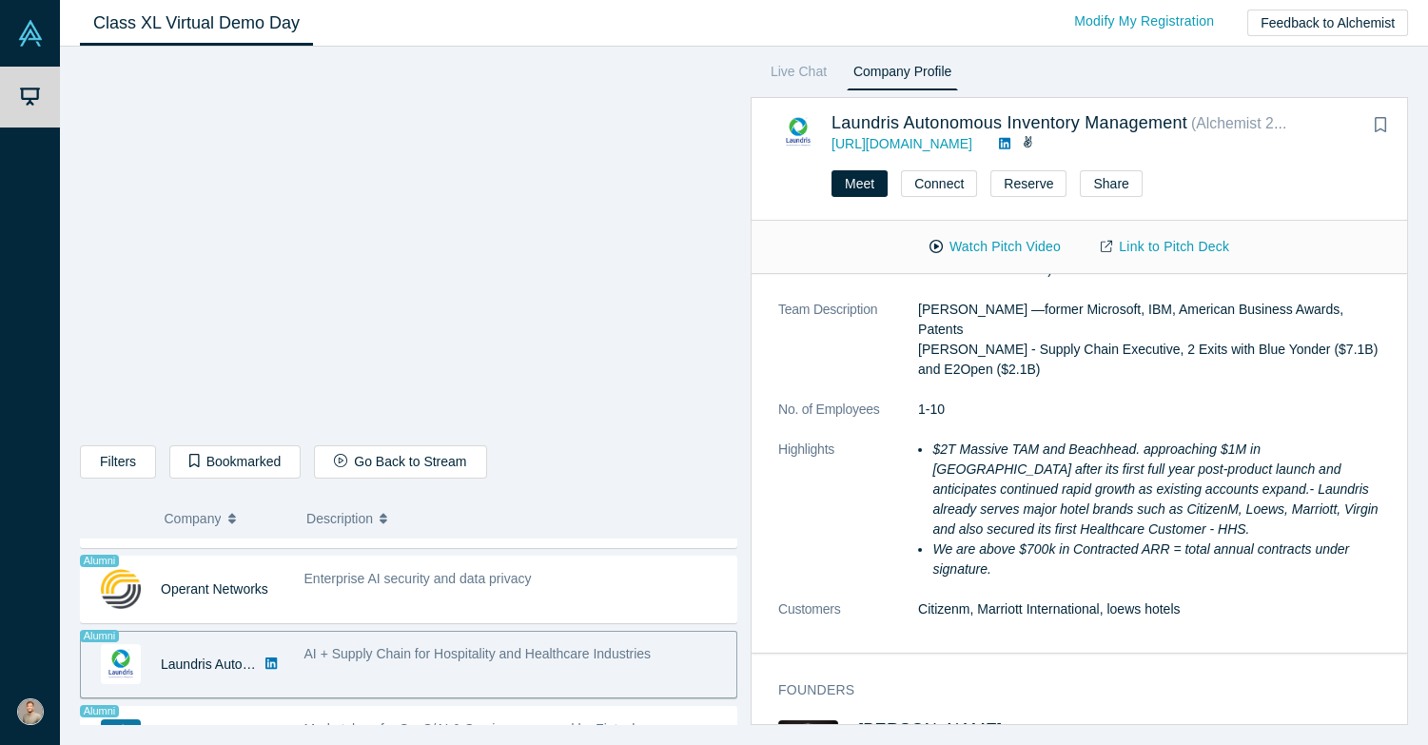
scroll to position [366, 0]
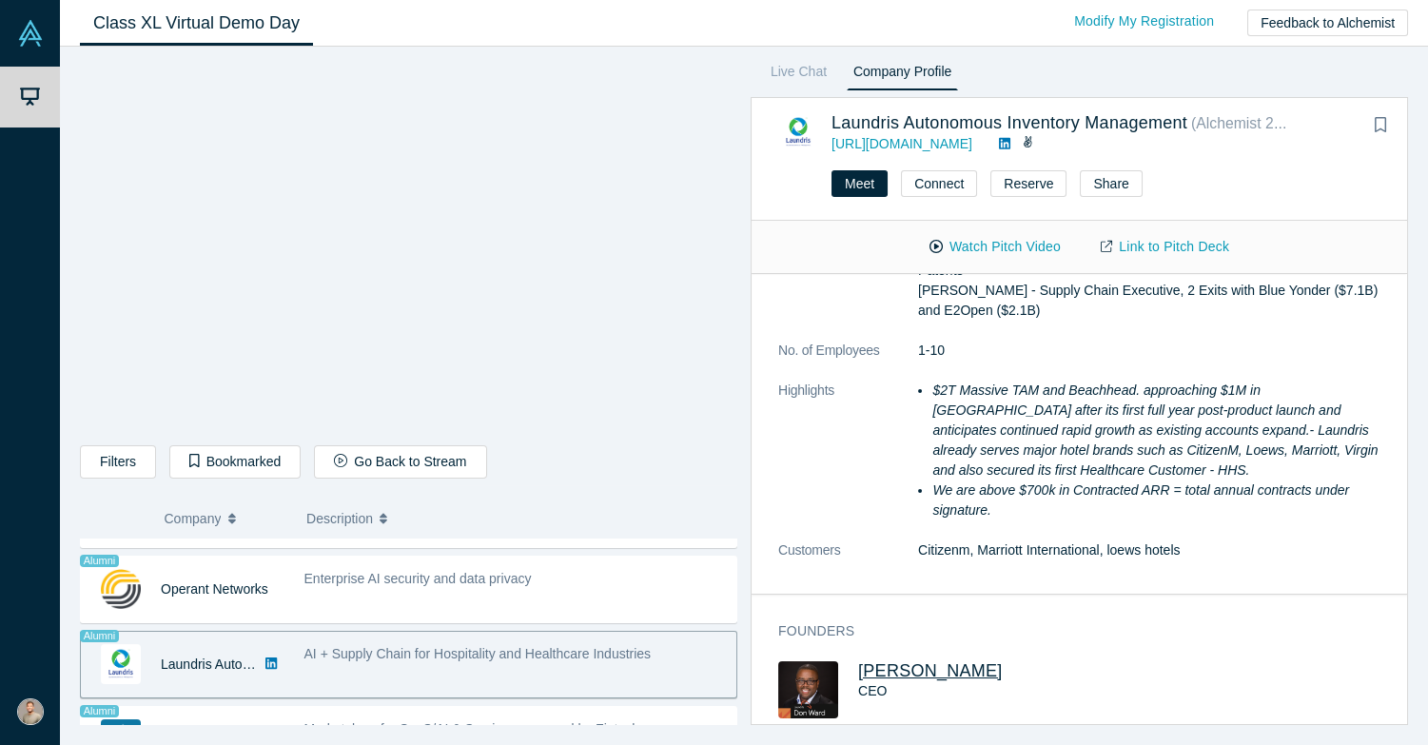
click at [883, 661] on span "[PERSON_NAME]" at bounding box center [930, 670] width 145 height 19
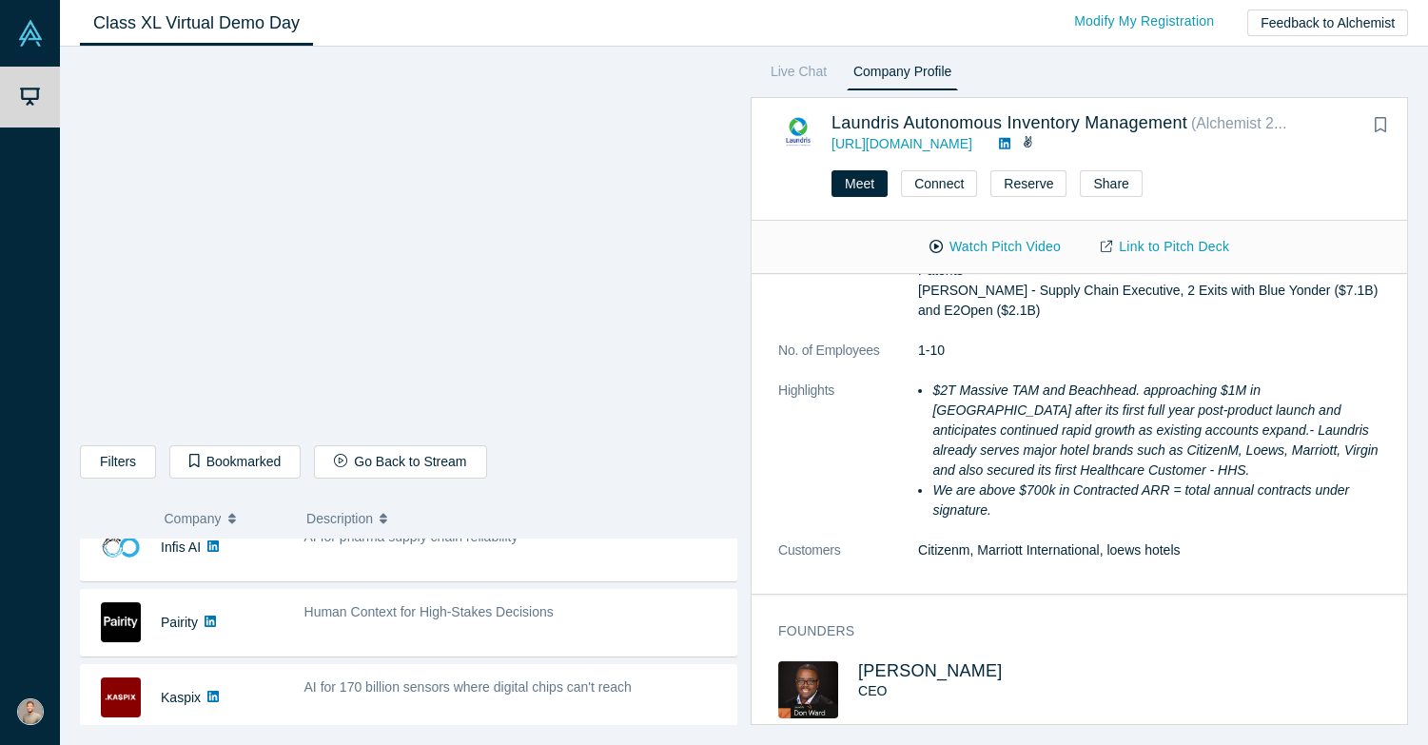
scroll to position [0, 0]
